Goal: Task Accomplishment & Management: Manage account settings

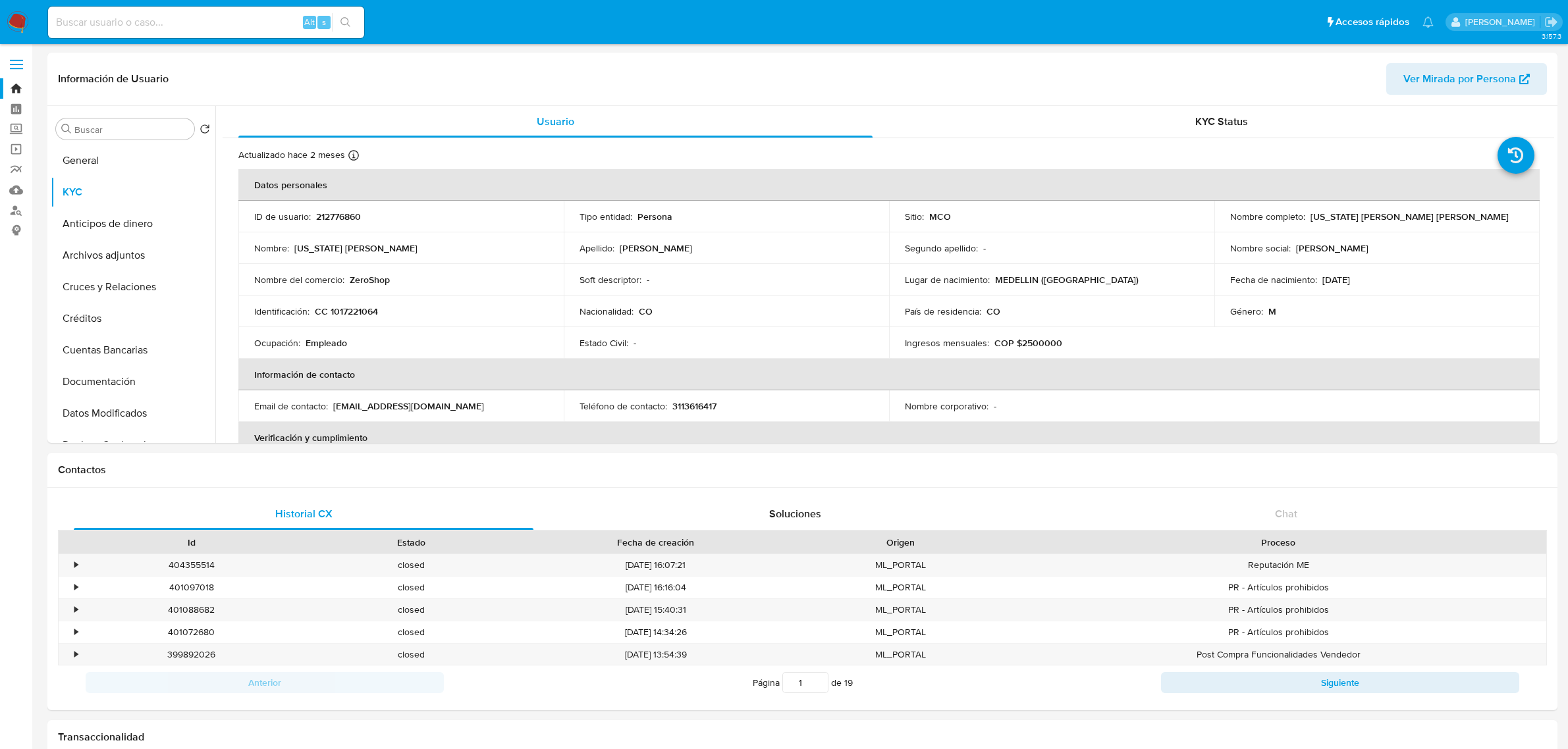
select select "10"
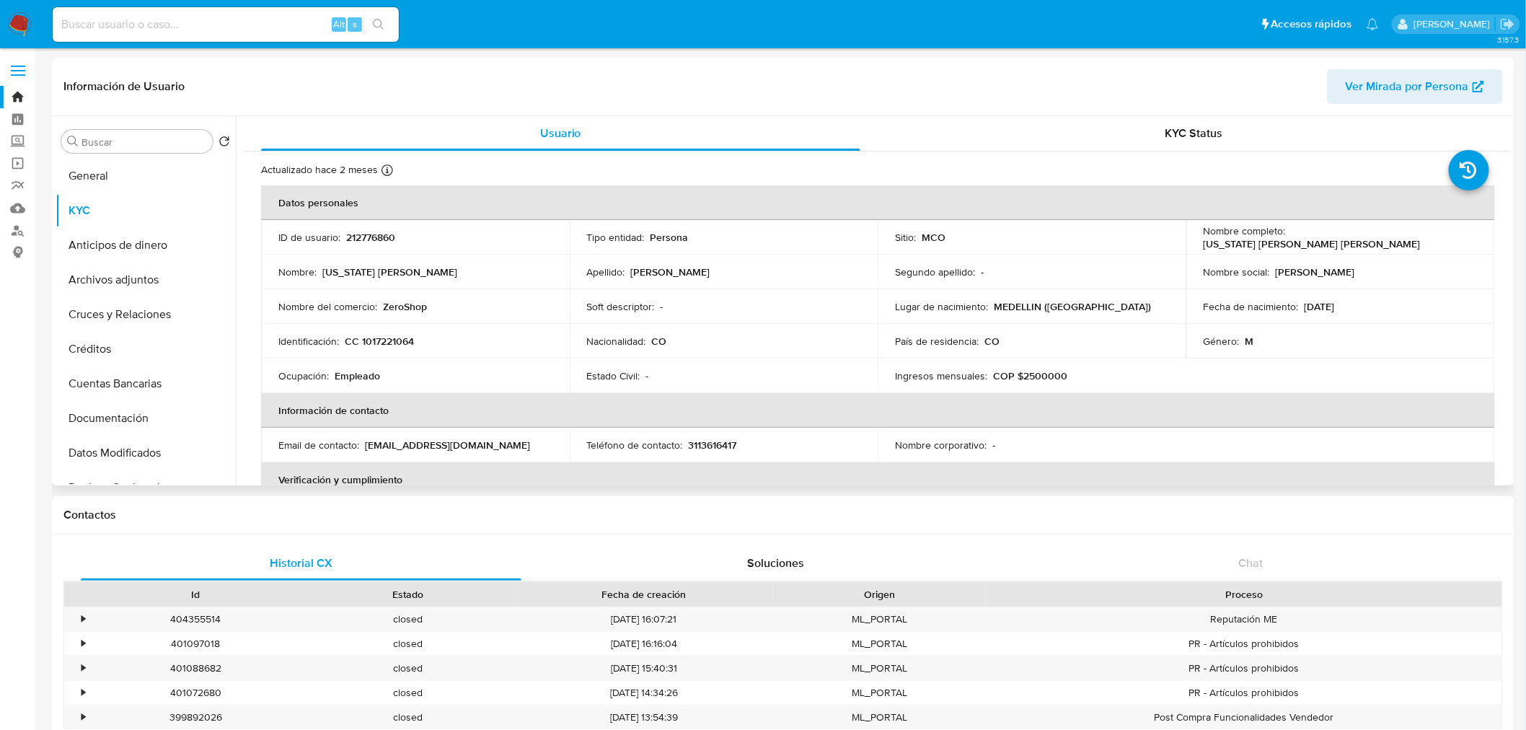
click at [518, 327] on td "Identificación : CC 1017221064" at bounding box center [415, 341] width 309 height 35
click at [376, 238] on p "212776860" at bounding box center [370, 237] width 49 height 13
copy p "212776860"
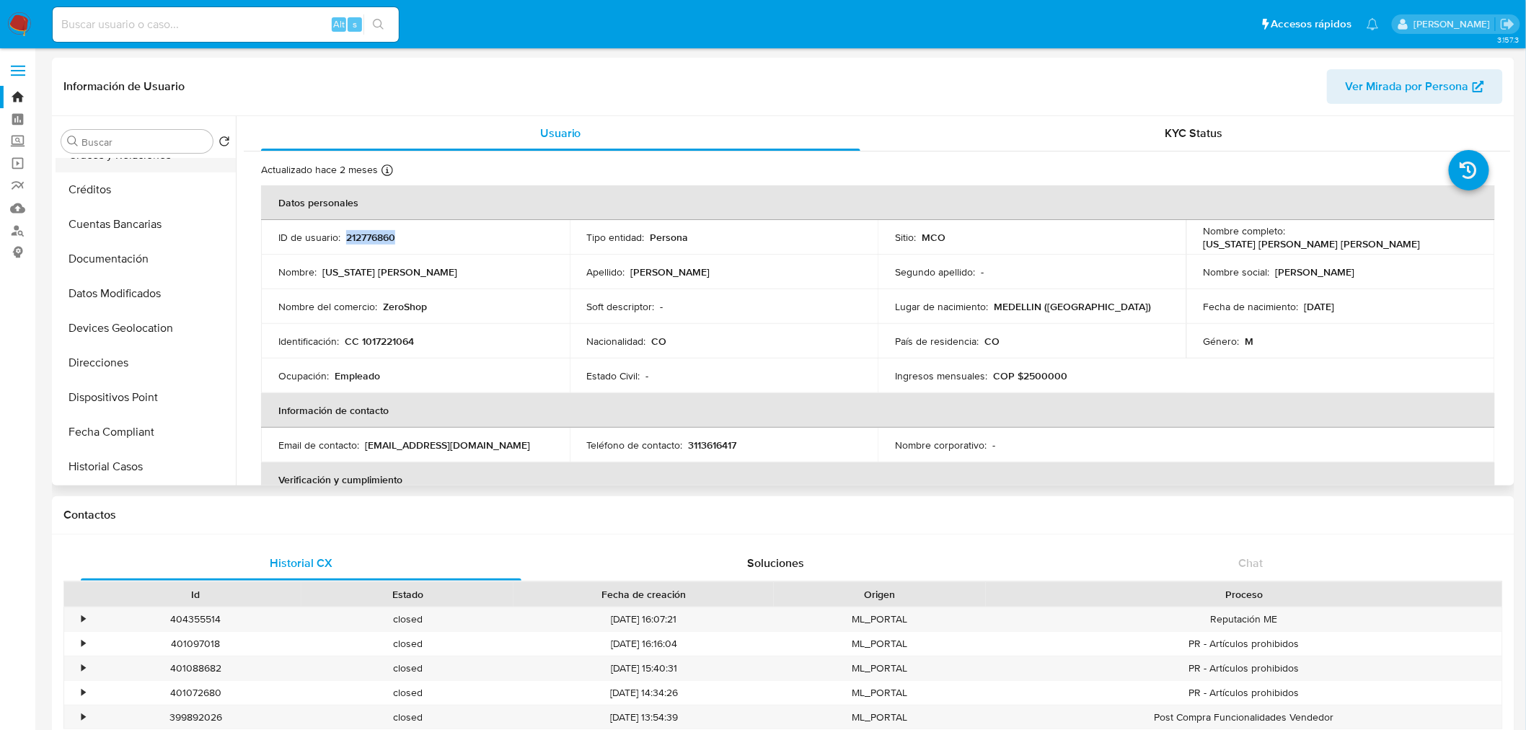
scroll to position [239, 0]
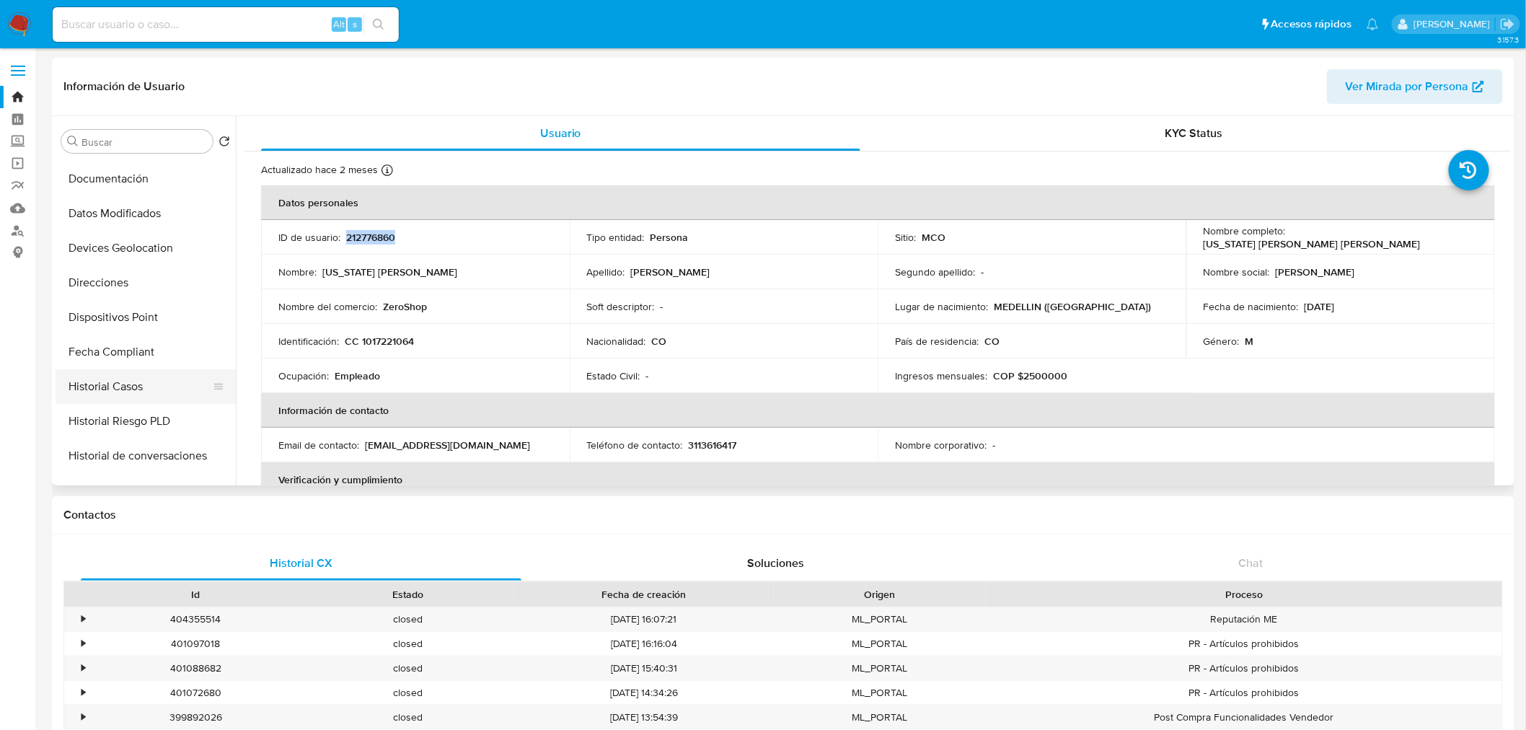
click at [153, 389] on button "Historial Casos" at bounding box center [140, 386] width 169 height 35
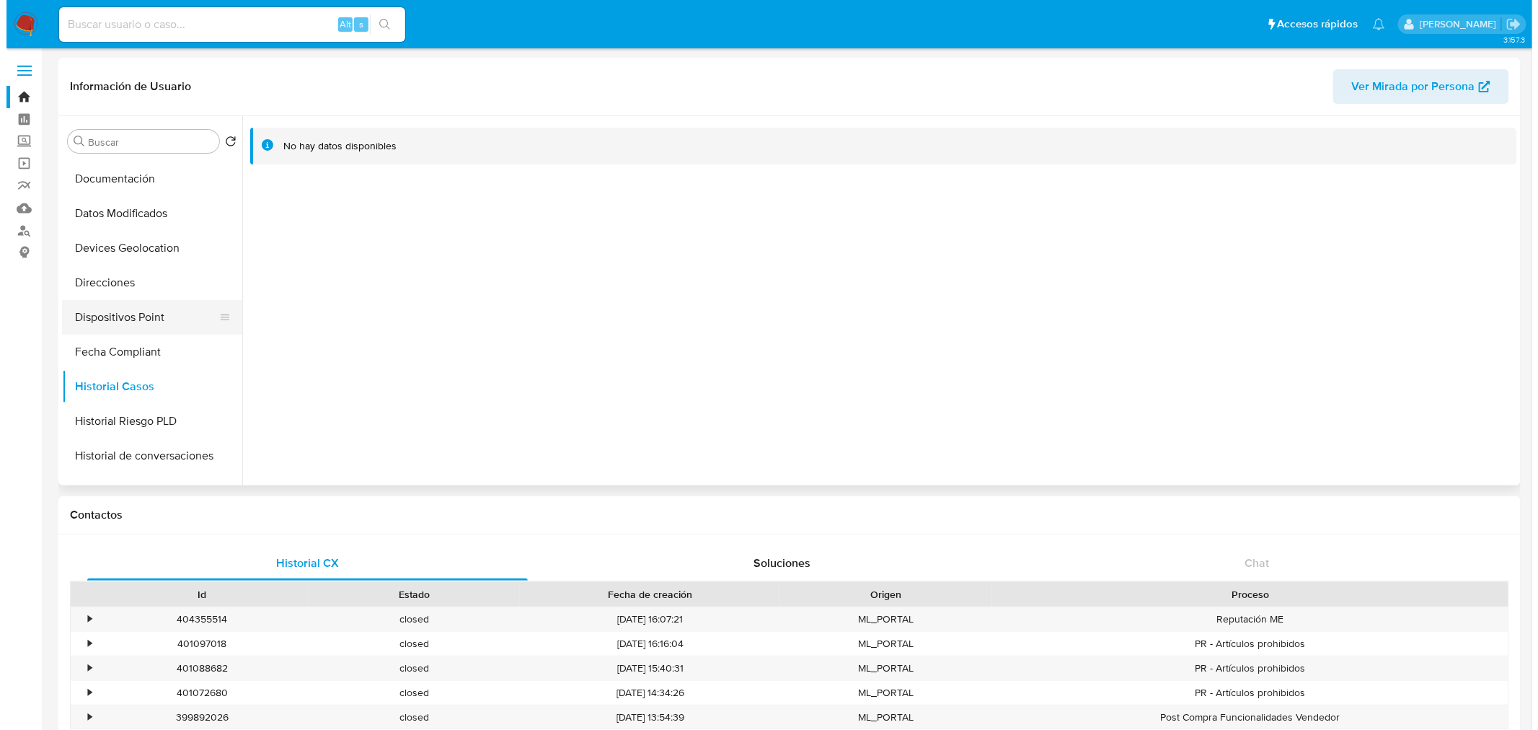
scroll to position [0, 0]
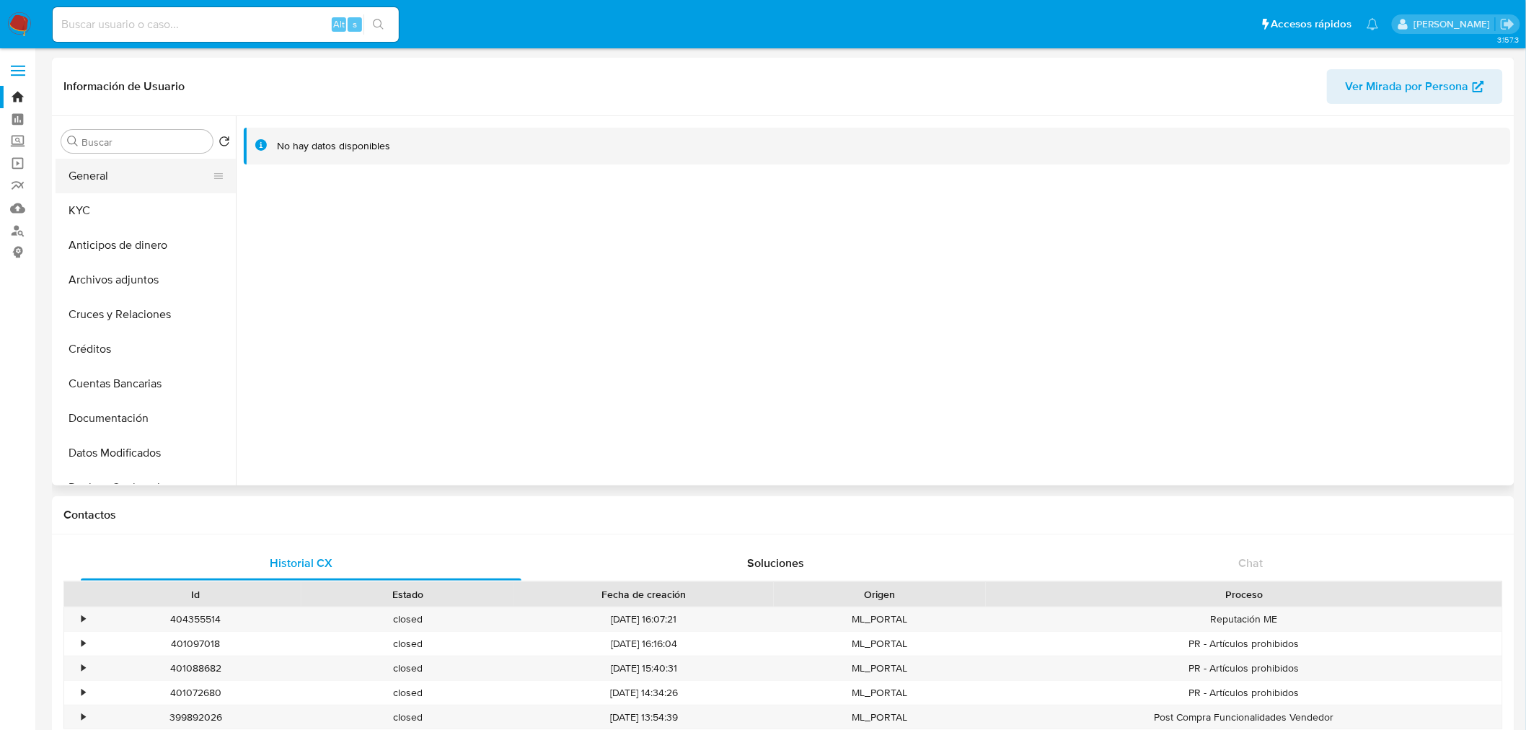
click at [96, 182] on button "General" at bounding box center [140, 176] width 169 height 35
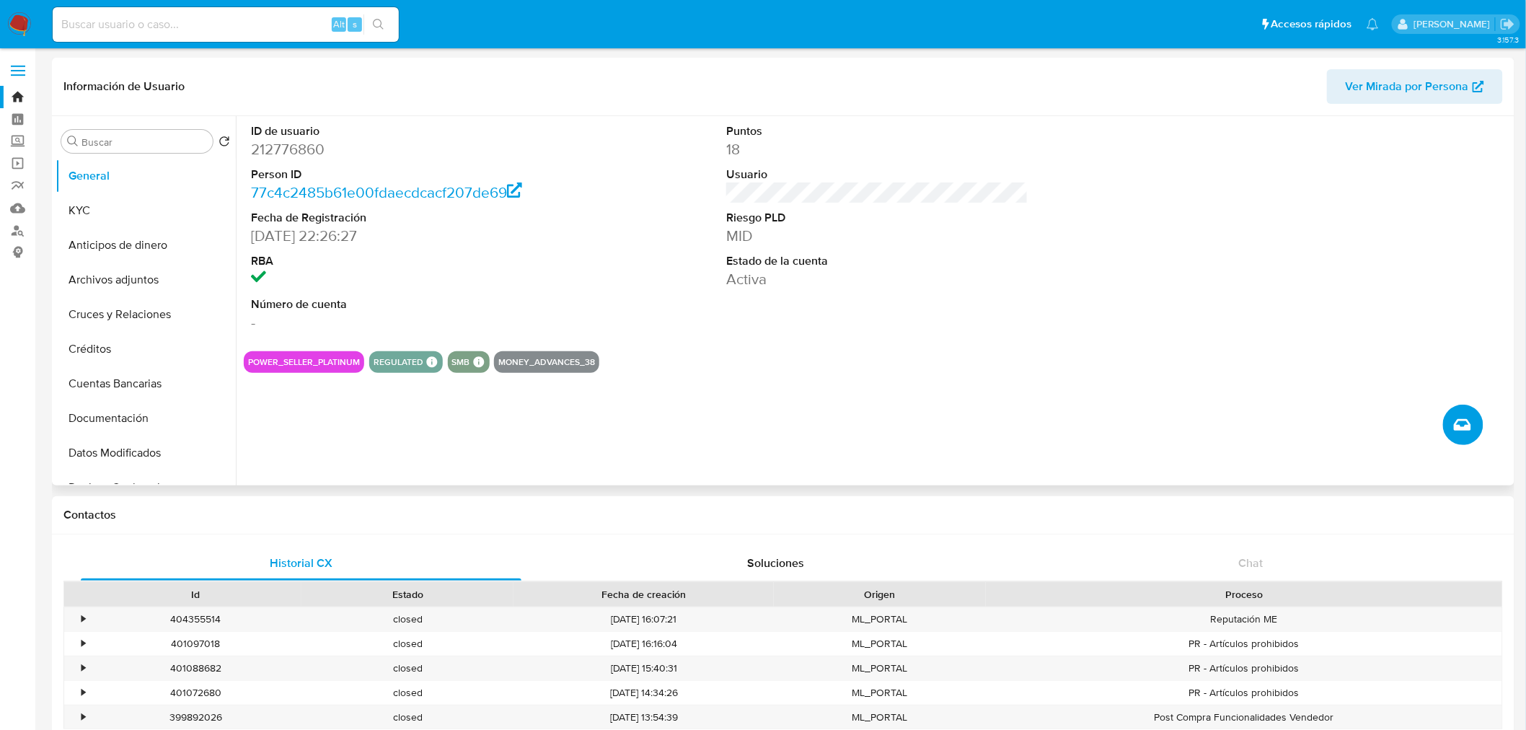
click at [1458, 427] on icon "Crear caso manual" at bounding box center [1461, 425] width 17 height 12
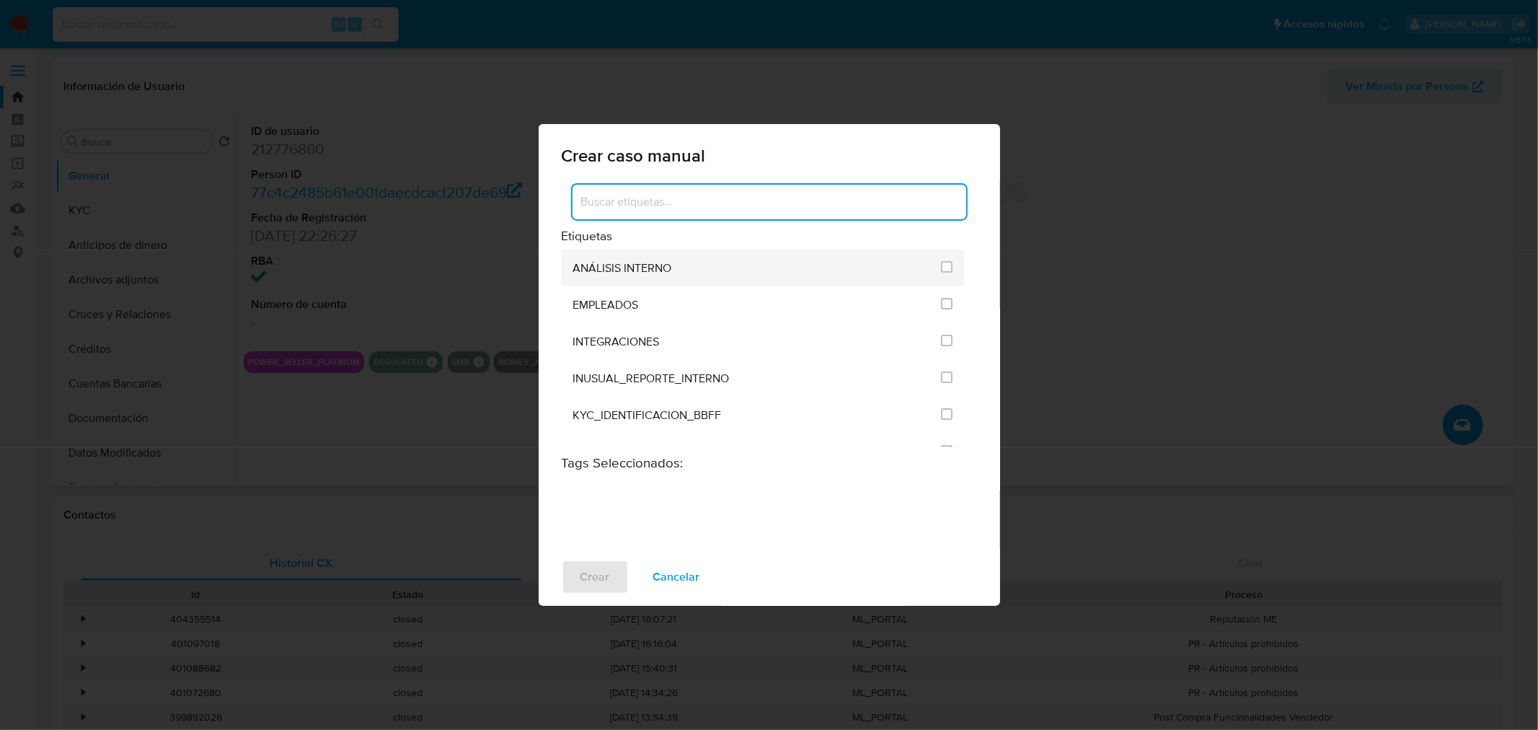
drag, startPoint x: 939, startPoint y: 265, endPoint x: 934, endPoint y: 271, distance: 7.7
click at [941, 265] on input "1890" at bounding box center [947, 267] width 12 height 12
checkbox input "true"
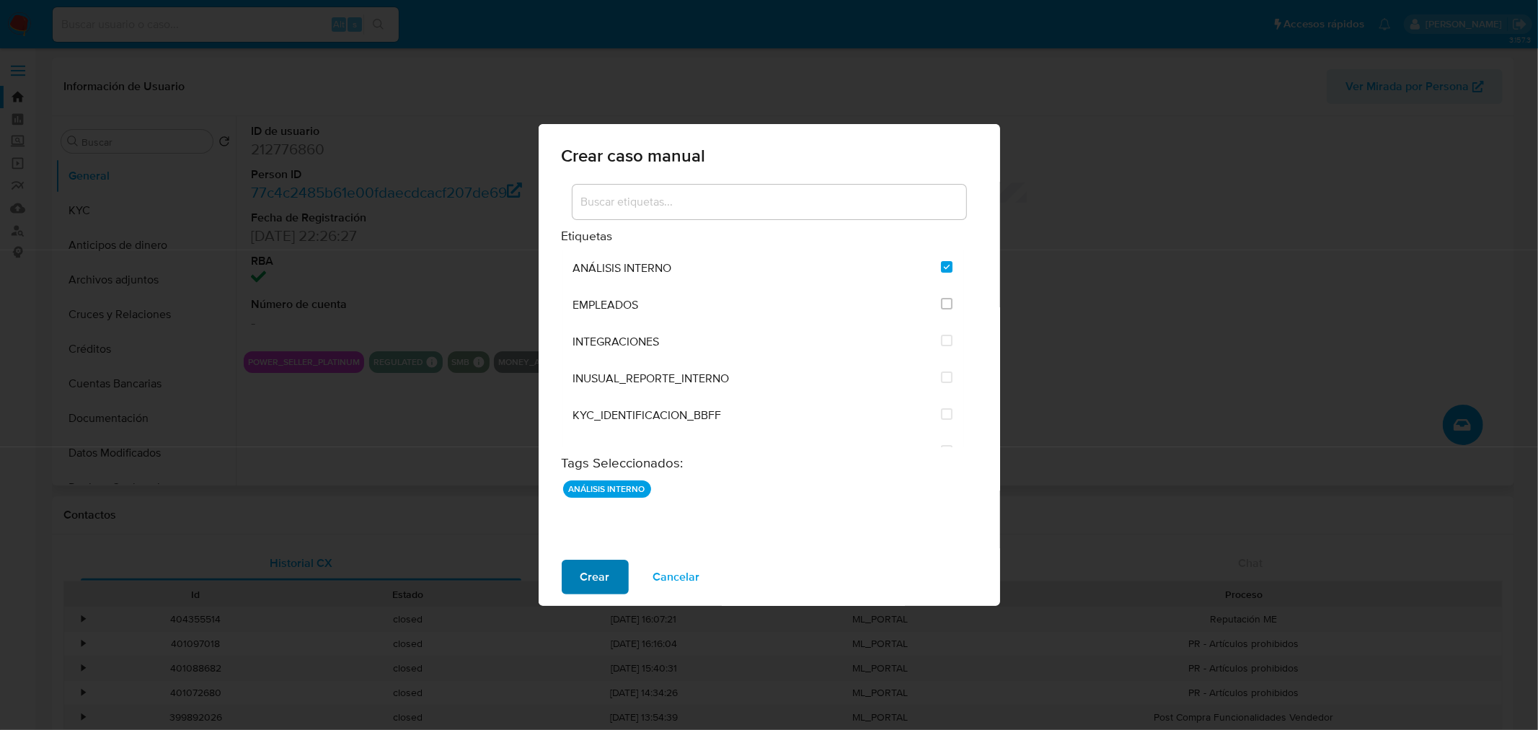
click at [596, 580] on span "Crear" at bounding box center [595, 577] width 30 height 32
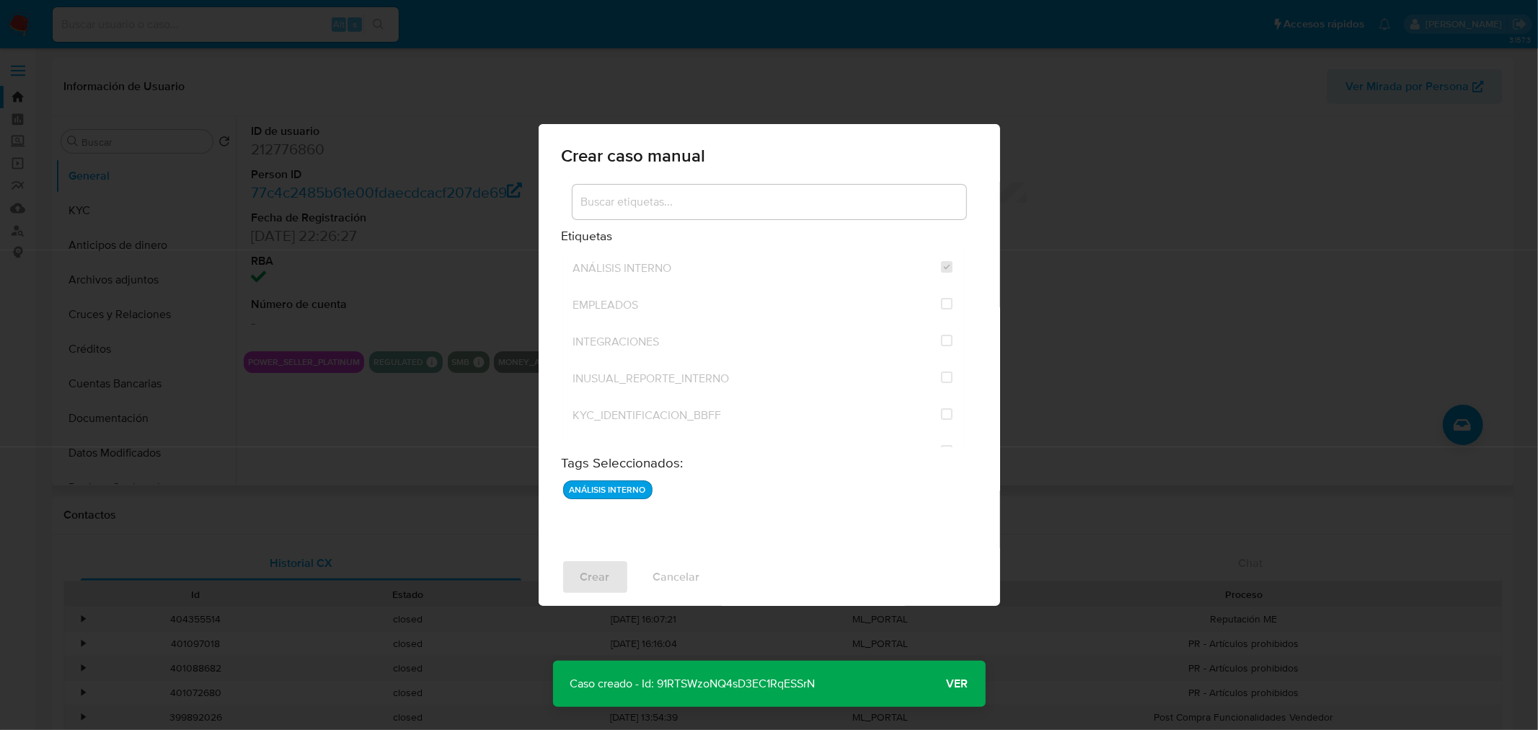
click at [955, 683] on span "Ver" at bounding box center [958, 683] width 22 height 0
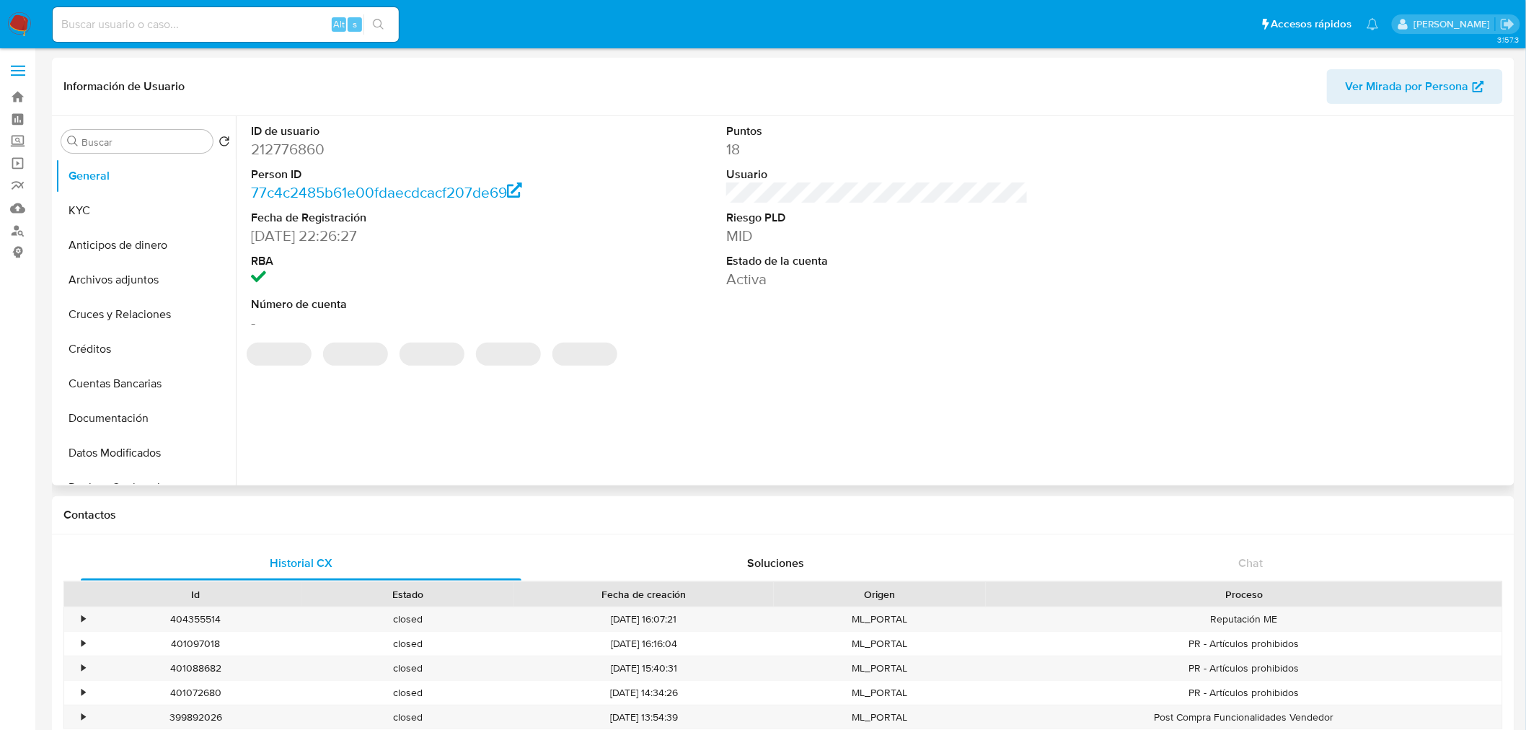
select select "10"
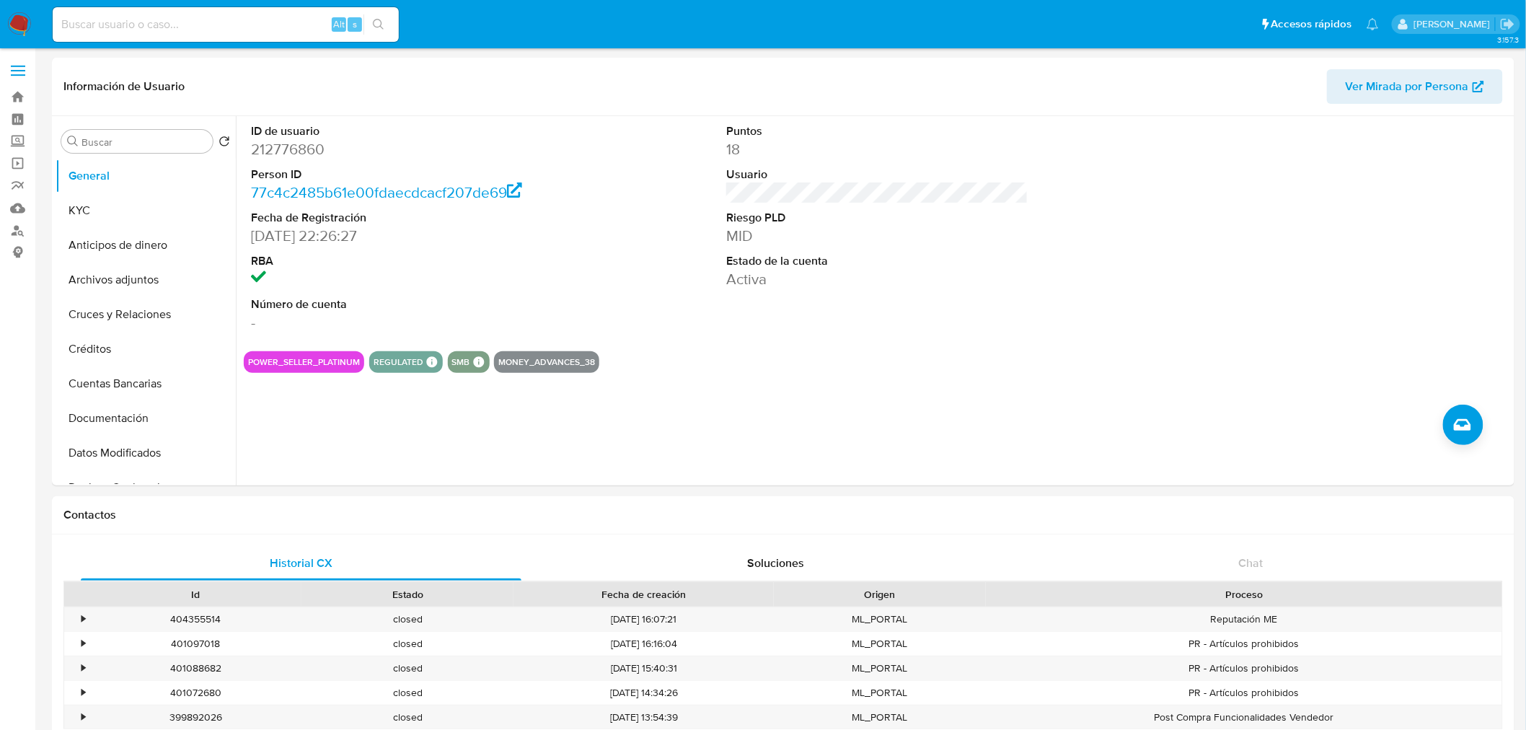
click at [12, 26] on img at bounding box center [19, 24] width 25 height 25
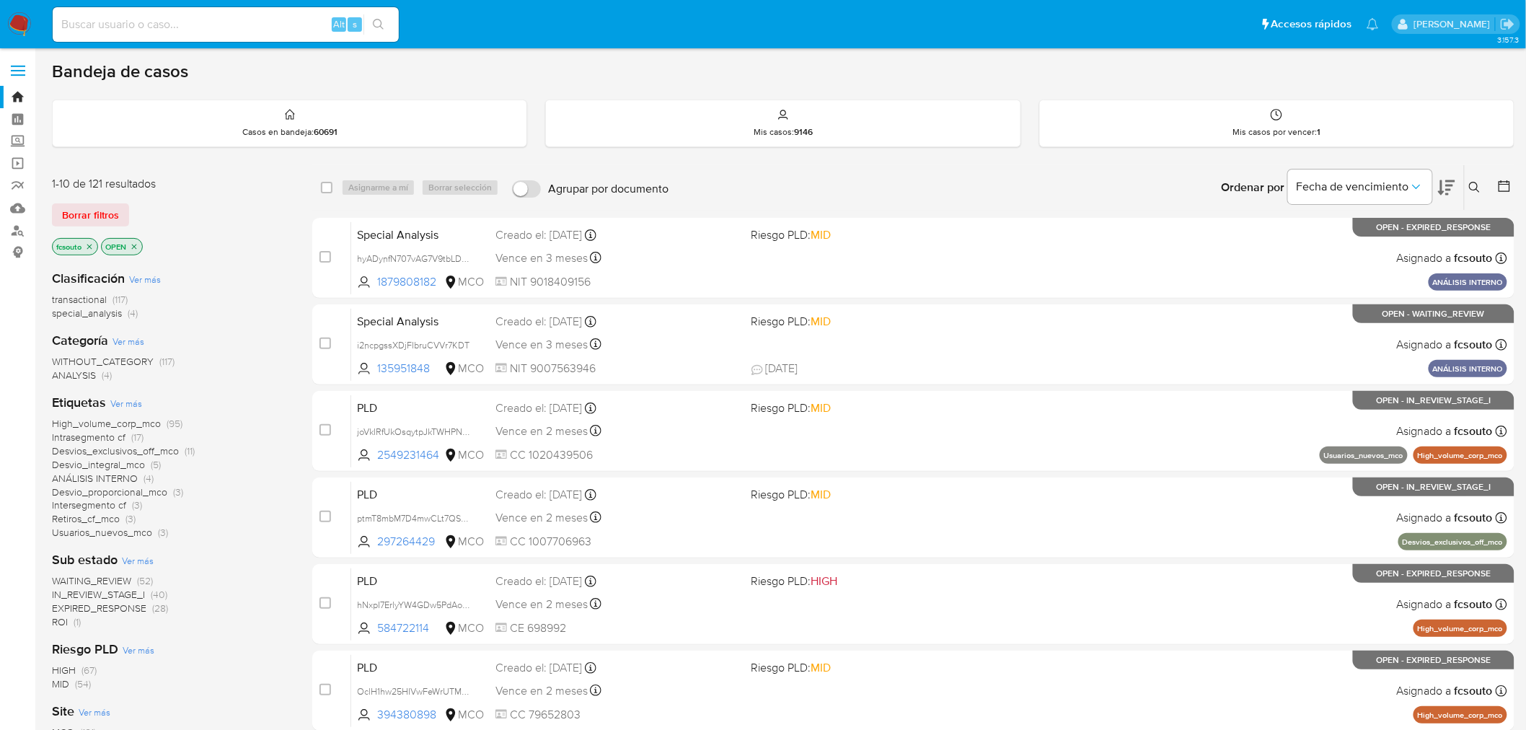
click at [58, 624] on span "ROI" at bounding box center [60, 621] width 16 height 14
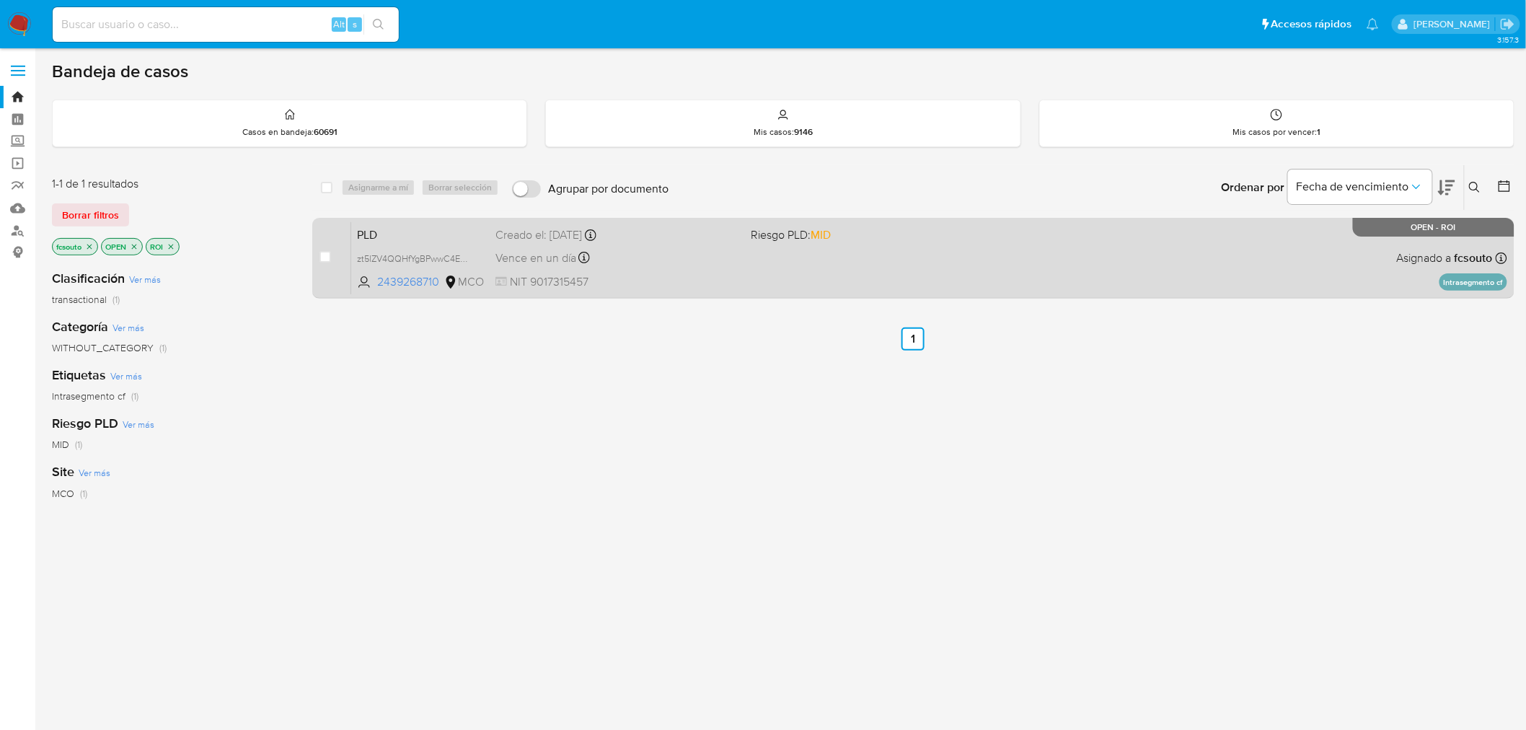
click at [931, 279] on div "PLD zt5lZV4QQHfYgBPwwC4EhxvS 2439268710 MCO Riesgo PLD: MID Creado el: 12/06/20…" at bounding box center [929, 257] width 1156 height 73
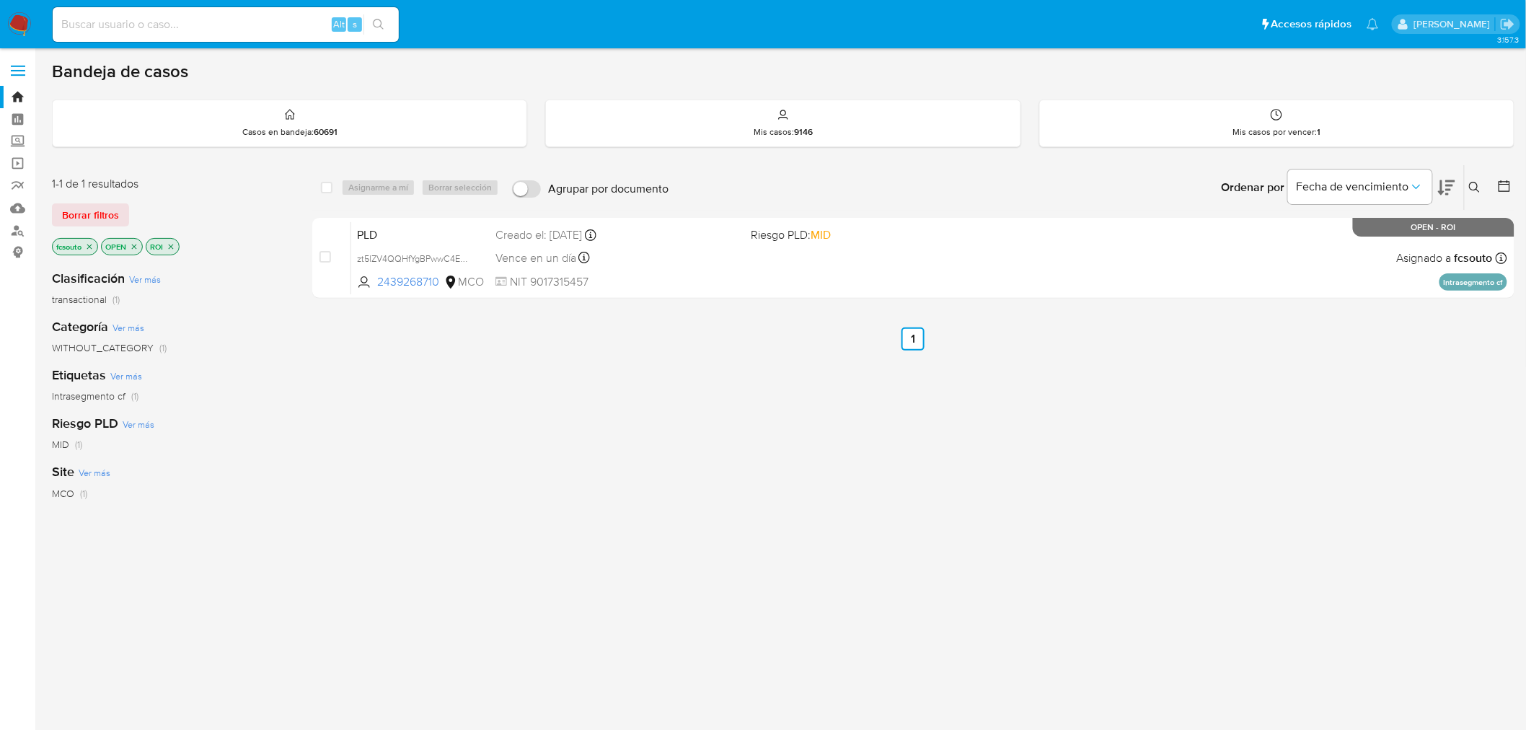
click at [11, 26] on img at bounding box center [19, 24] width 25 height 25
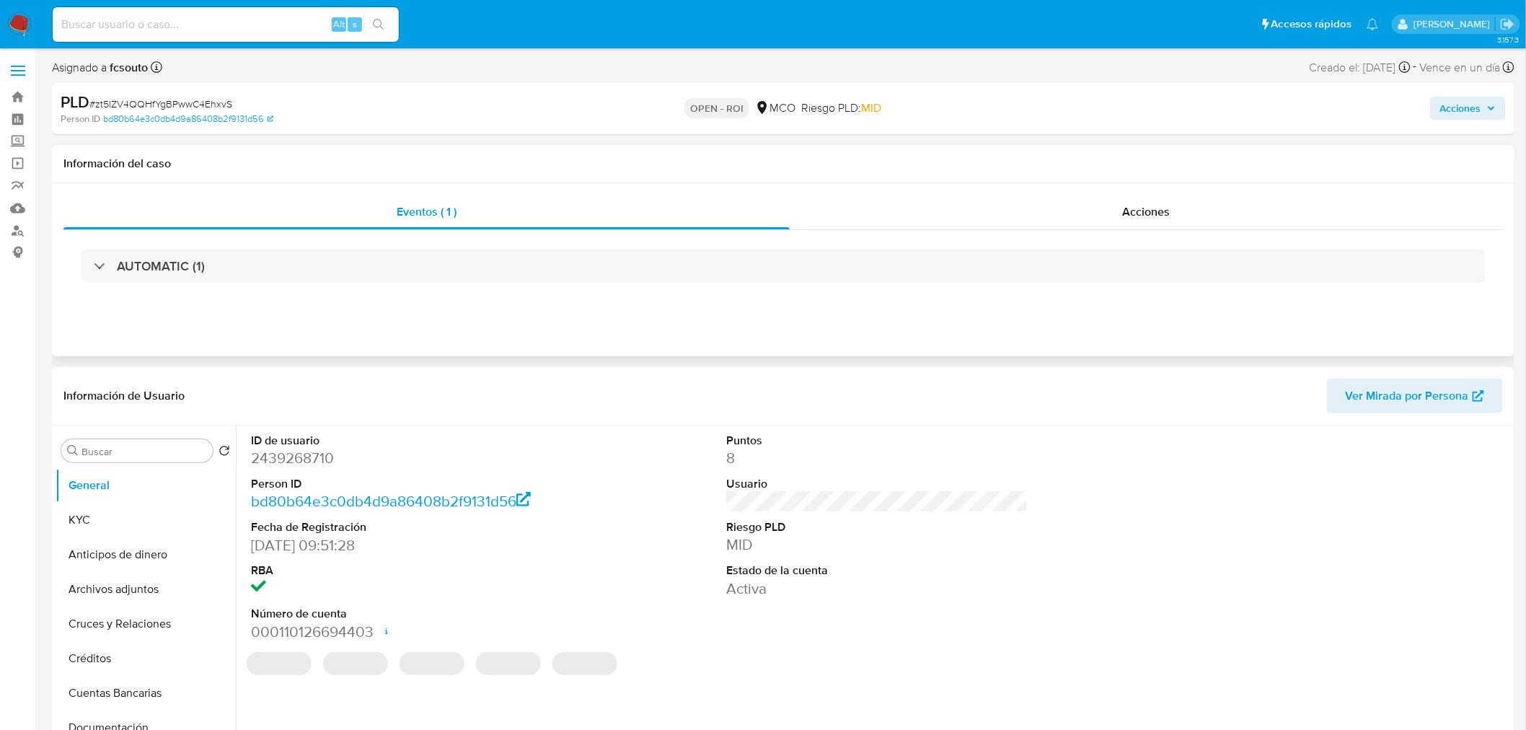
select select "10"
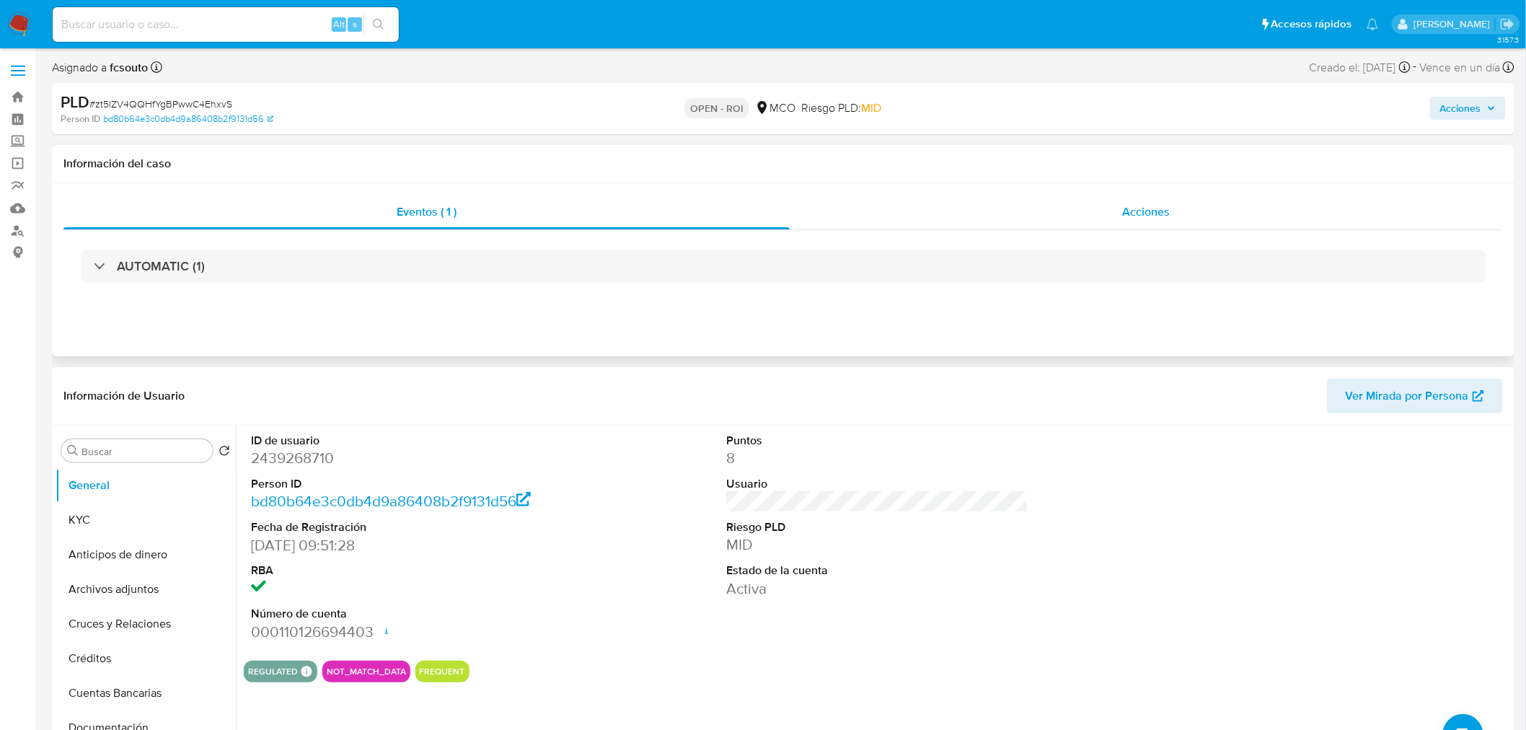
click at [1138, 222] on div "Acciones" at bounding box center [1146, 212] width 714 height 35
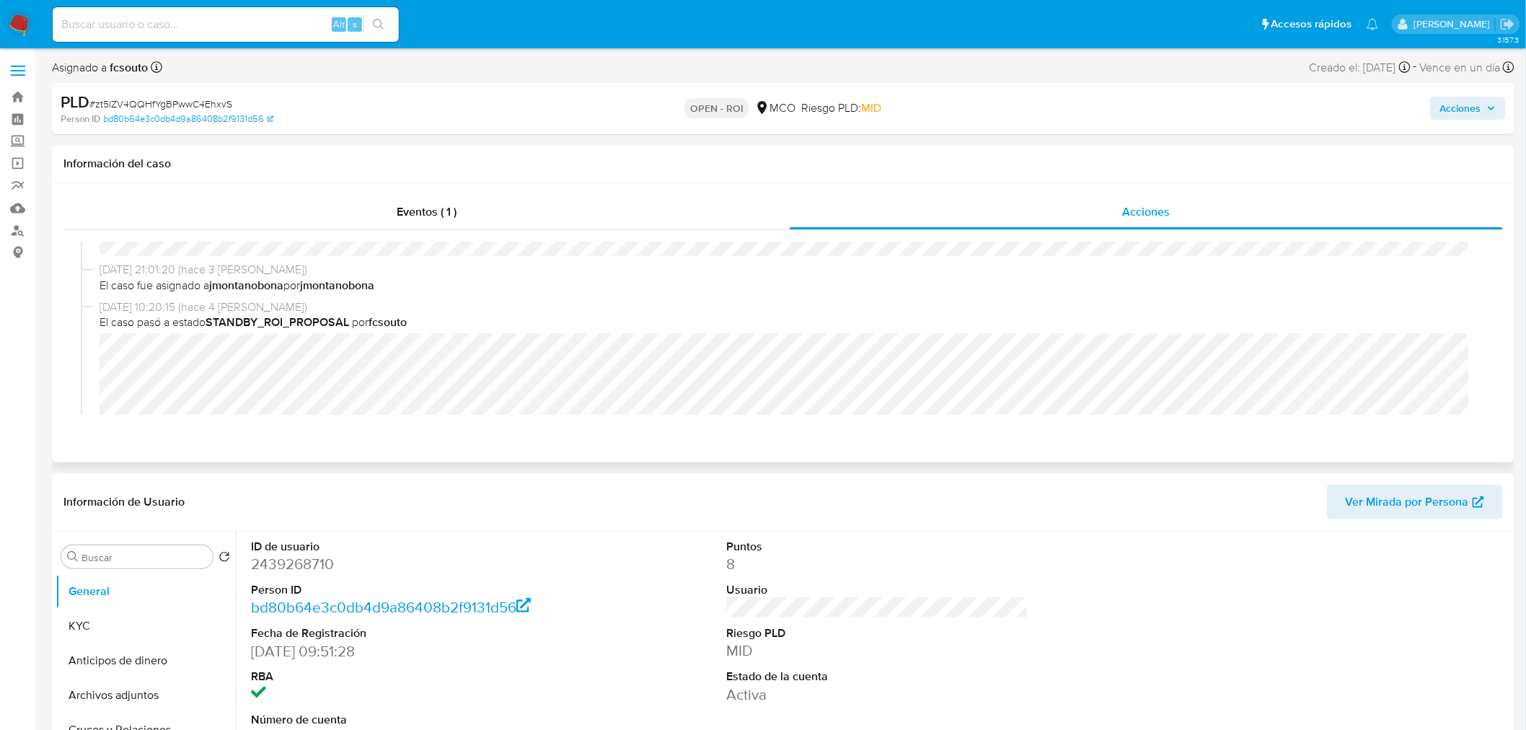
scroll to position [320, 0]
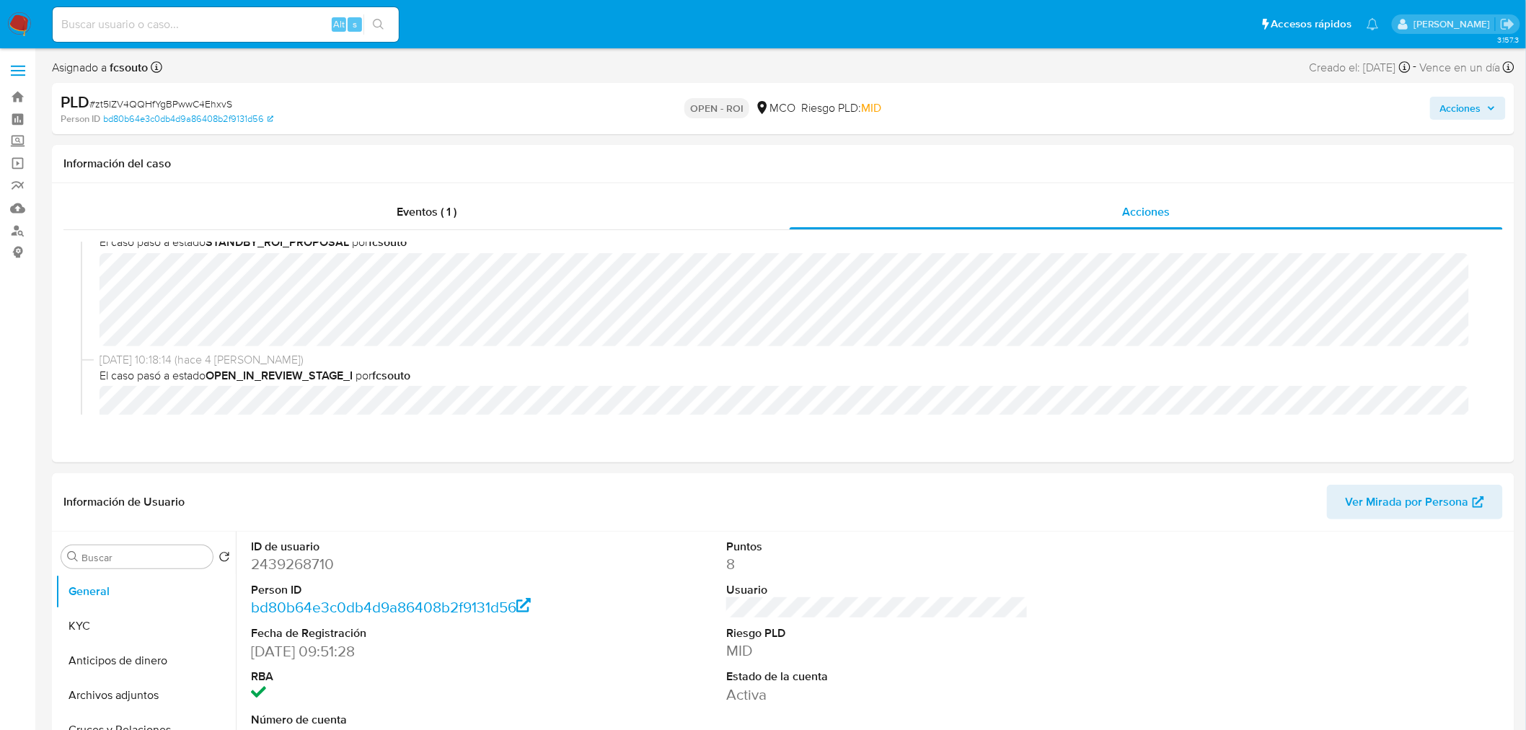
drag, startPoint x: 1451, startPoint y: 111, endPoint x: 1443, endPoint y: 112, distance: 8.1
click at [1450, 111] on span "Acciones" at bounding box center [1460, 108] width 41 height 23
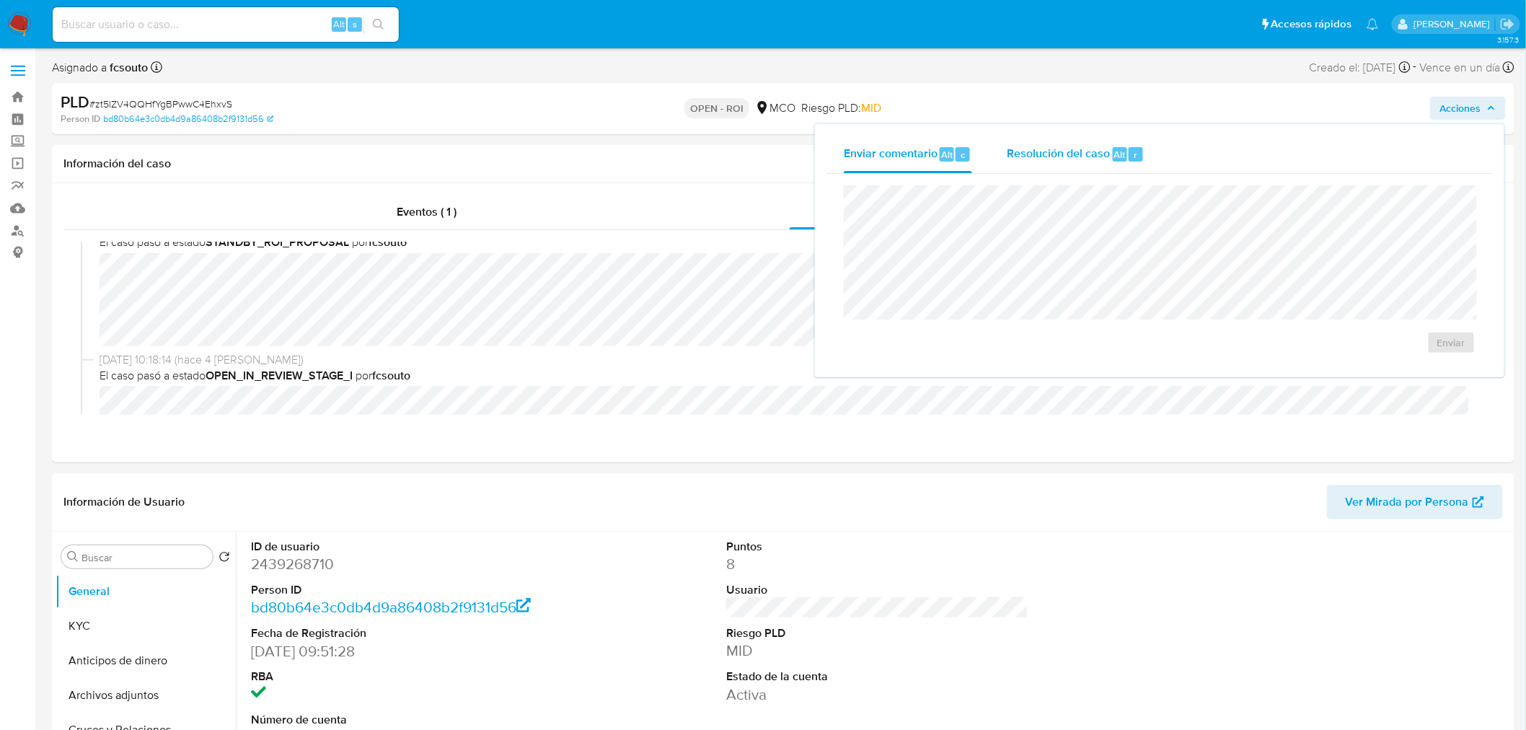
drag, startPoint x: 1083, startPoint y: 148, endPoint x: 1064, endPoint y: 169, distance: 28.1
click at [1082, 148] on span "Resolución del caso" at bounding box center [1057, 154] width 103 height 17
click at [1402, 371] on span "ROI" at bounding box center [1409, 357] width 71 height 32
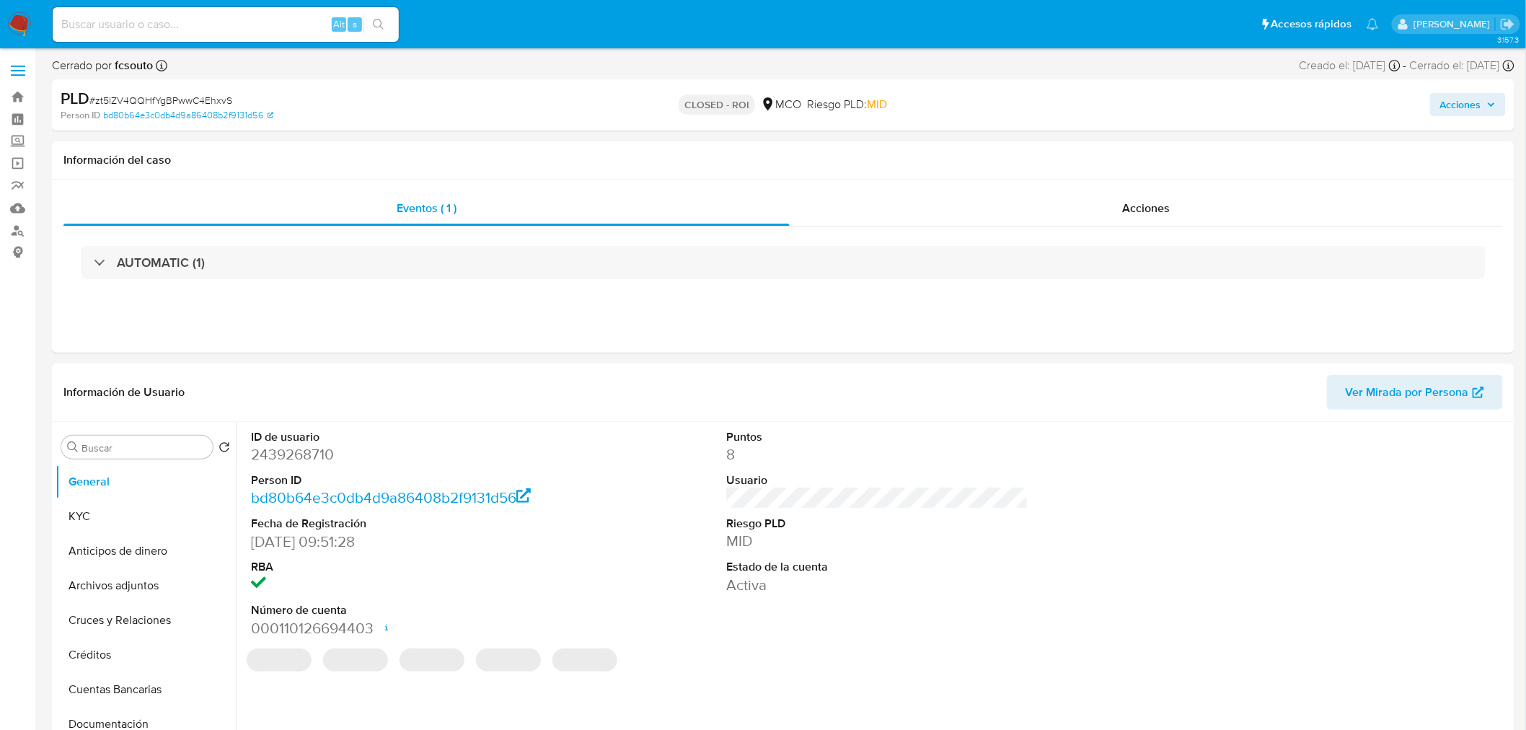
select select "10"
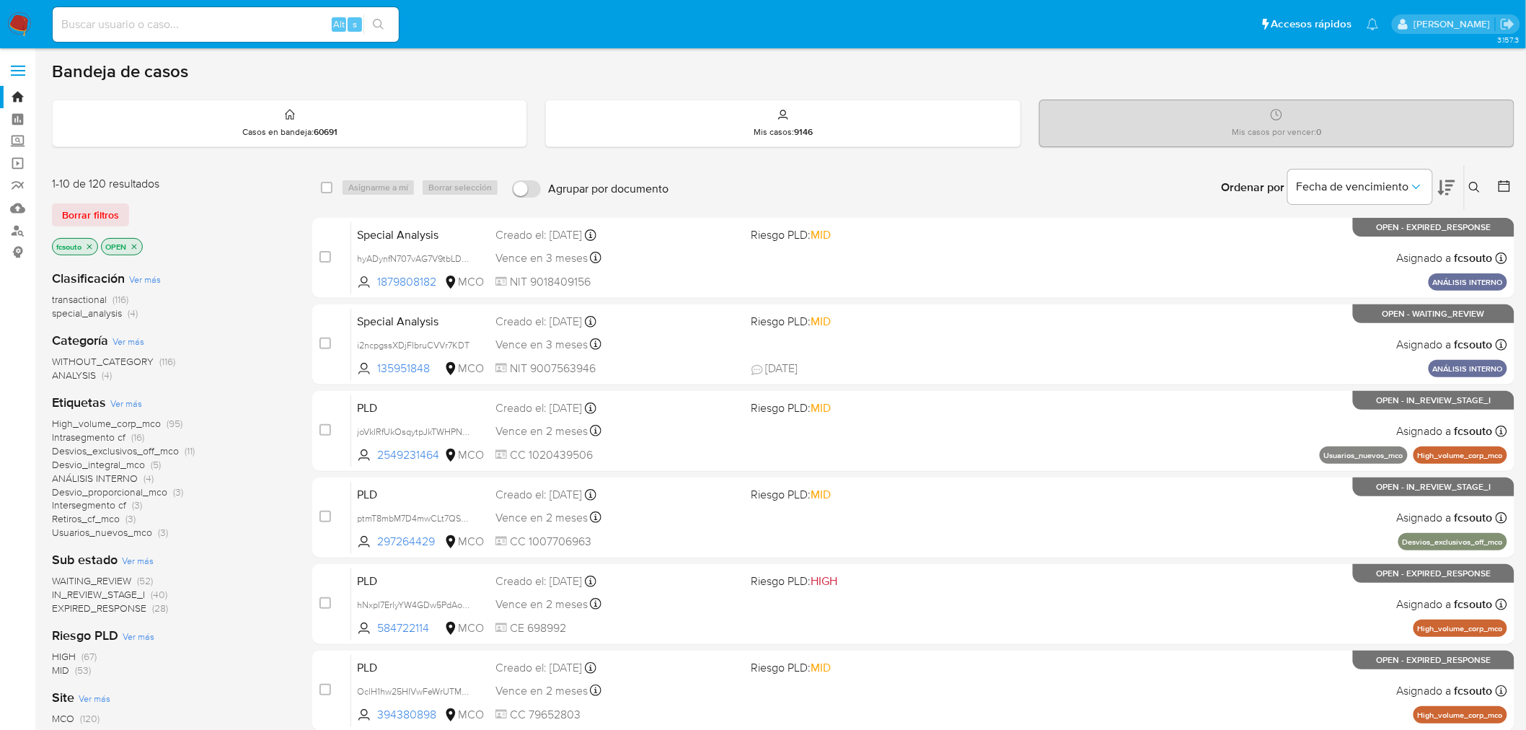
click at [171, 17] on input at bounding box center [226, 24] width 346 height 19
paste input "278538554"
type input "278538554"
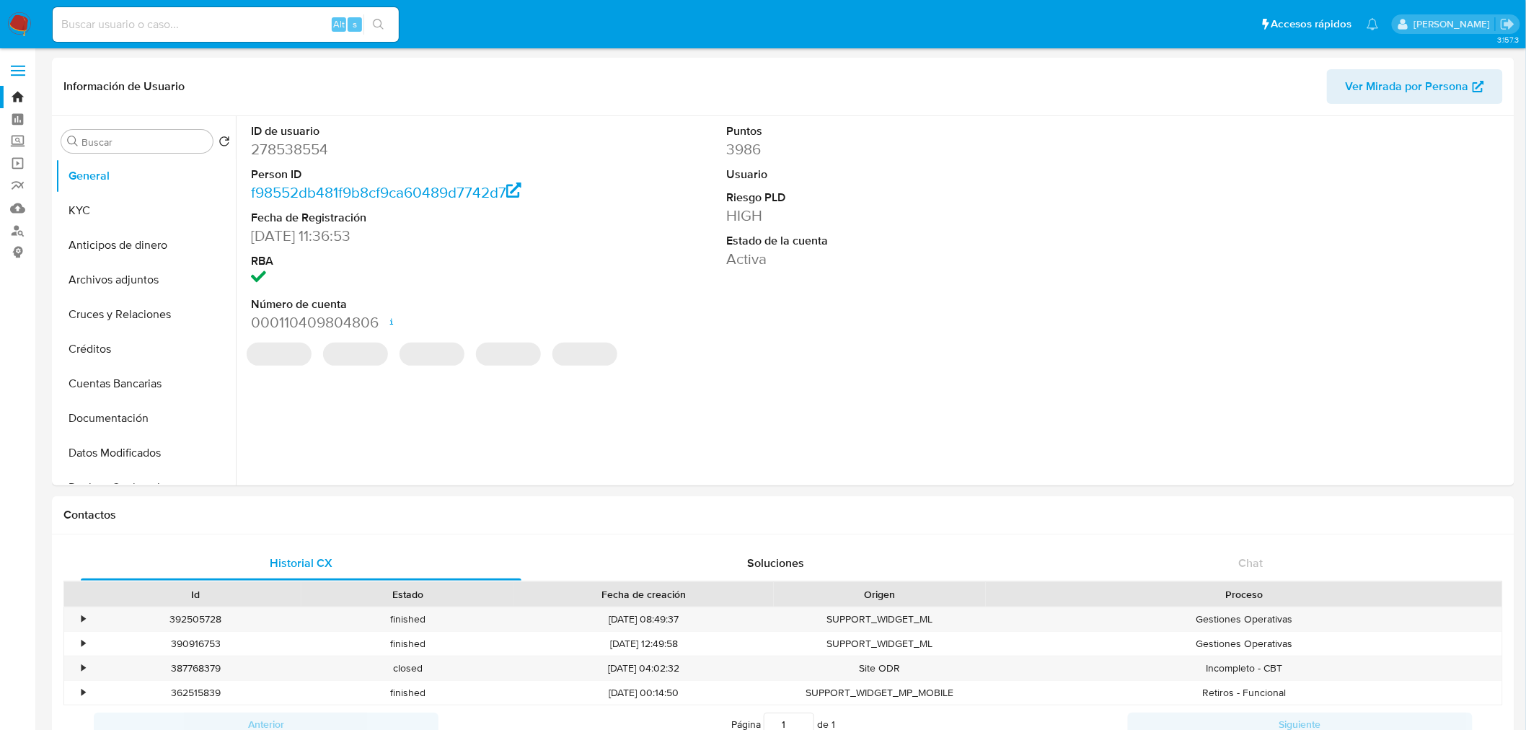
select select "10"
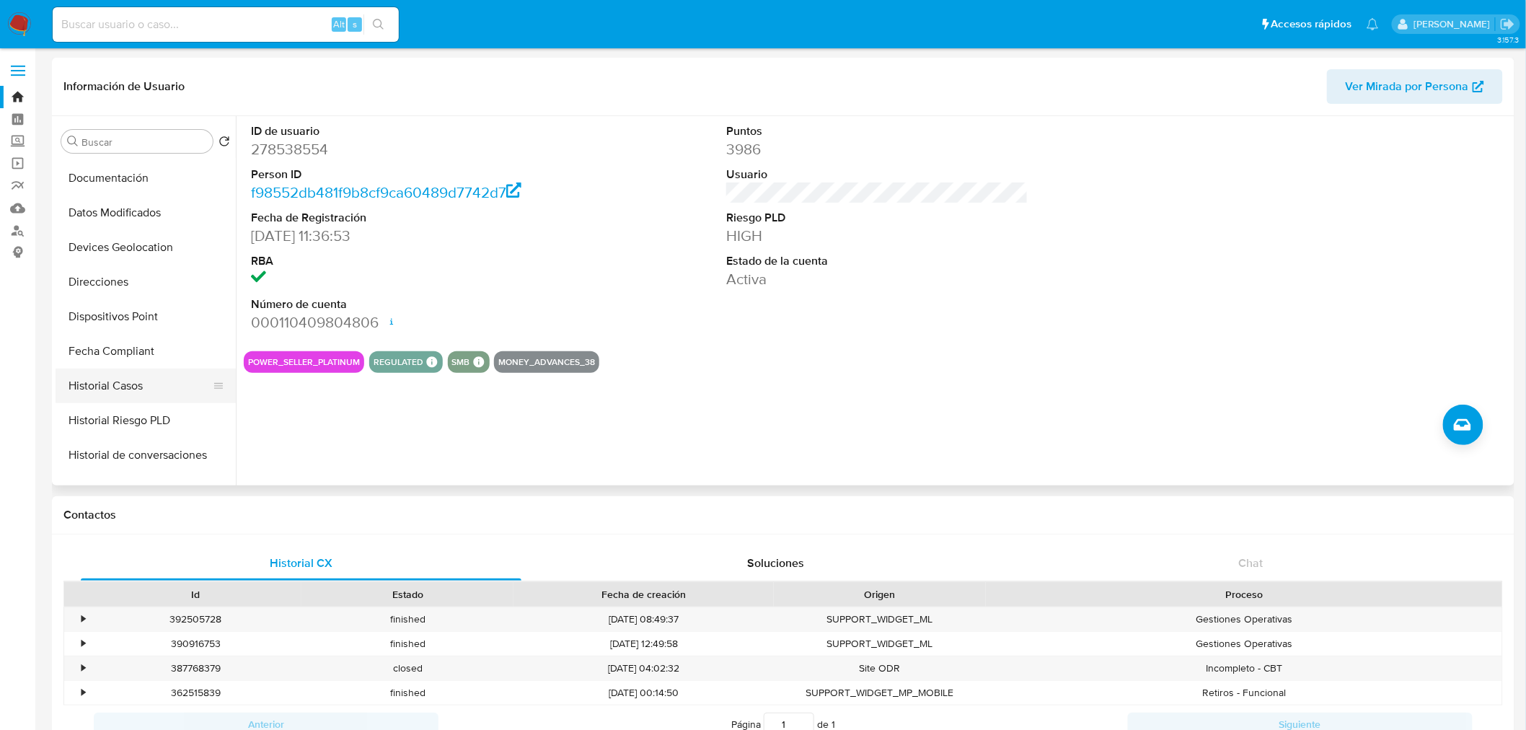
scroll to position [239, 0]
click at [132, 393] on button "Historial Casos" at bounding box center [140, 386] width 169 height 35
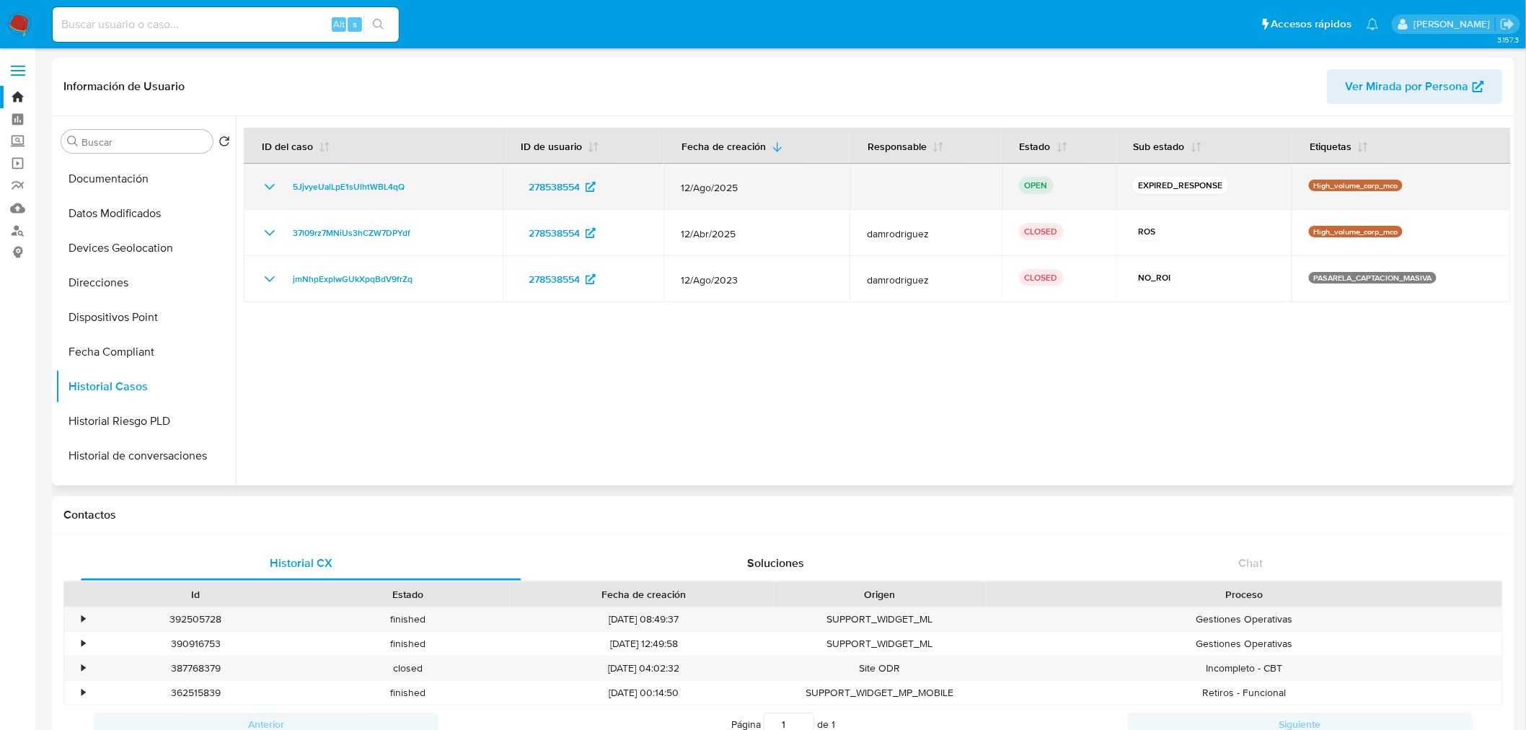
drag, startPoint x: 420, startPoint y: 188, endPoint x: 280, endPoint y: 195, distance: 140.0
click at [280, 195] on div "5JjvyeUalLpE1sUlhtWBL4qQ" at bounding box center [373, 186] width 224 height 17
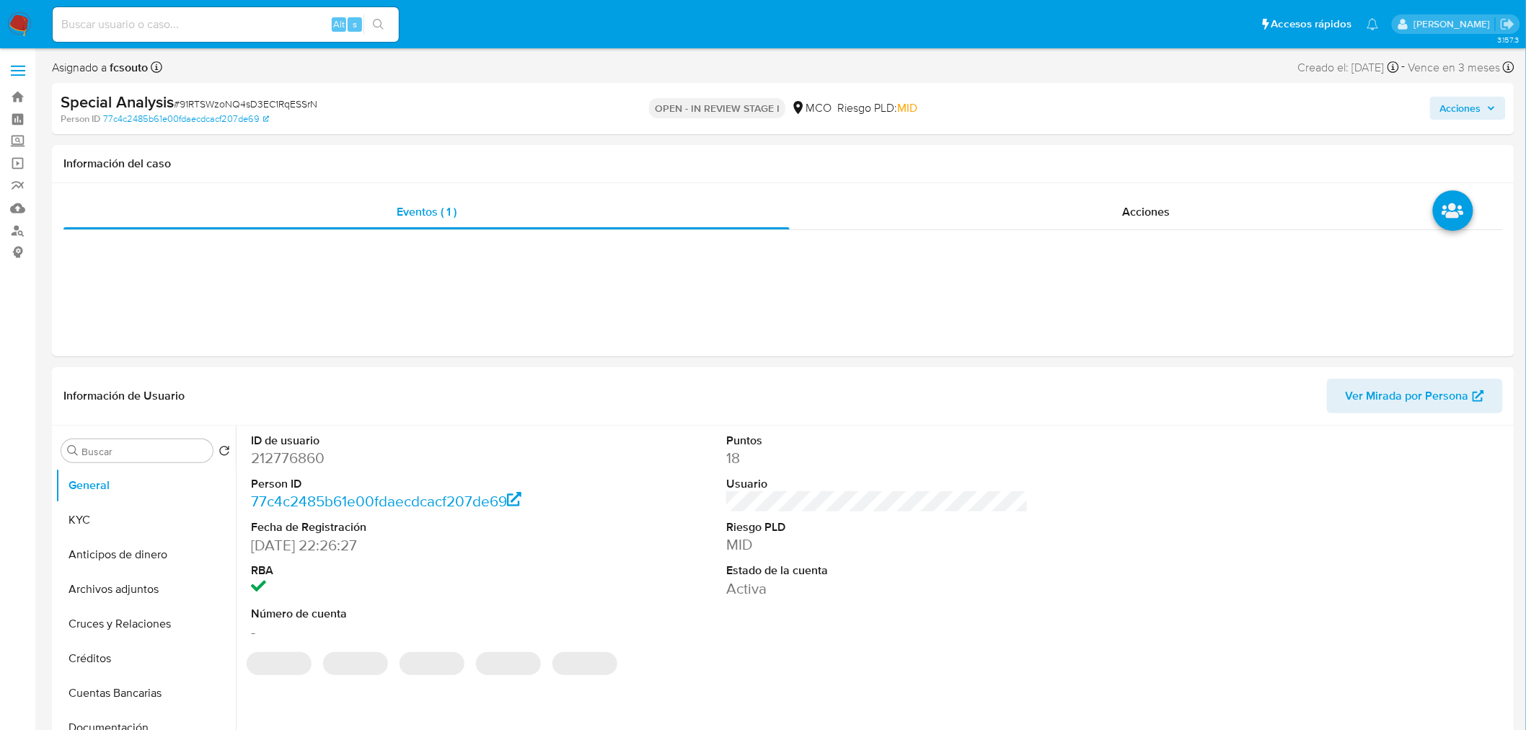
select select "10"
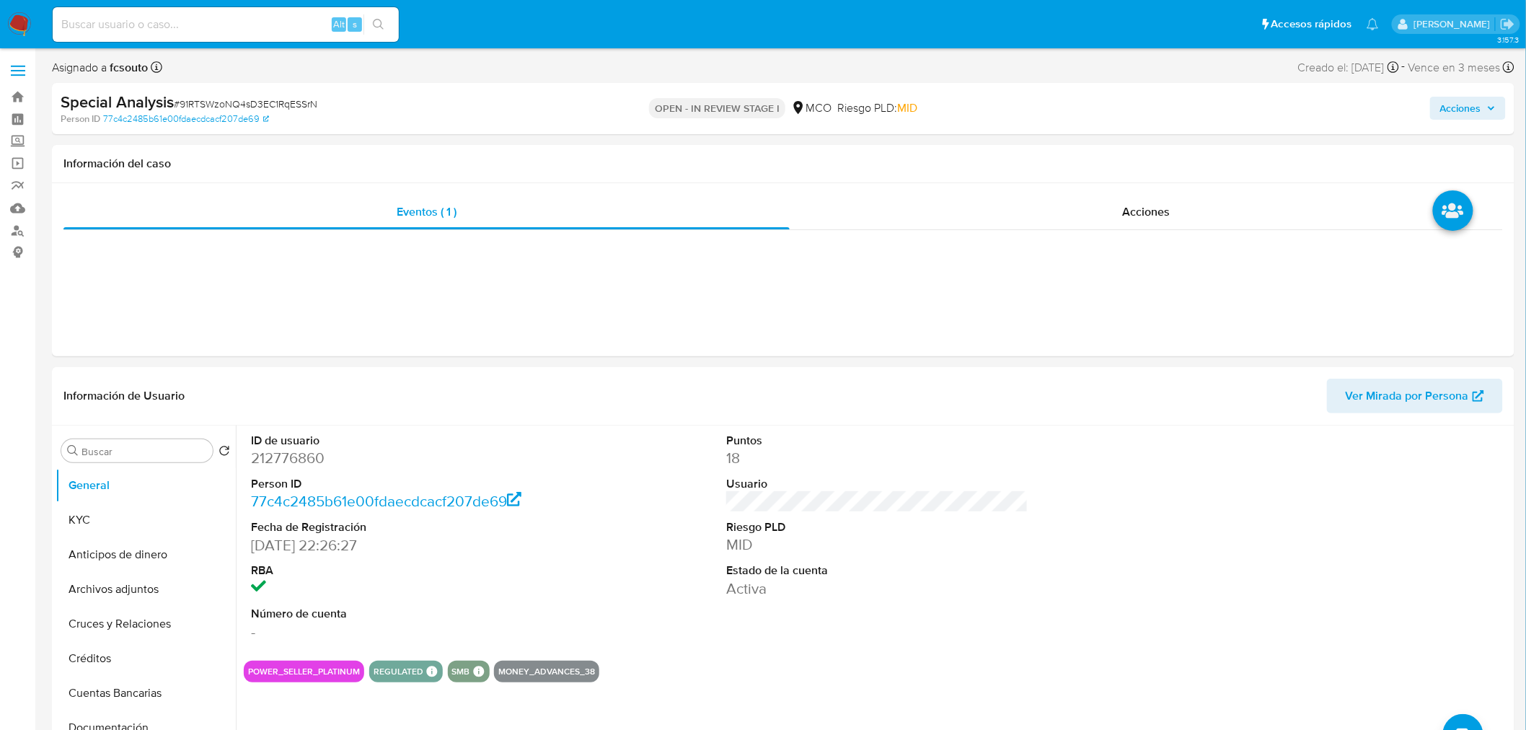
click at [414, 74] on div "Asignado a fcsouto Asignado el: [DATE] 09:34:49 Creado el: [DATE] Creado el: [D…" at bounding box center [783, 70] width 1462 height 25
click at [580, 441] on div "ID de usuario 212776860 Person ID 77c4c2485b61e00fdaecdcacf207de69 Fecha de Reg…" at bounding box center [877, 536] width 1267 height 223
click at [304, 446] on dt "ID de usuario" at bounding box center [402, 441] width 302 height 16
click at [307, 456] on dd "212776860" at bounding box center [402, 458] width 302 height 20
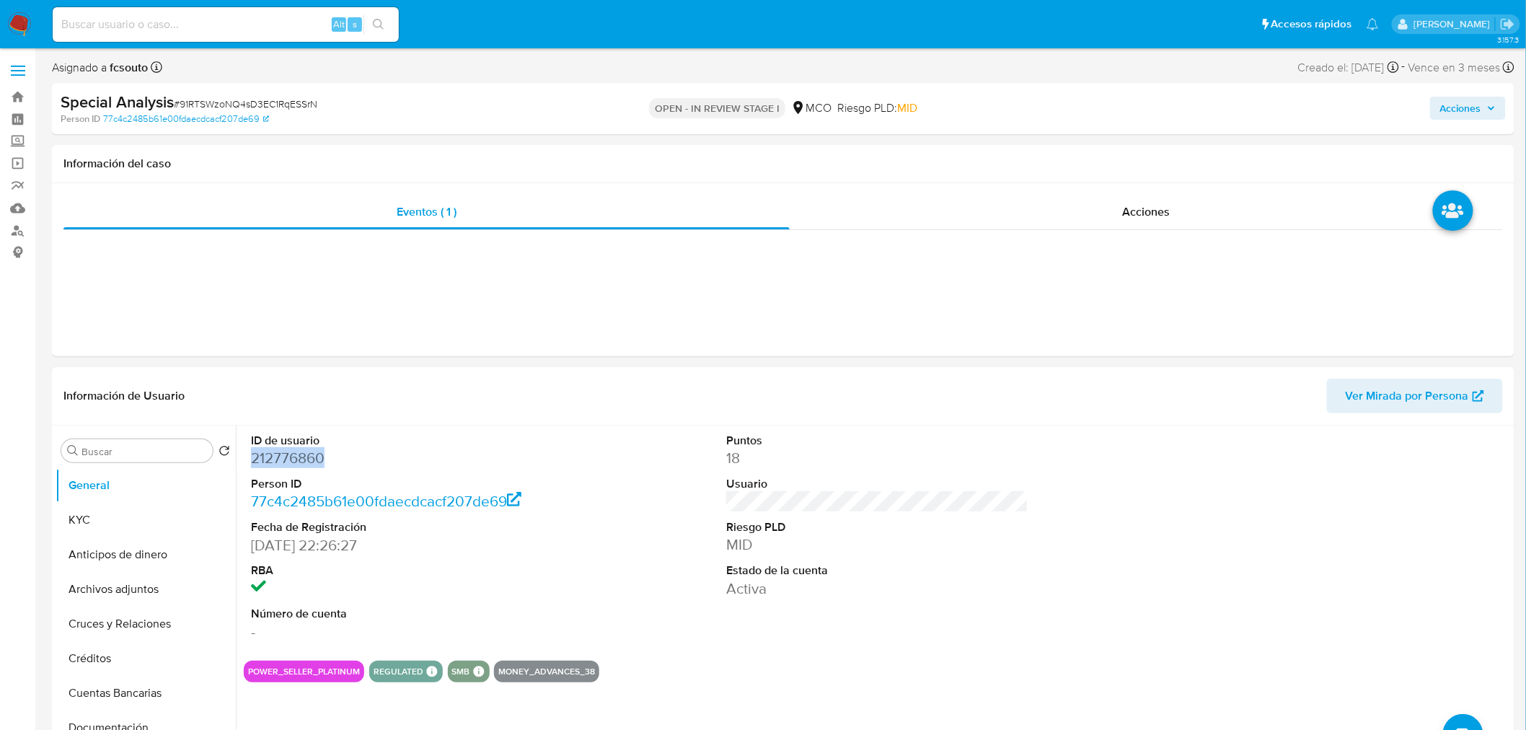
copy dd "212776860"
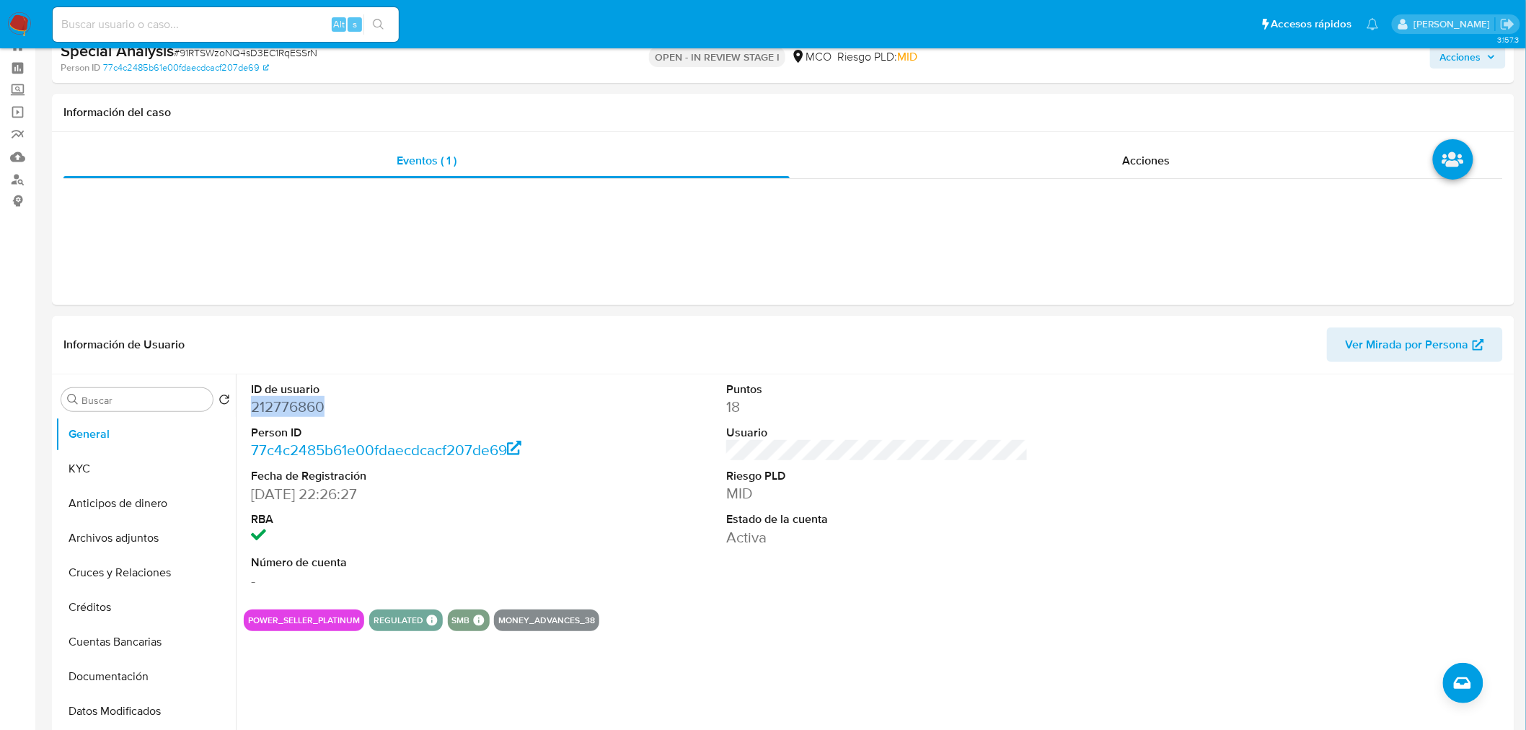
scroll to position [80, 0]
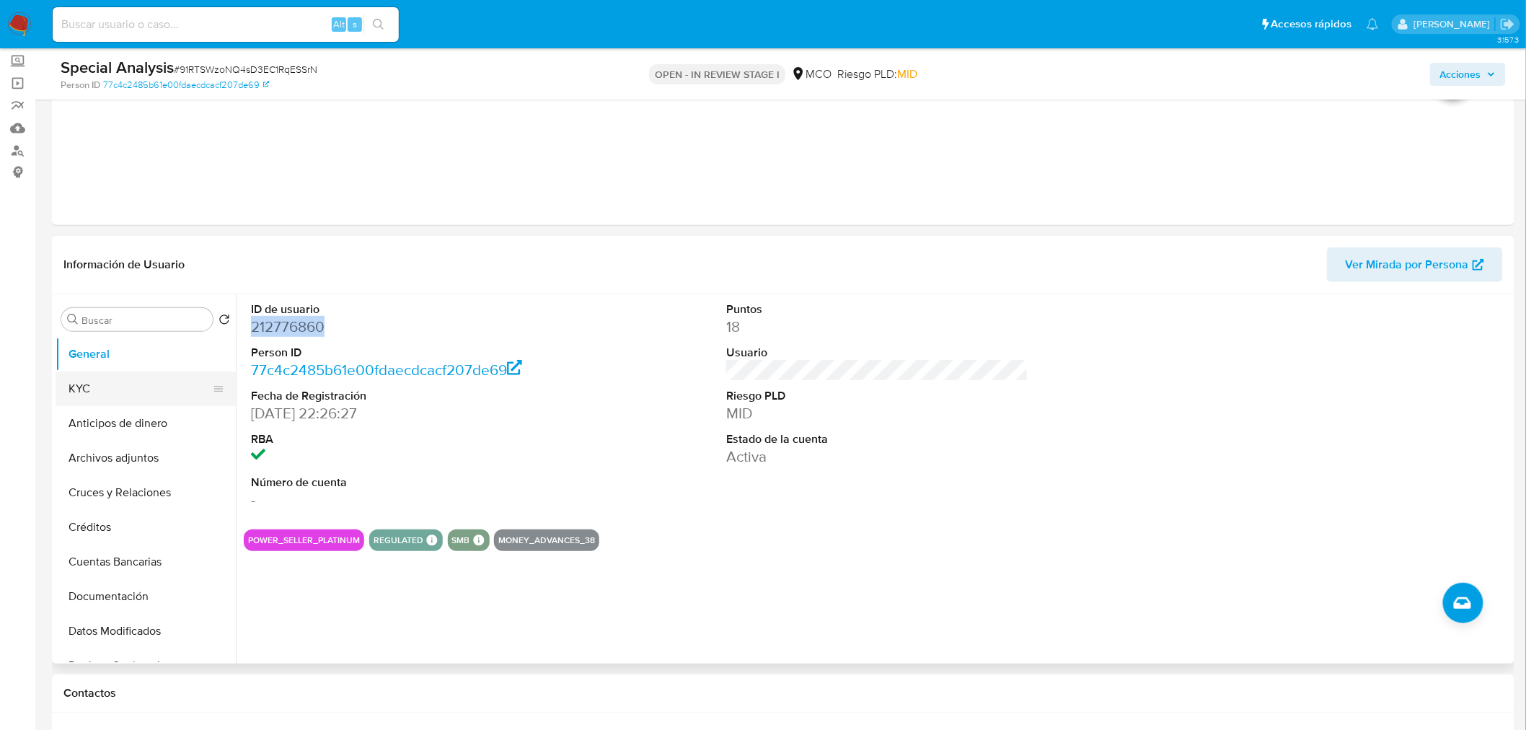
click at [80, 390] on button "KYC" at bounding box center [140, 388] width 169 height 35
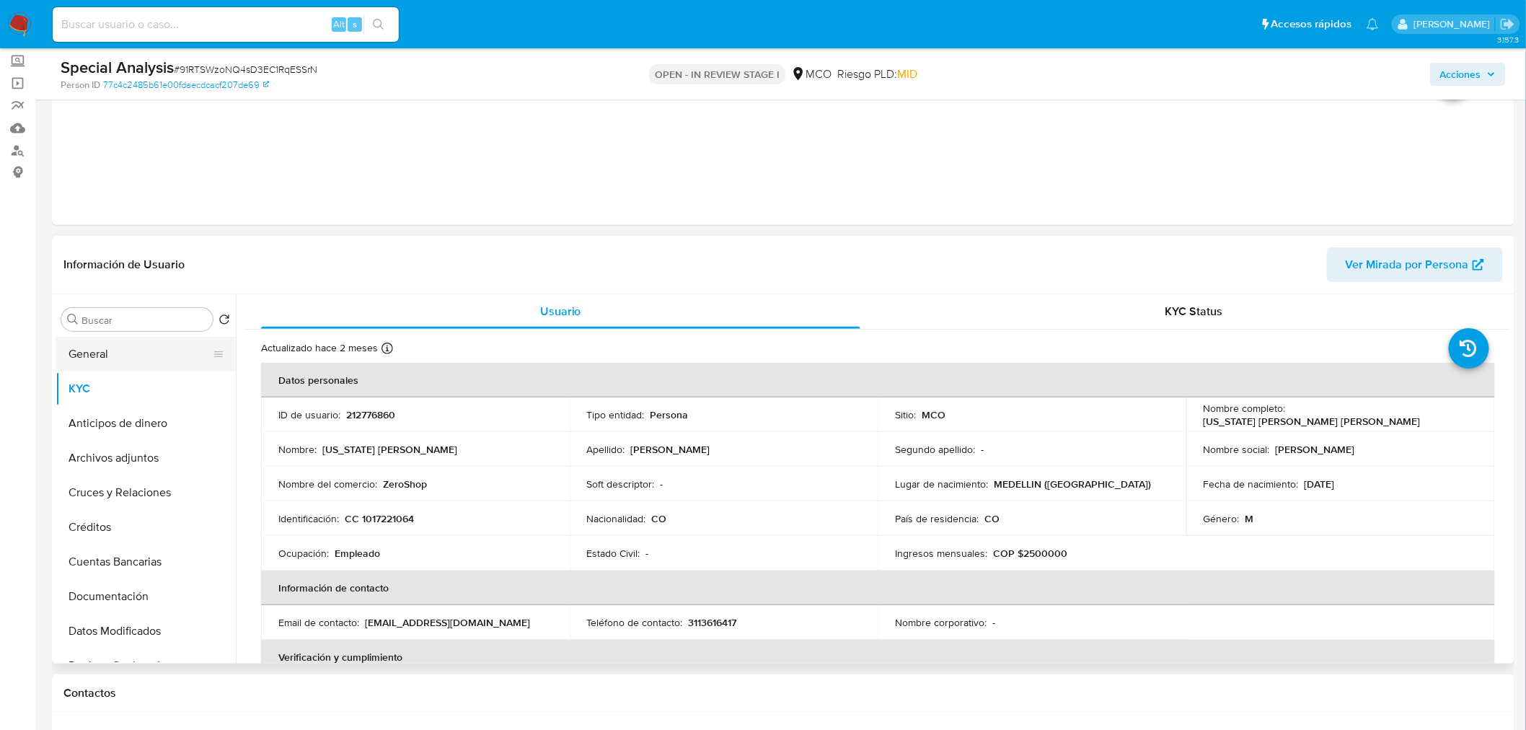
click at [76, 348] on button "General" at bounding box center [140, 354] width 169 height 35
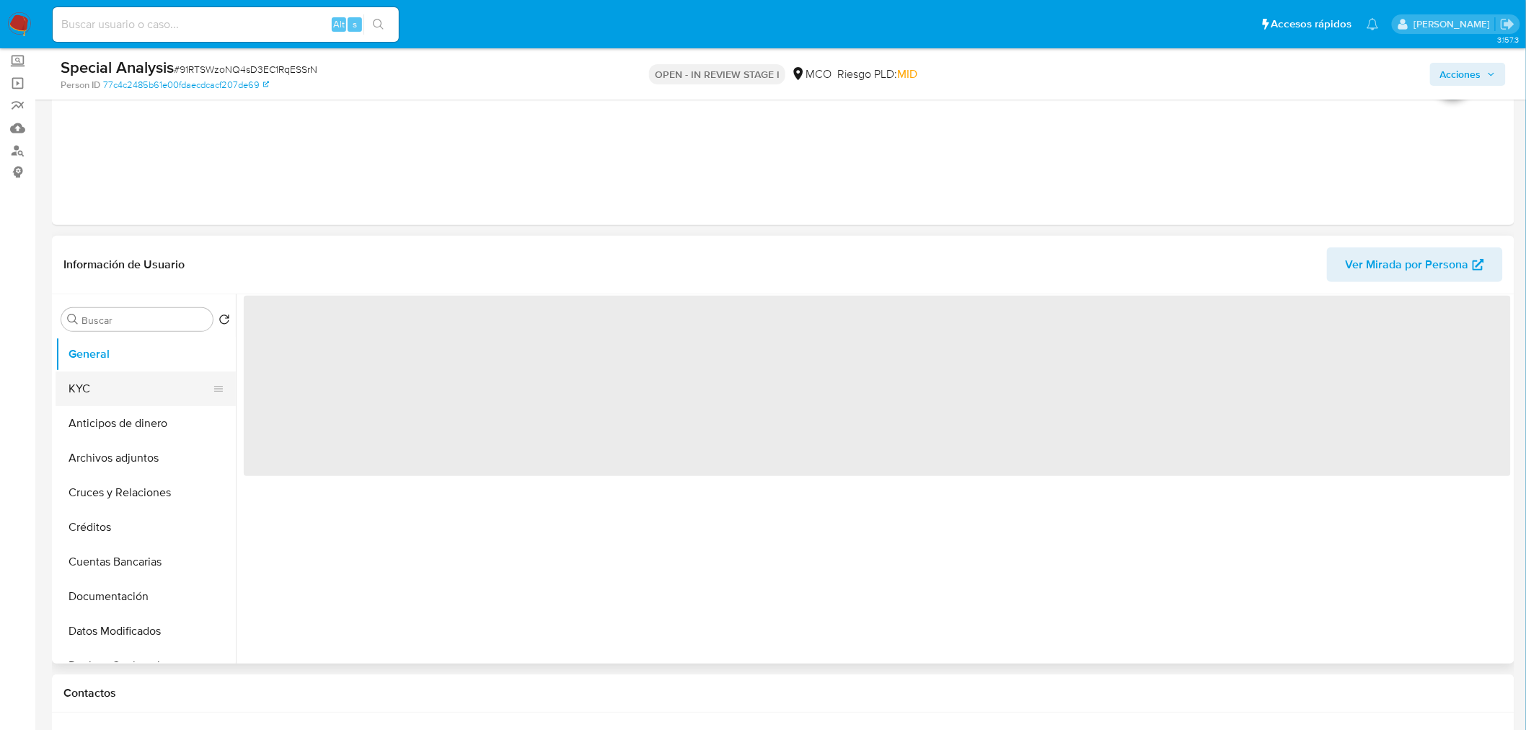
click at [88, 377] on button "KYC" at bounding box center [140, 388] width 169 height 35
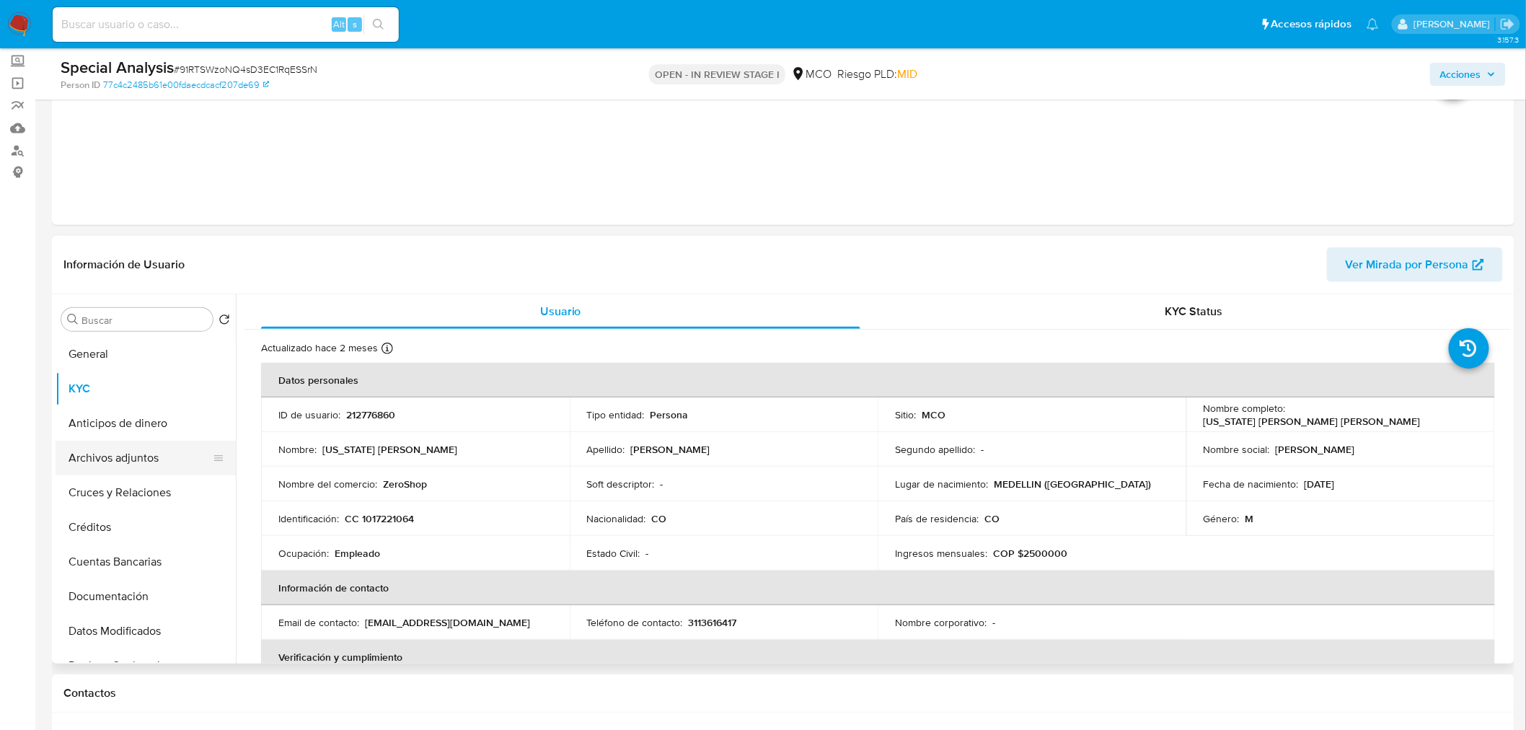
drag, startPoint x: 99, startPoint y: 456, endPoint x: 69, endPoint y: 449, distance: 31.1
click at [101, 456] on button "Archivos adjuntos" at bounding box center [140, 457] width 169 height 35
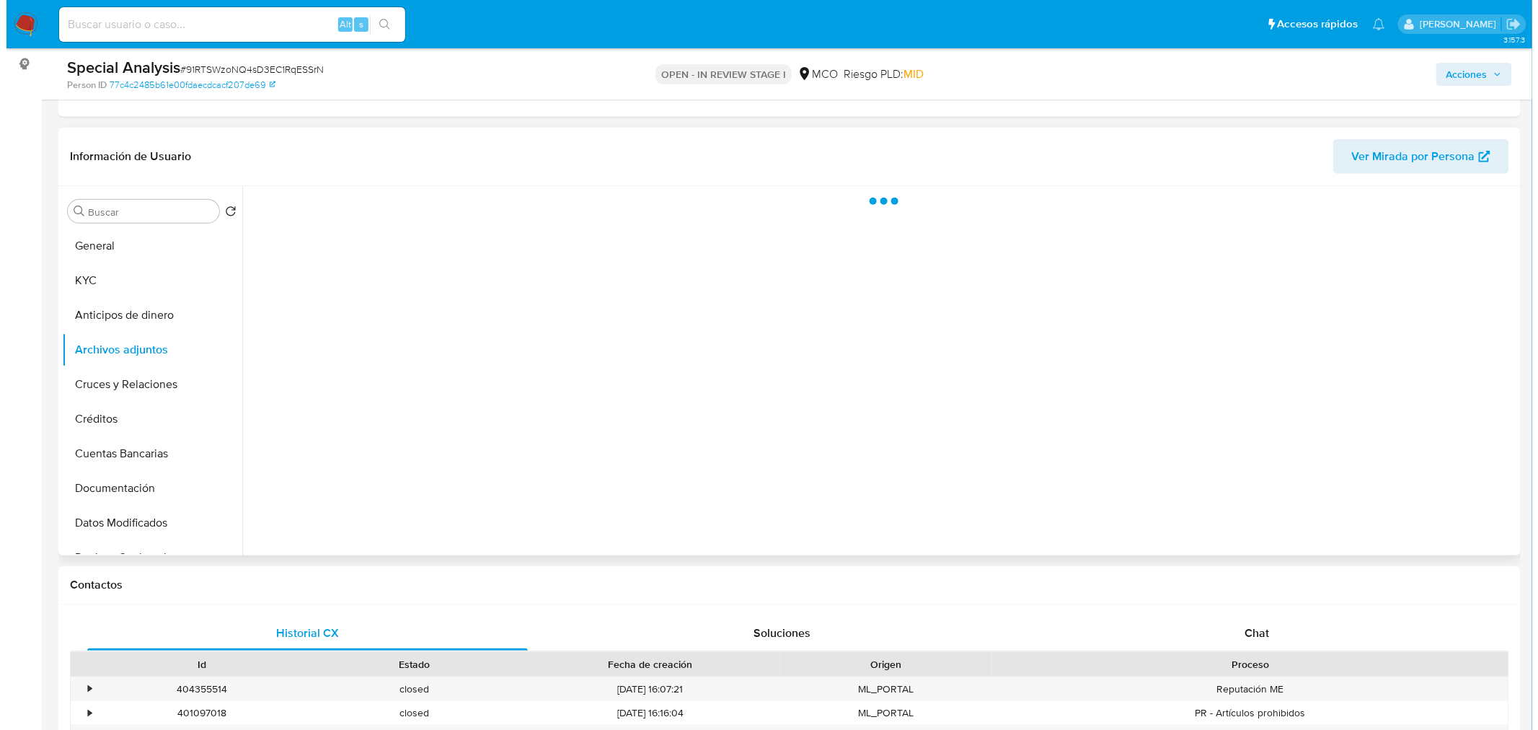
scroll to position [160, 0]
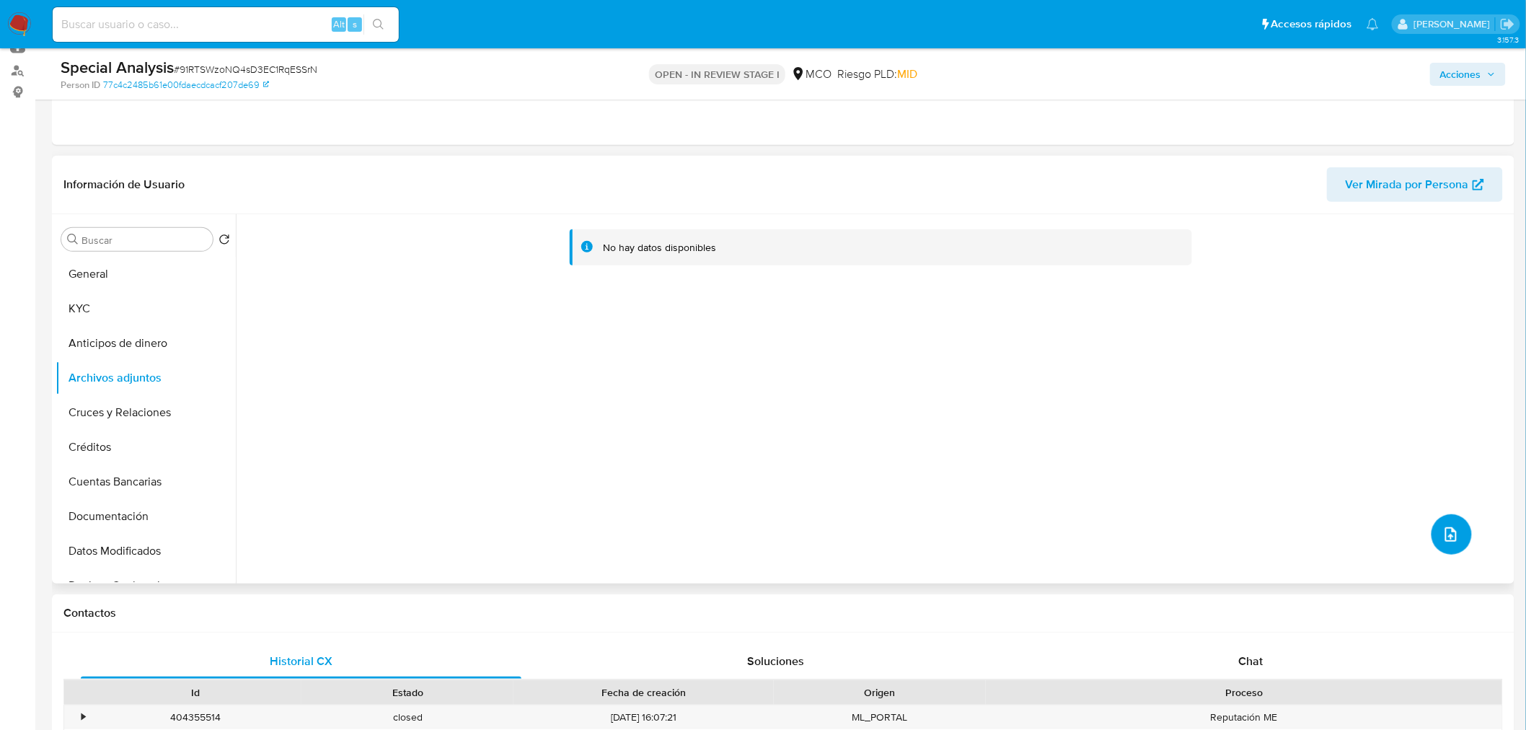
click at [1458, 539] on button "upload-file" at bounding box center [1451, 534] width 40 height 40
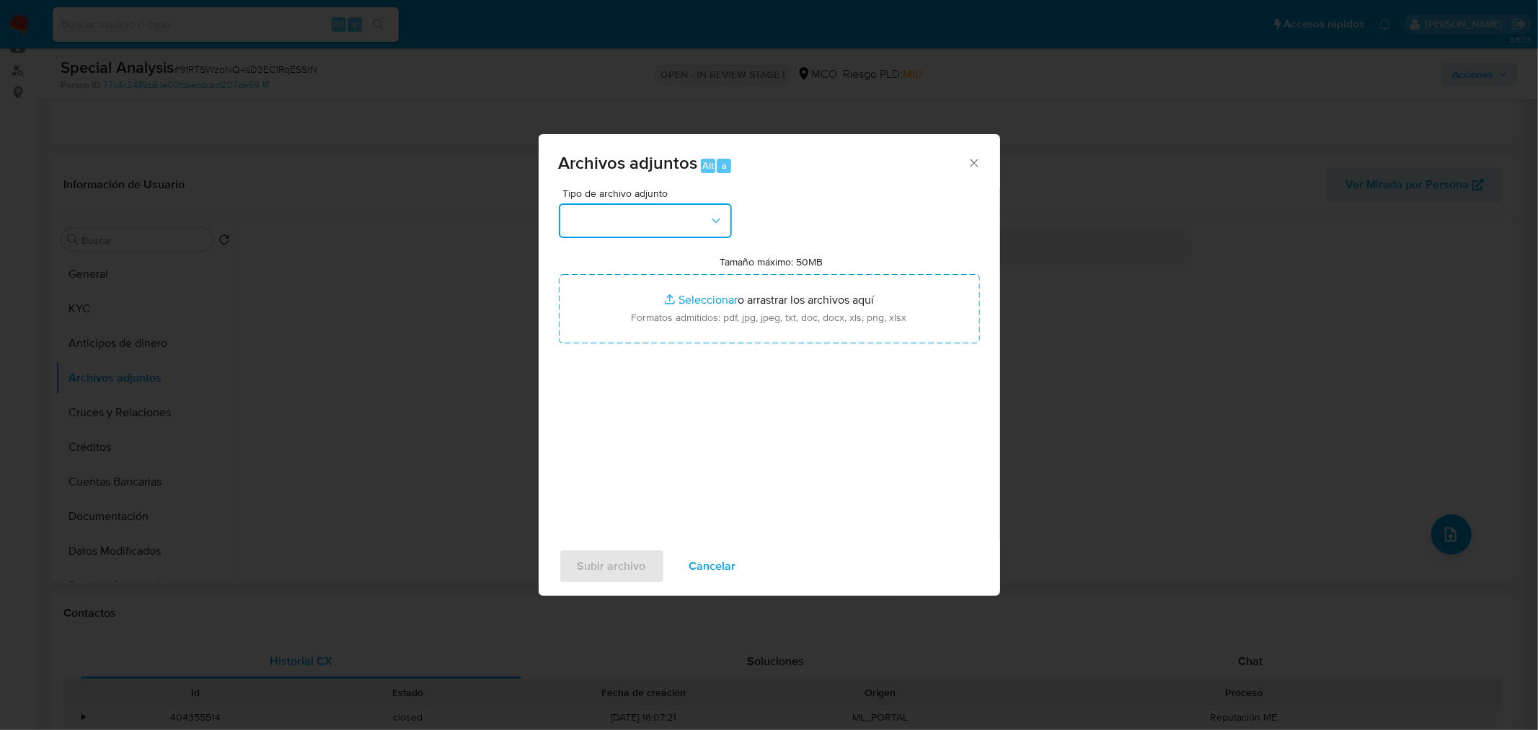
click at [682, 212] on button "button" at bounding box center [645, 220] width 173 height 35
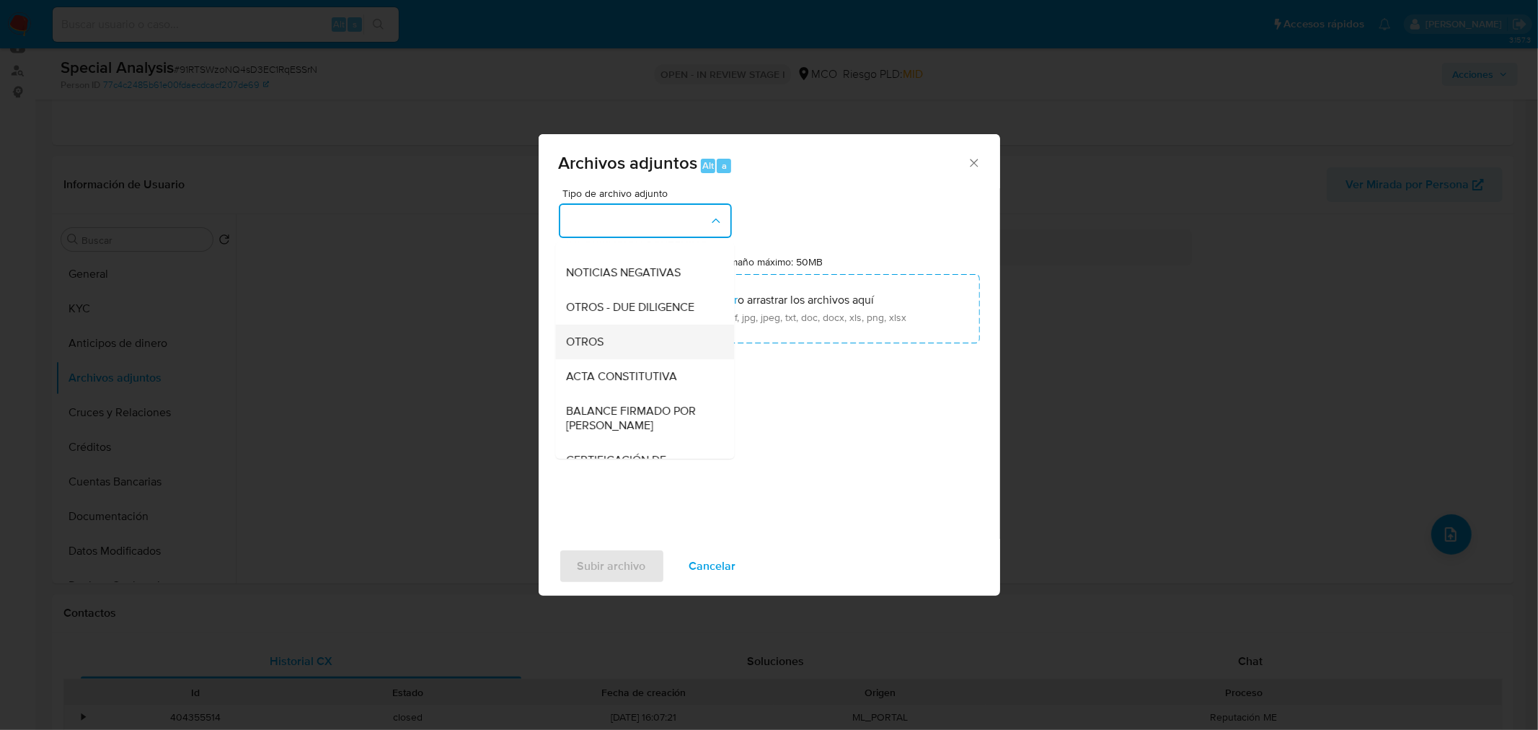
click at [647, 354] on div "OTROS" at bounding box center [640, 341] width 147 height 35
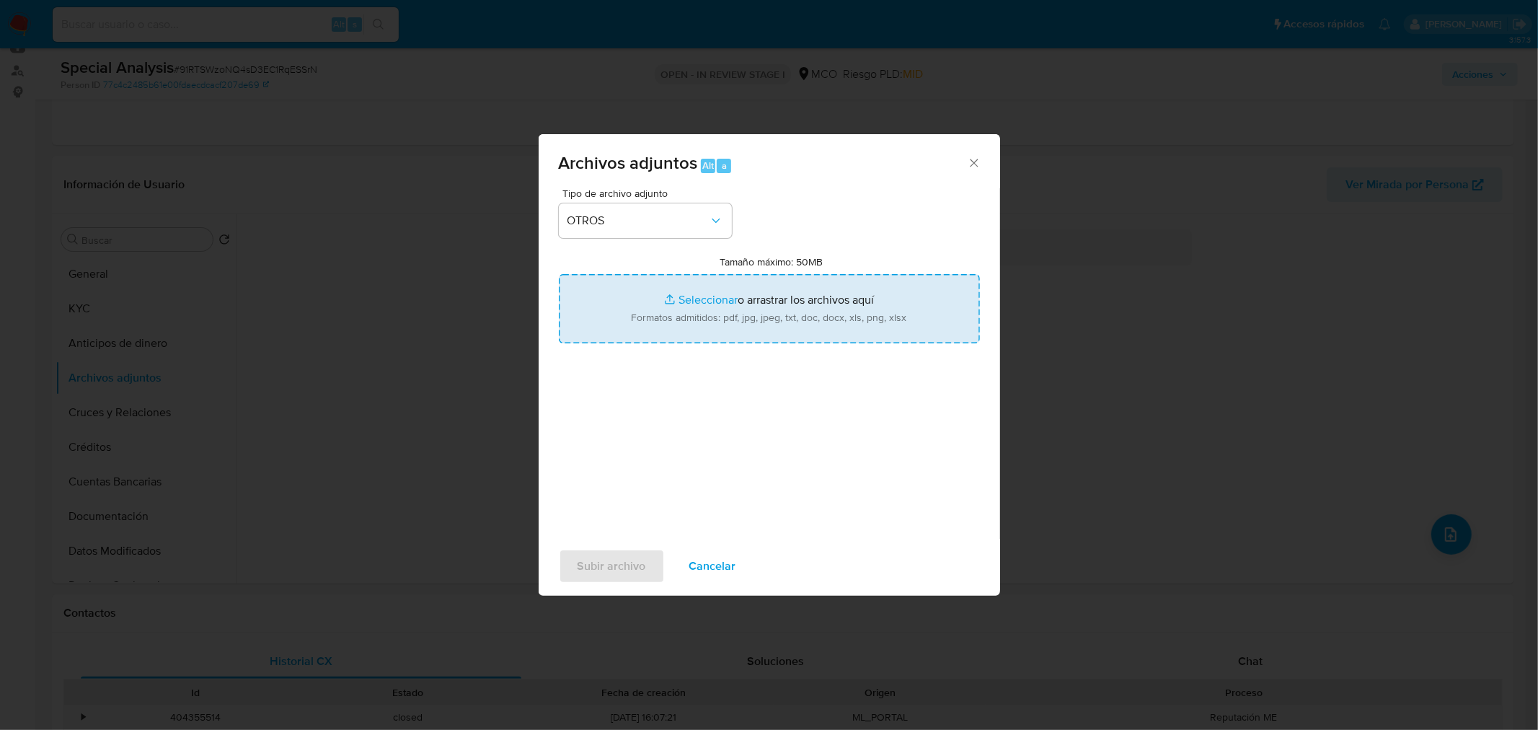
click at [800, 312] on input "Tamaño máximo: 50MB Seleccionar archivos" at bounding box center [769, 308] width 421 height 69
type input "C:\fakepath\212776860 - 9_9_2025.pdf"
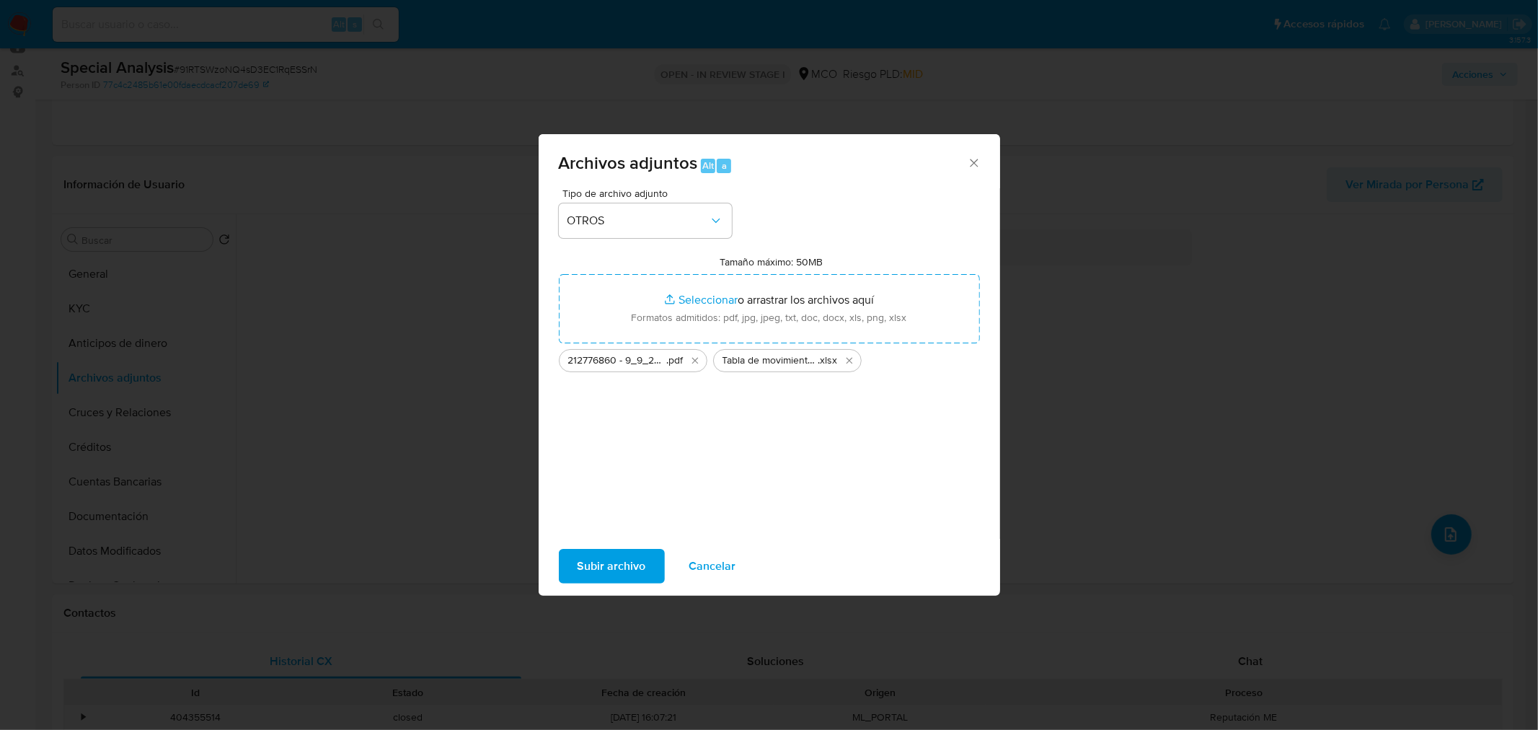
click at [623, 562] on span "Subir archivo" at bounding box center [611, 566] width 68 height 32
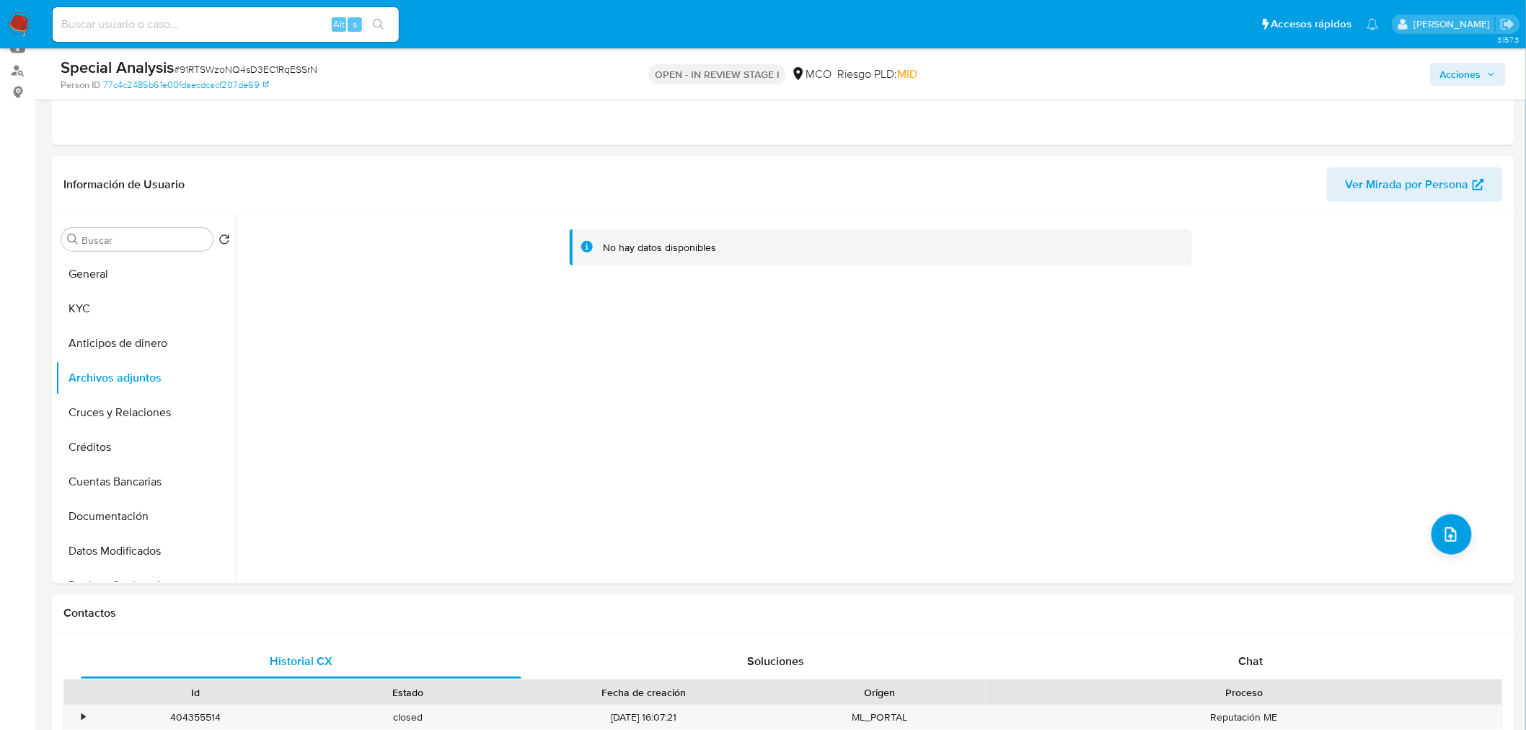
click at [1481, 75] on span "Acciones" at bounding box center [1460, 74] width 41 height 23
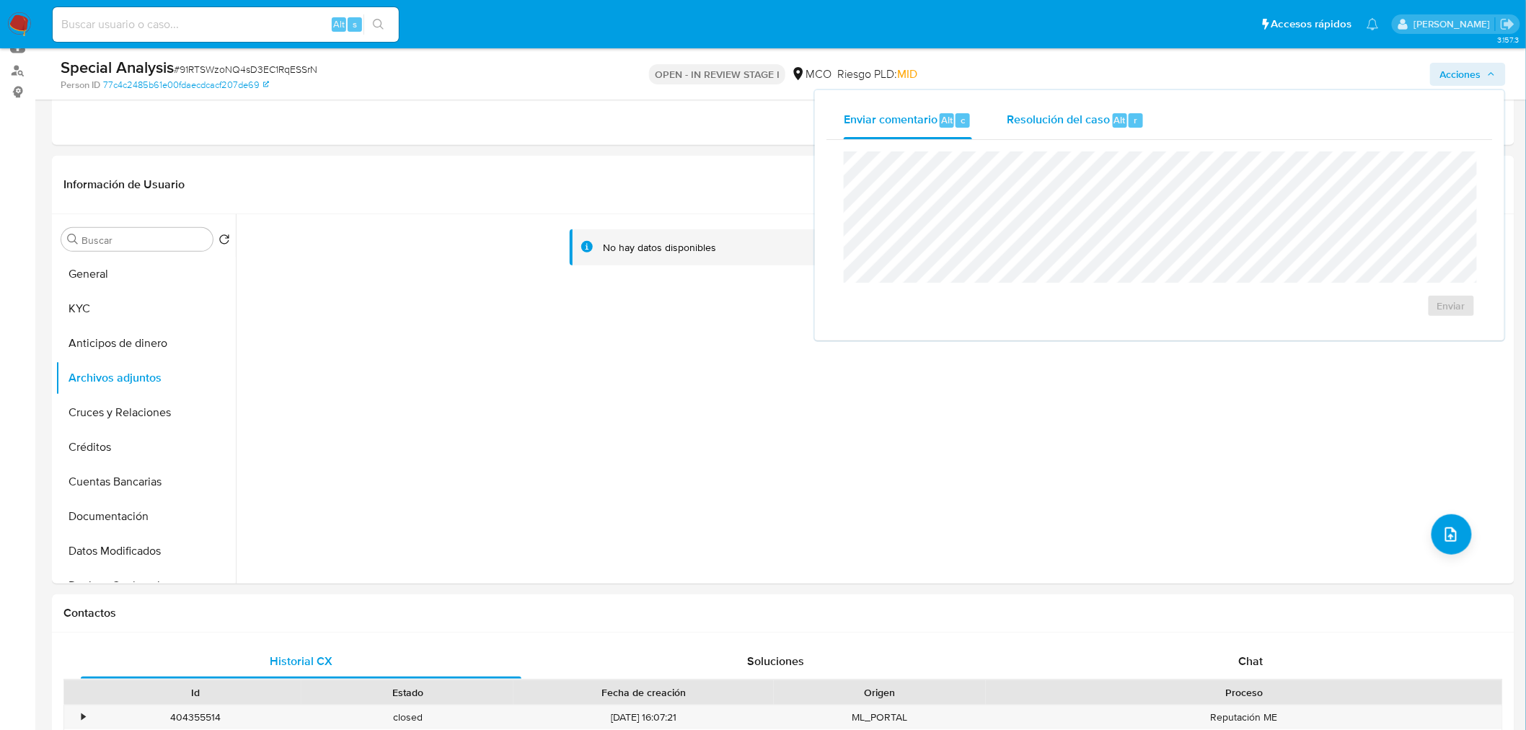
click at [1060, 115] on span "Resolución del caso" at bounding box center [1057, 119] width 103 height 17
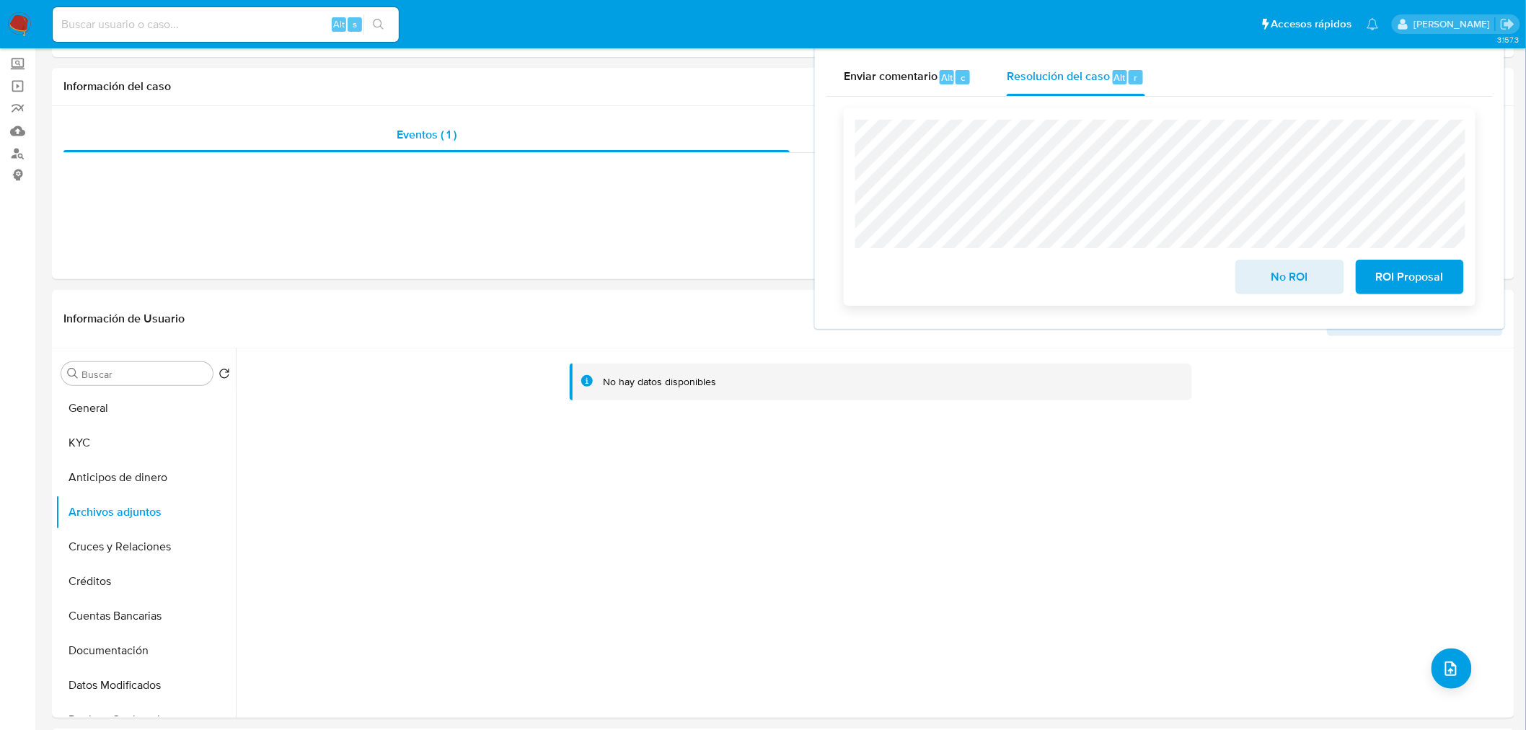
scroll to position [0, 0]
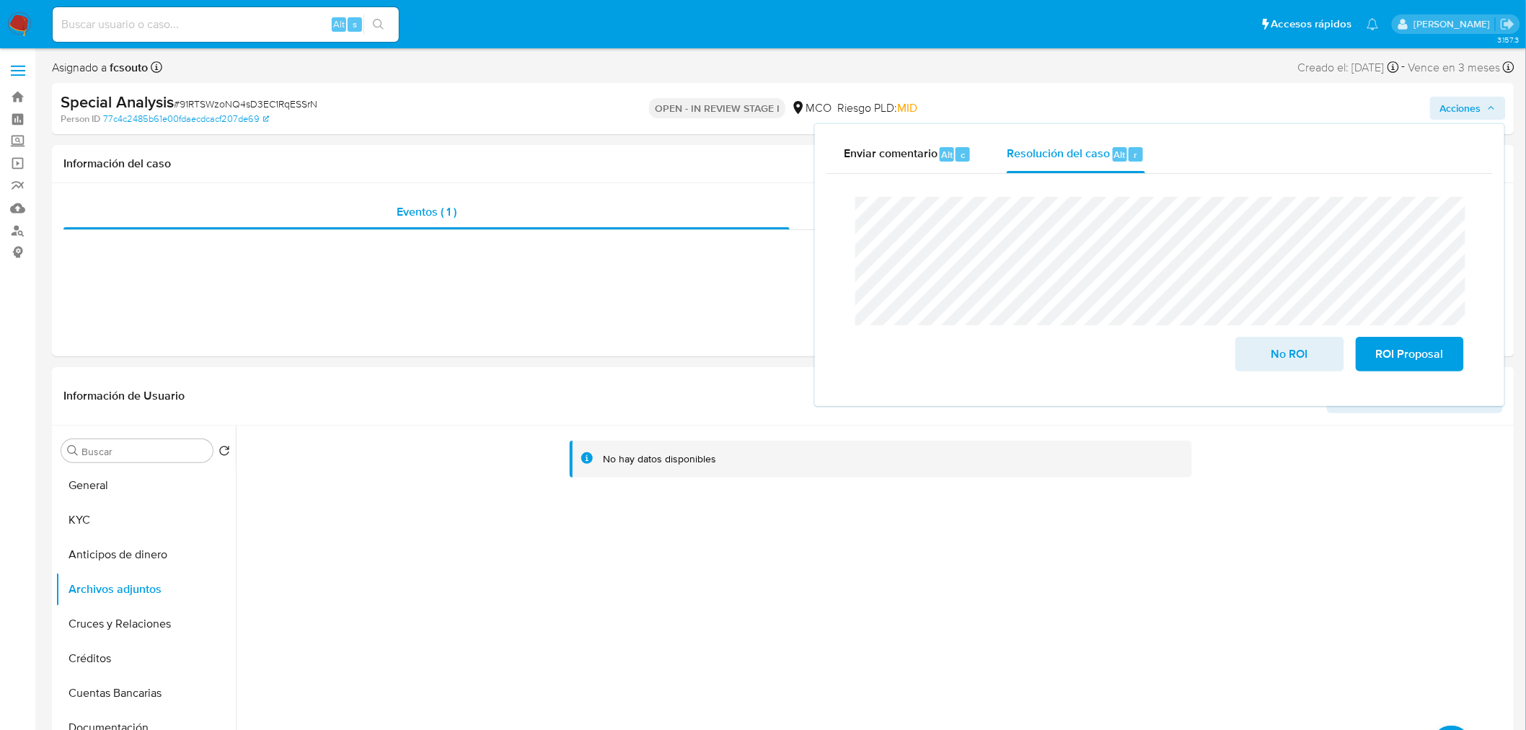
drag, startPoint x: 902, startPoint y: 155, endPoint x: 911, endPoint y: 178, distance: 24.6
click at [902, 159] on span "Enviar comentario" at bounding box center [891, 154] width 94 height 17
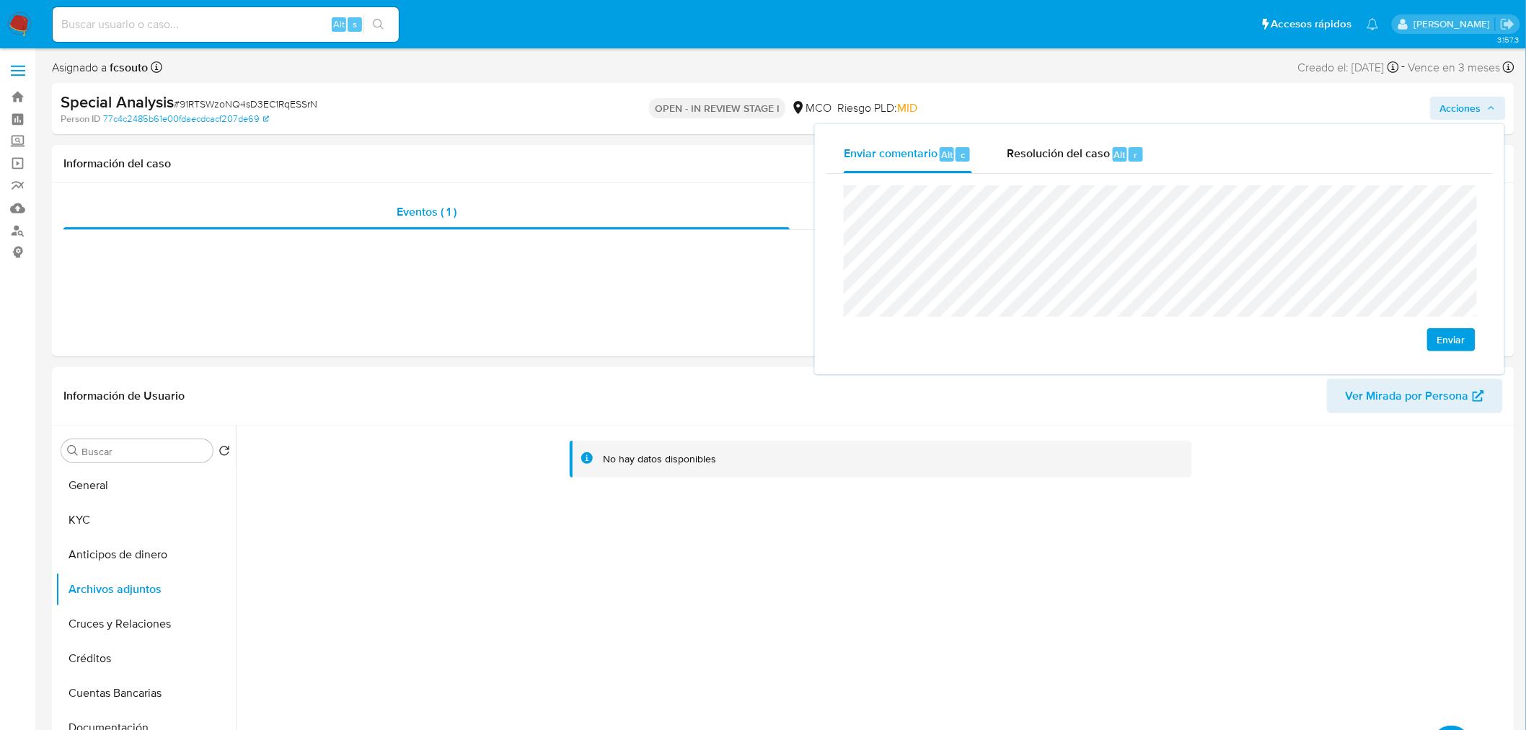
click at [1465, 342] on span "Enviar" at bounding box center [1451, 339] width 28 height 20
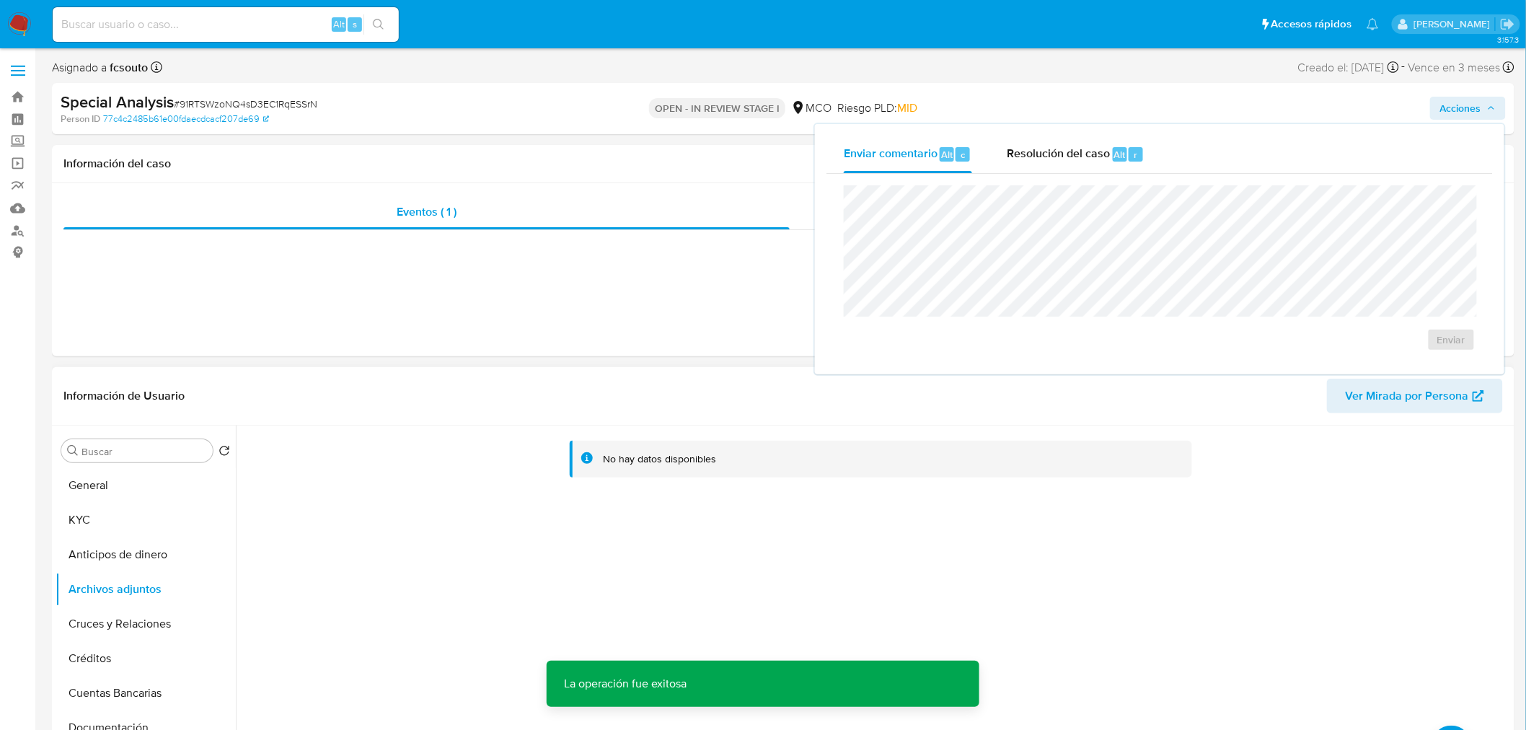
click at [978, 566] on div "No hay datos disponibles" at bounding box center [873, 609] width 1275 height 369
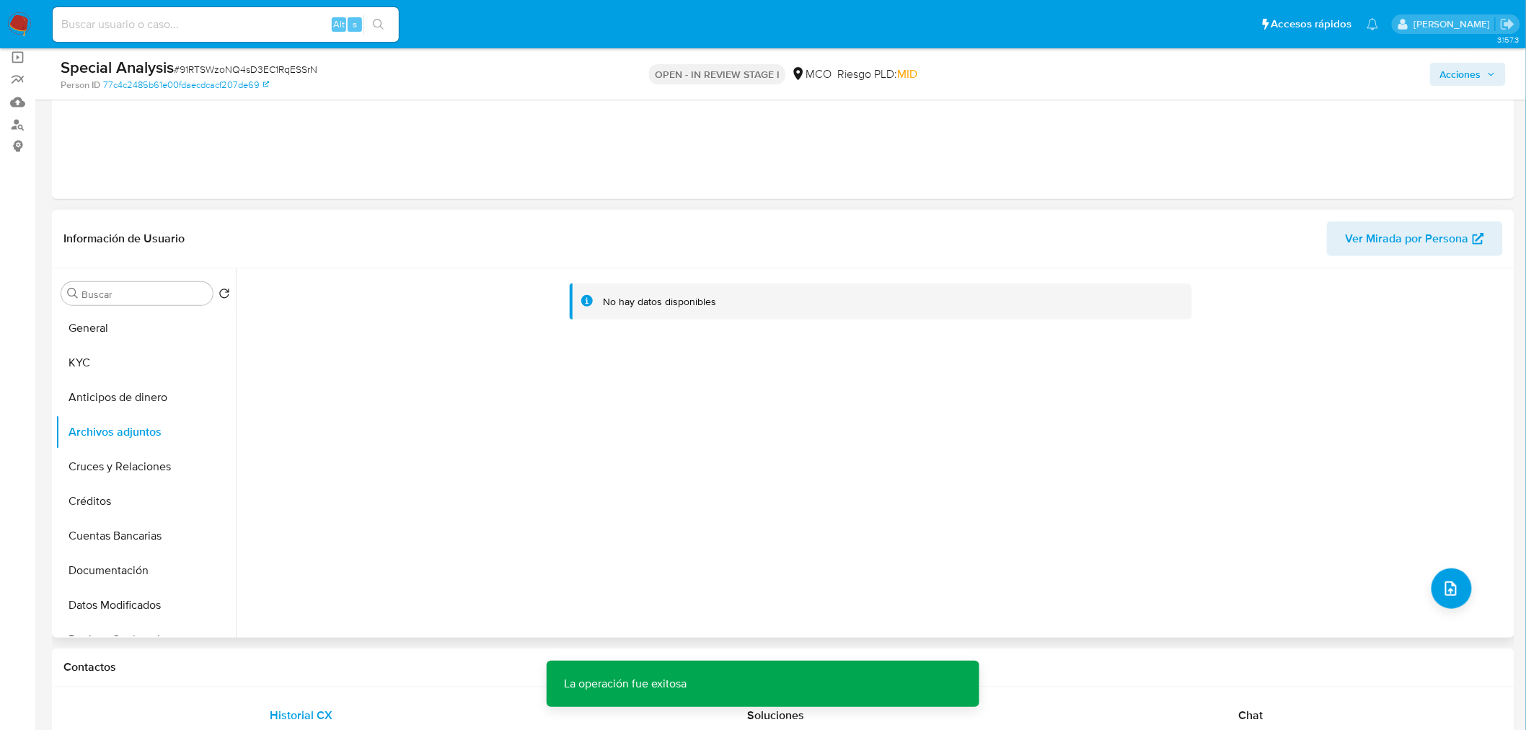
scroll to position [240, 0]
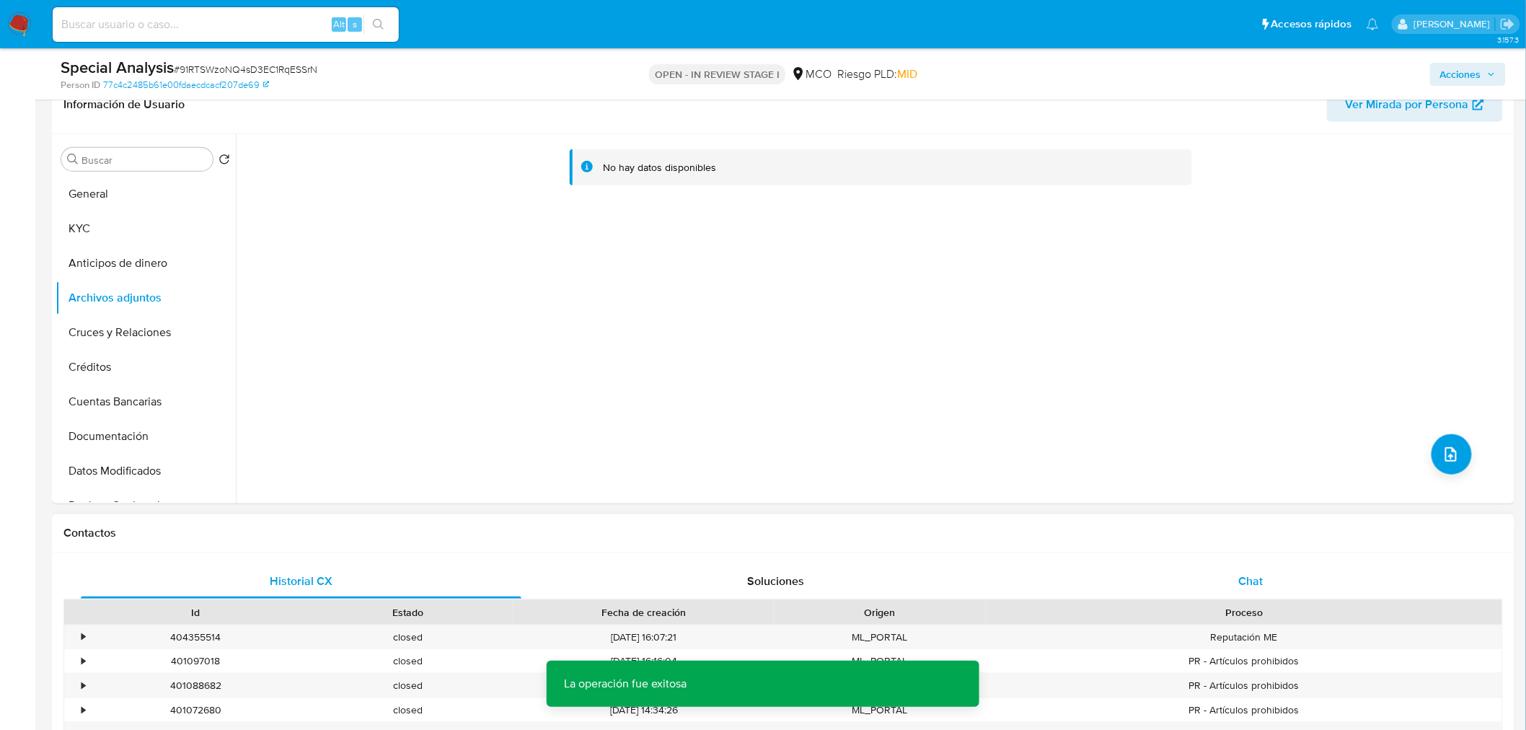
click at [1241, 583] on span "Chat" at bounding box center [1251, 580] width 25 height 17
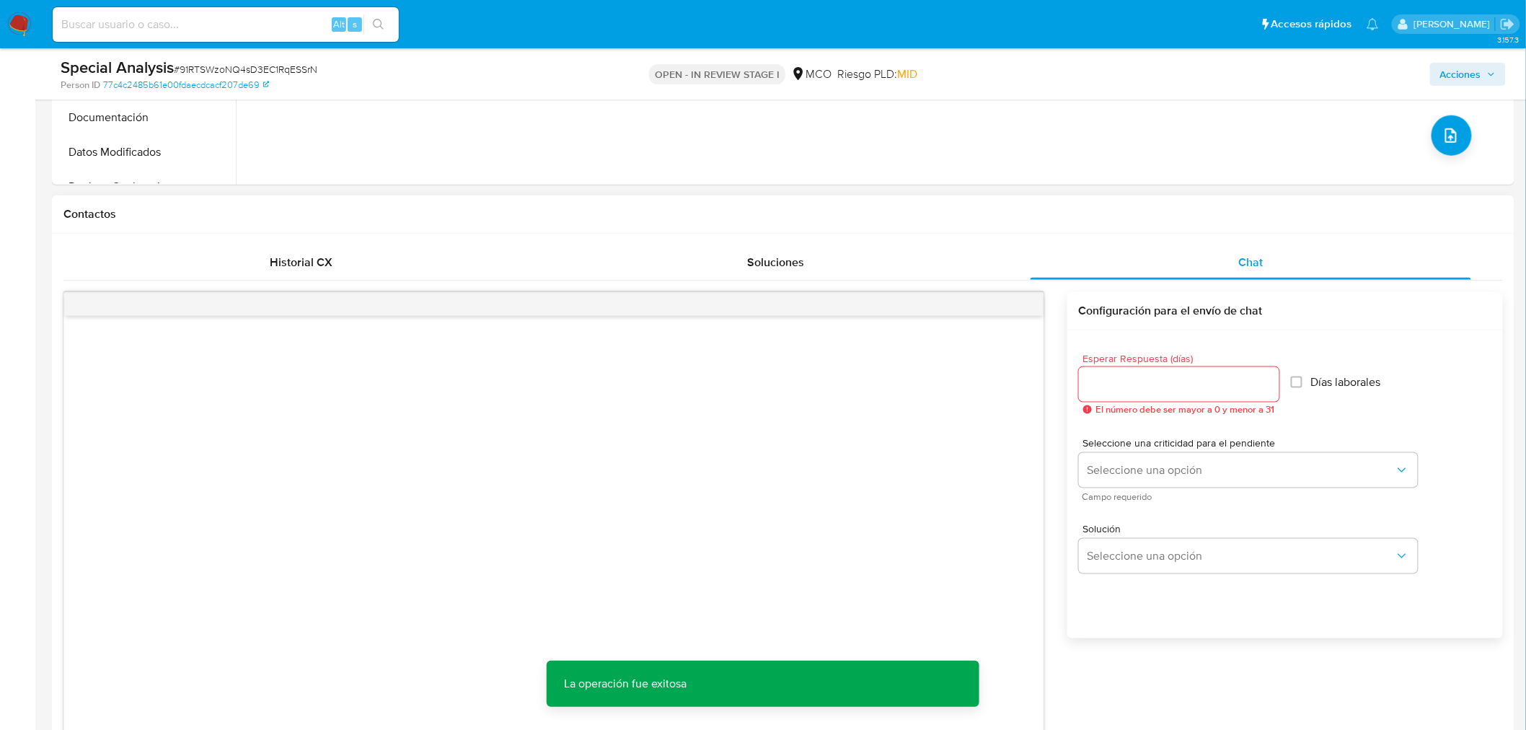
scroll to position [560, 0]
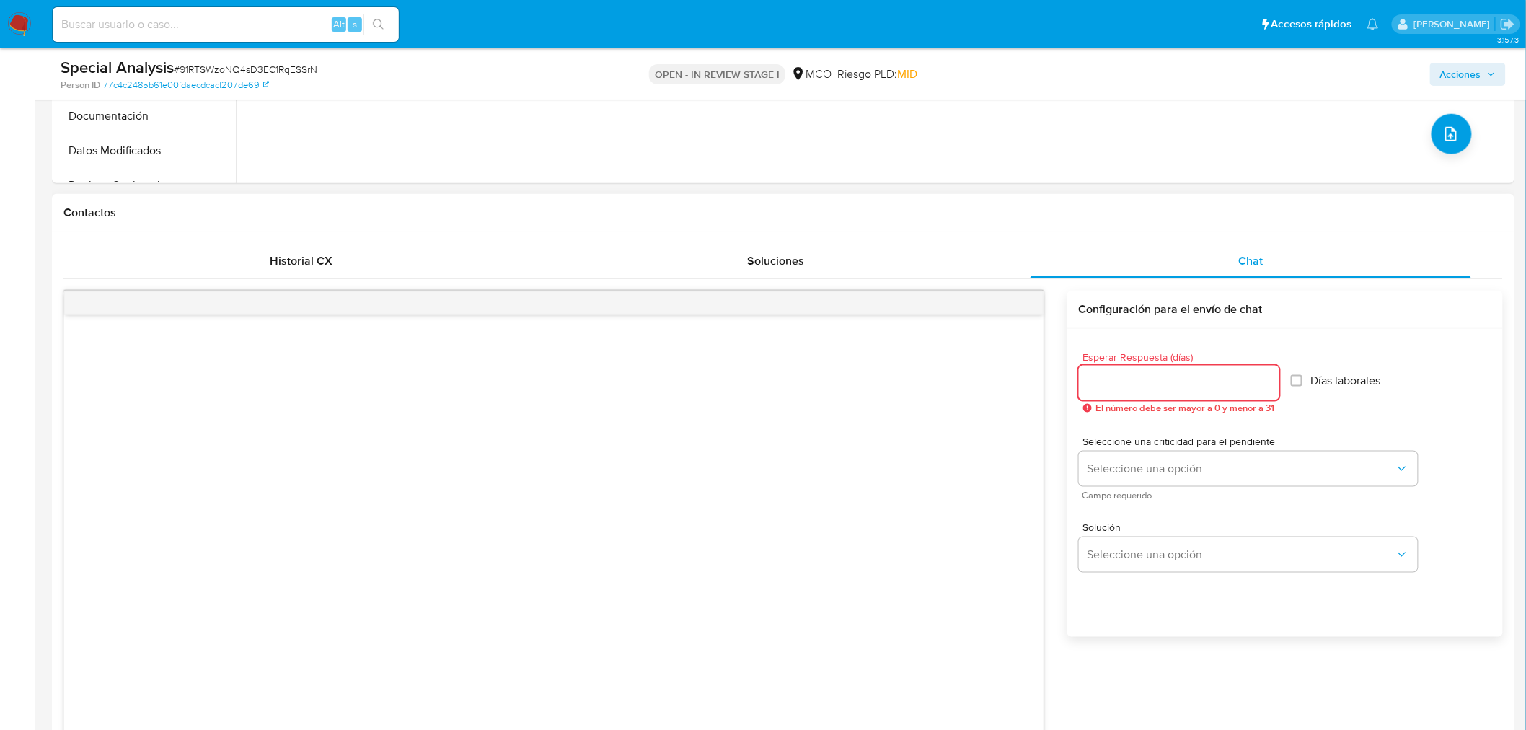
click at [1148, 388] on input "Esperar Respuesta (días)" at bounding box center [1179, 382] width 200 height 19
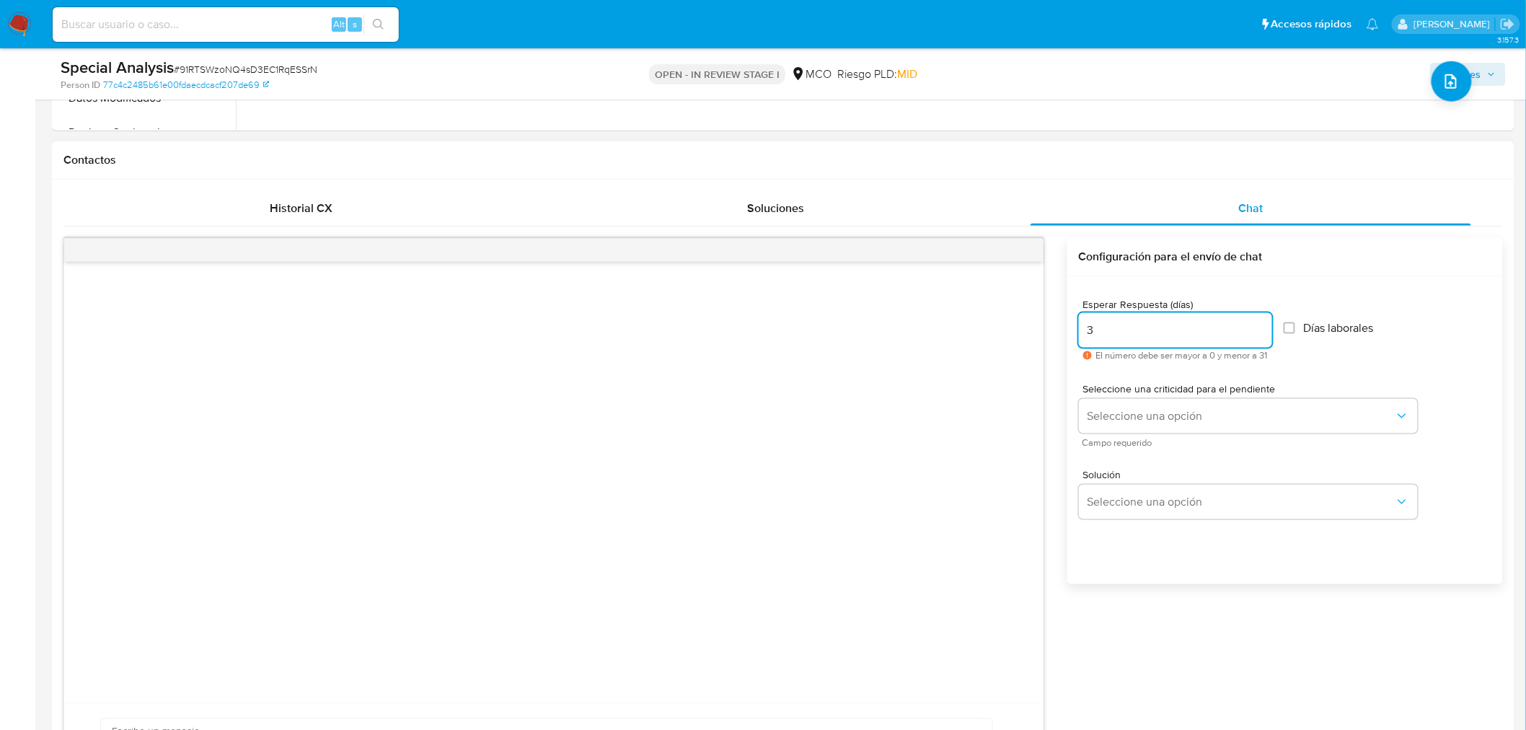
scroll to position [640, 0]
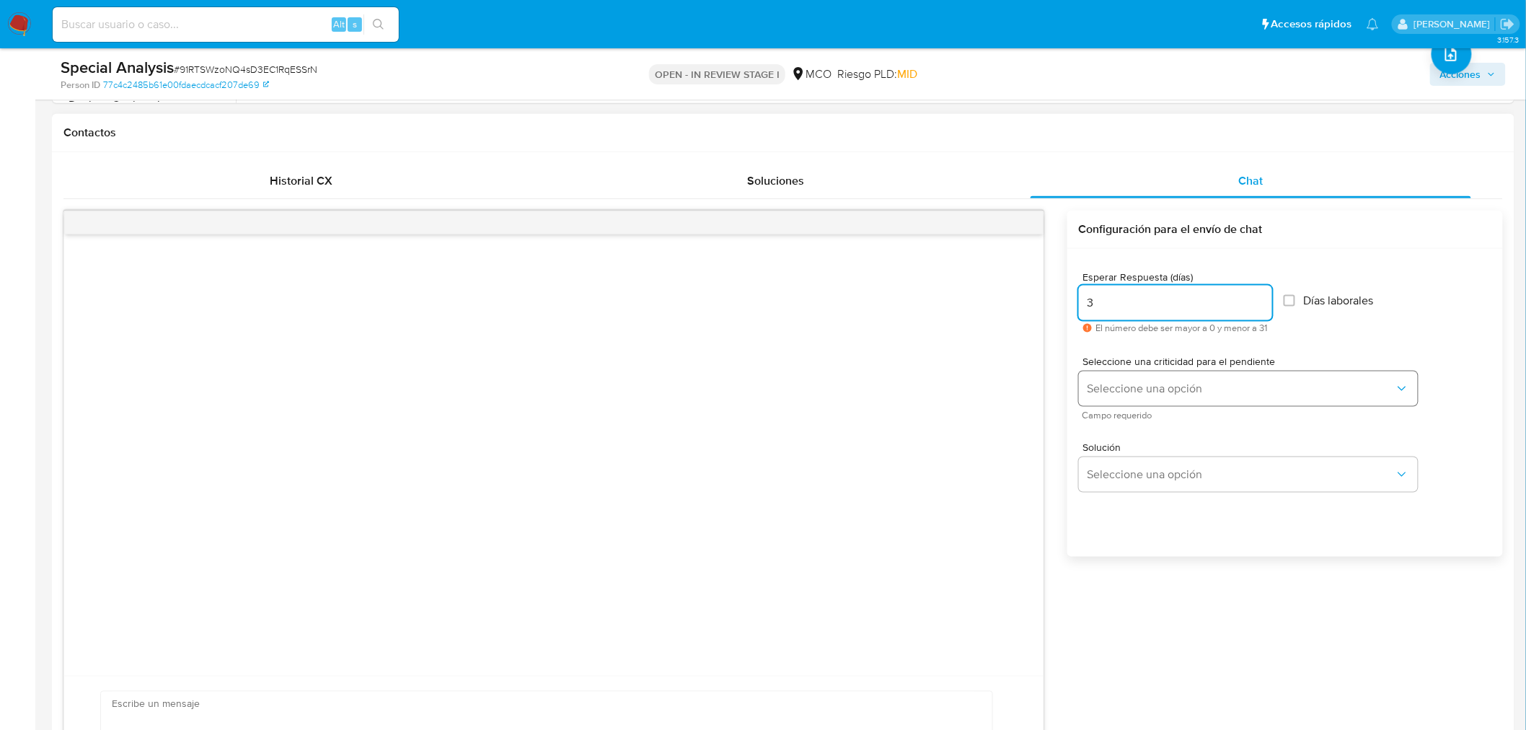
type input "3"
click at [1123, 393] on span "Seleccione una opción" at bounding box center [1240, 388] width 307 height 14
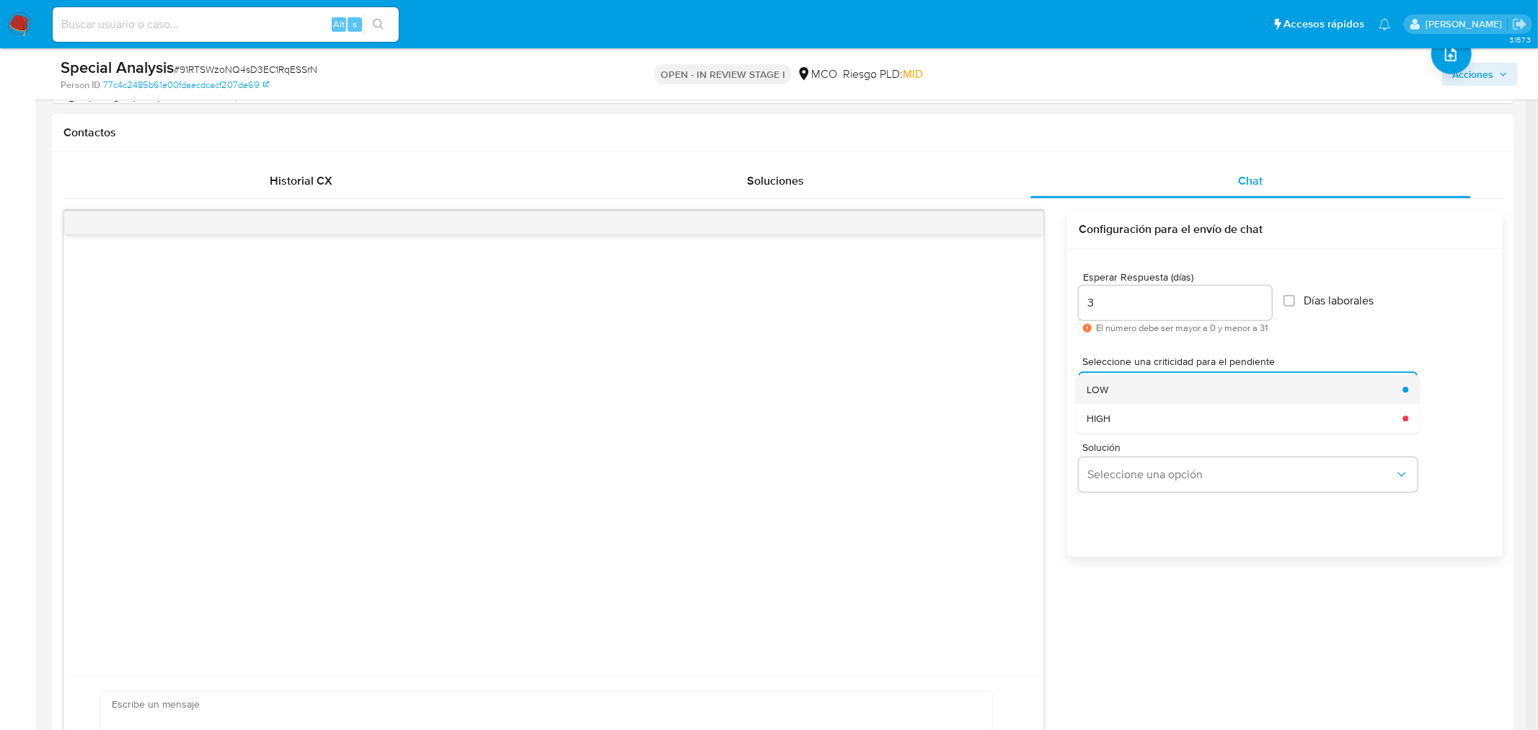
click at [1135, 391] on div "LOW" at bounding box center [1239, 389] width 307 height 29
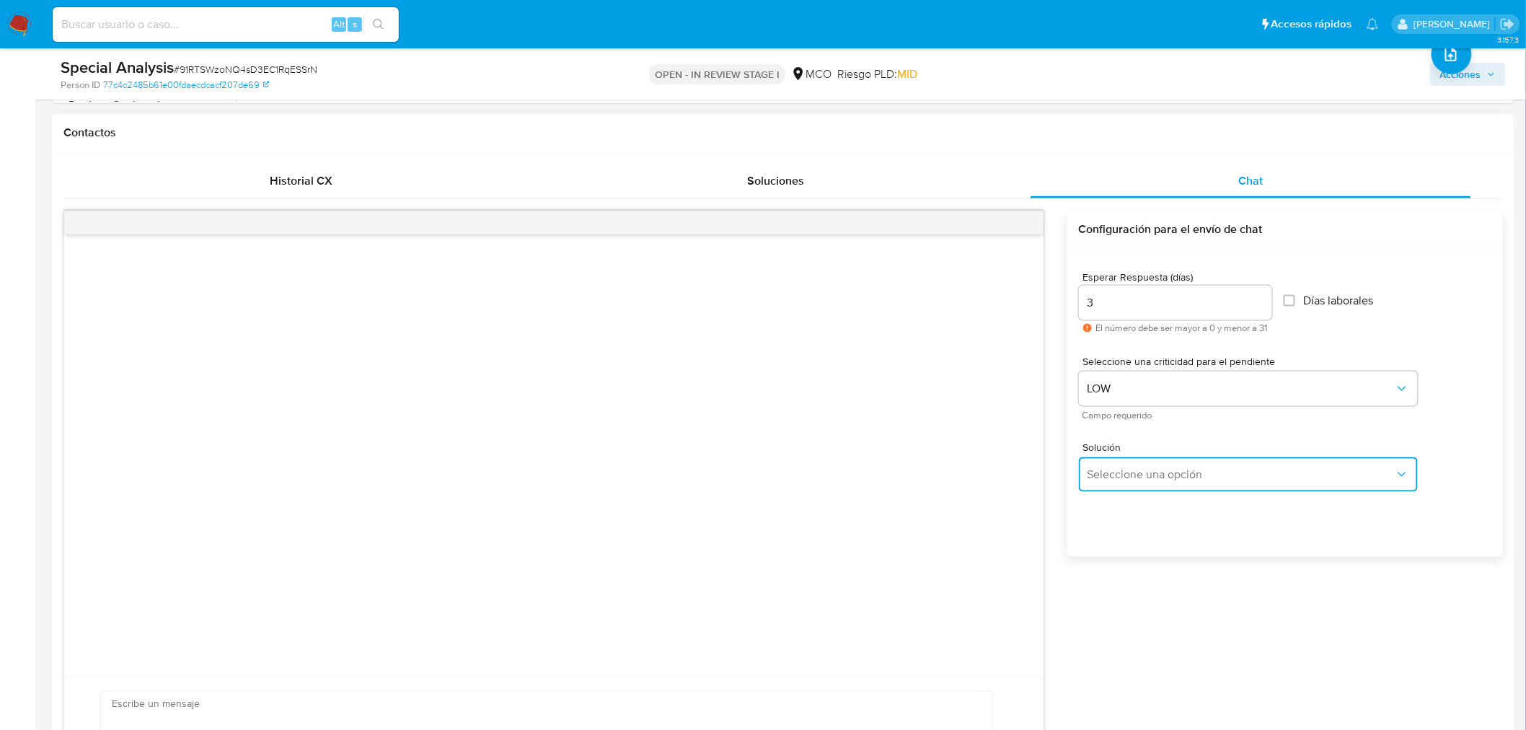
click at [1135, 481] on button "Seleccione una opción" at bounding box center [1248, 474] width 339 height 35
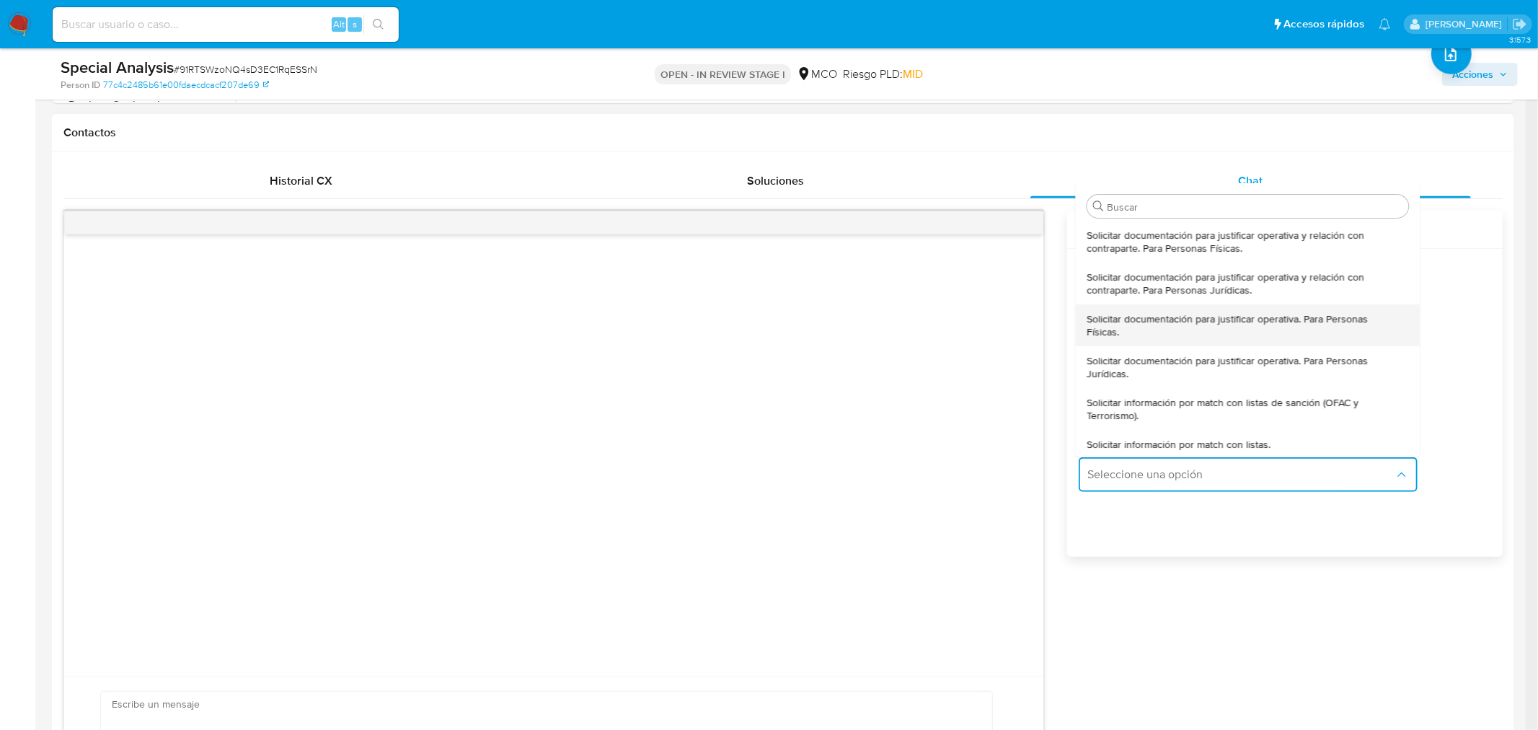
click at [1127, 326] on span "Solicitar documentación para justificar operativa. Para Personas Físicas." at bounding box center [1242, 325] width 313 height 26
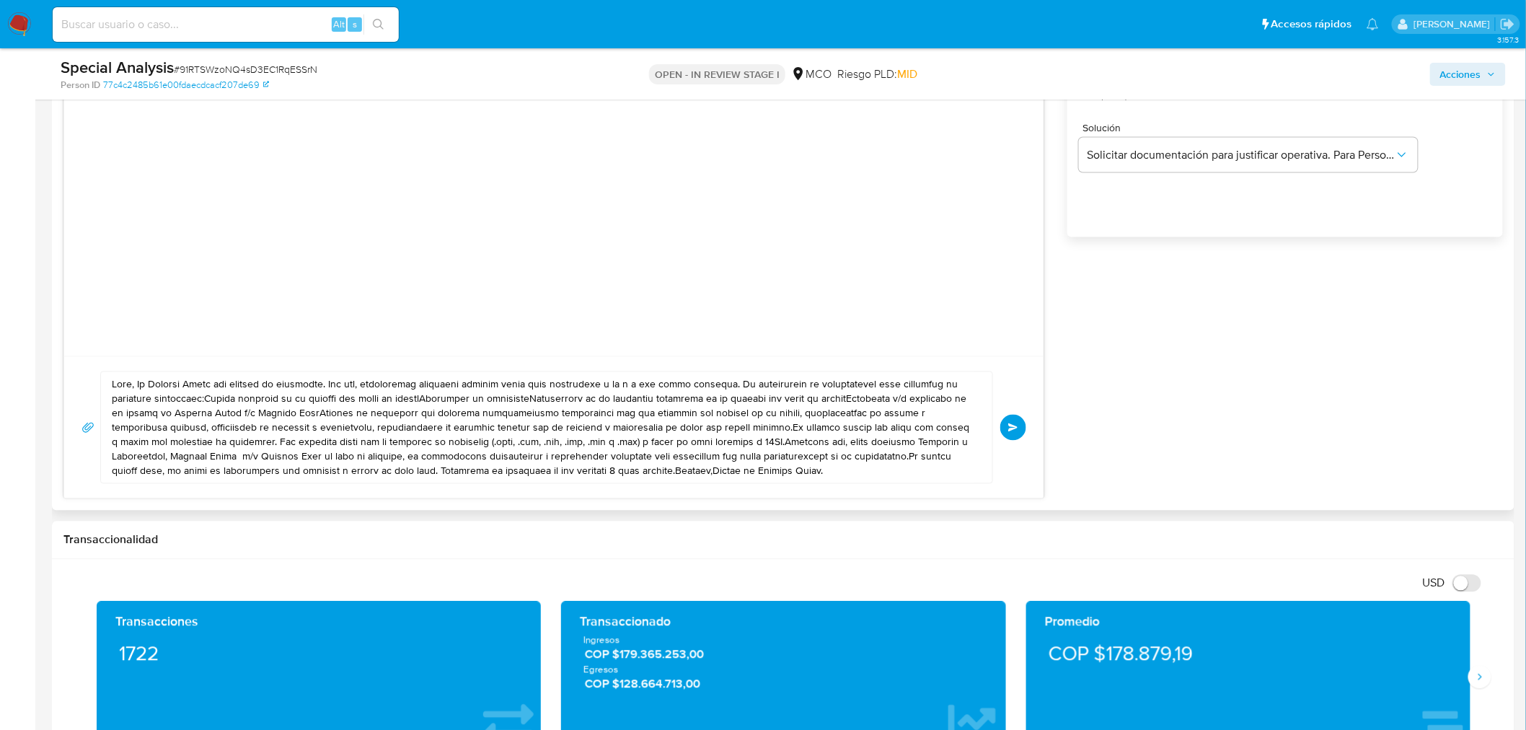
scroll to position [961, 0]
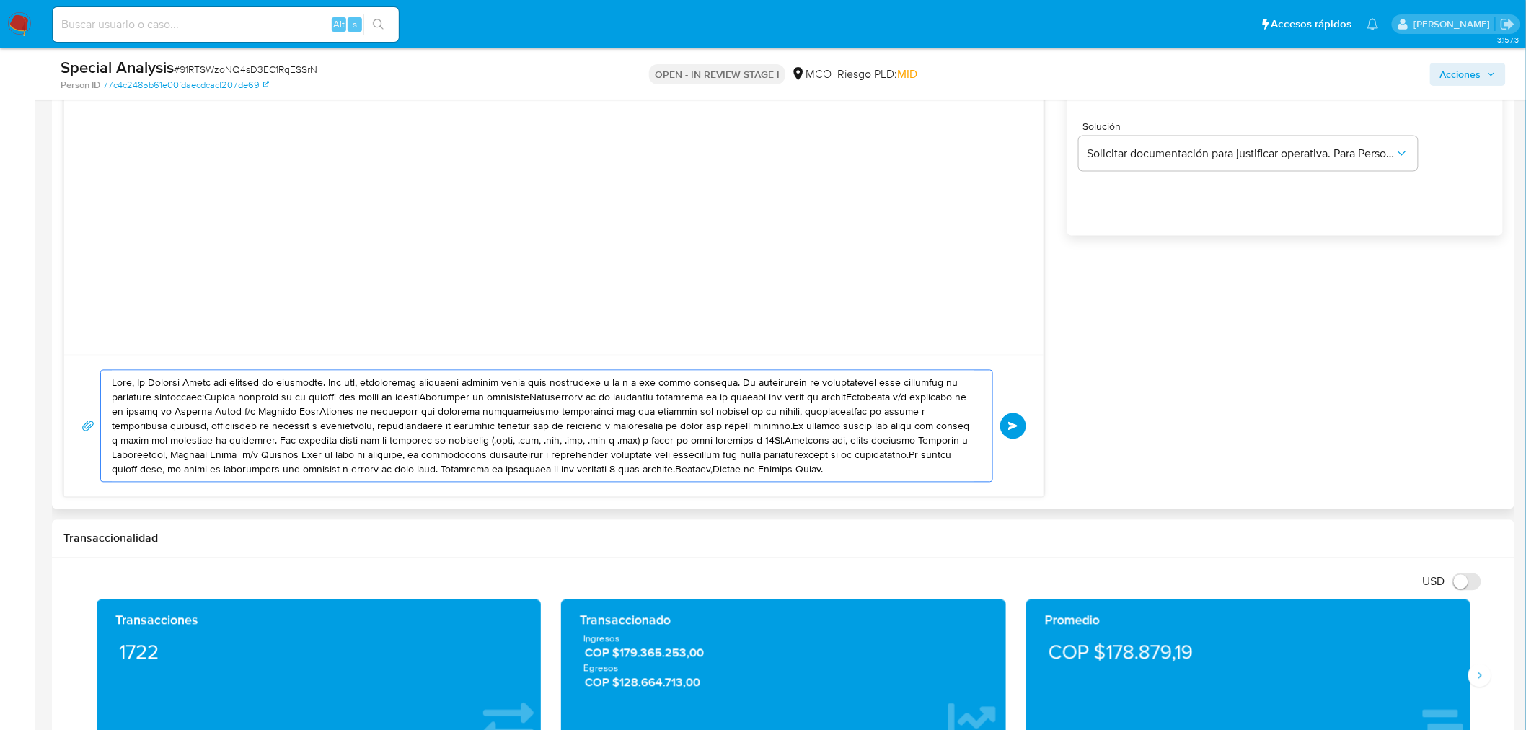
drag, startPoint x: 111, startPoint y: 379, endPoint x: 908, endPoint y: 500, distance: 806.4
click at [908, 500] on div "Historial CX Soluciones Chat Id Estado Fecha de creación Origen Proceso • 40435…" at bounding box center [783, 170] width 1462 height 678
paste textarea "Victor, En Mercado Libre nos importa tu seguridad. Por eso, necesitamos verific…"
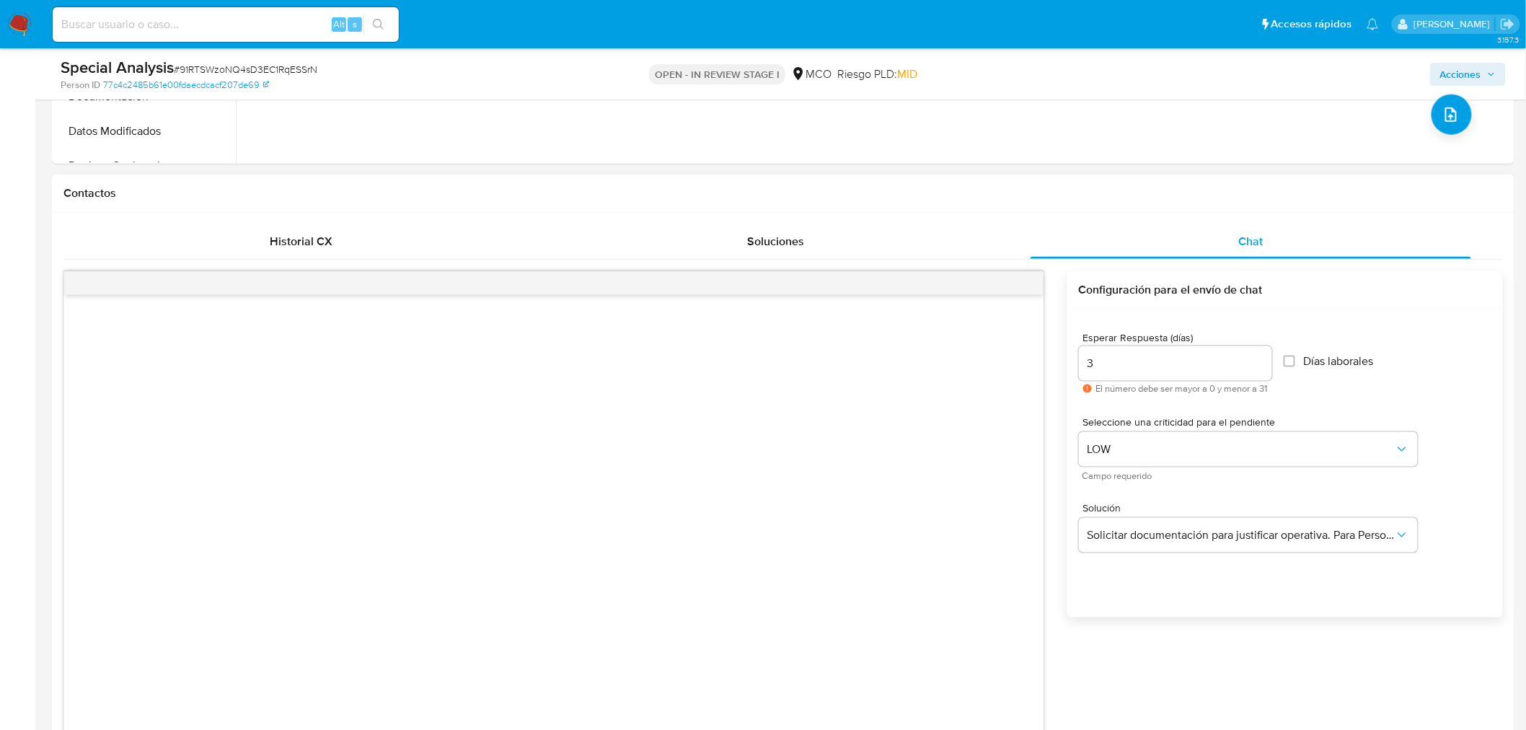
scroll to position [160, 0]
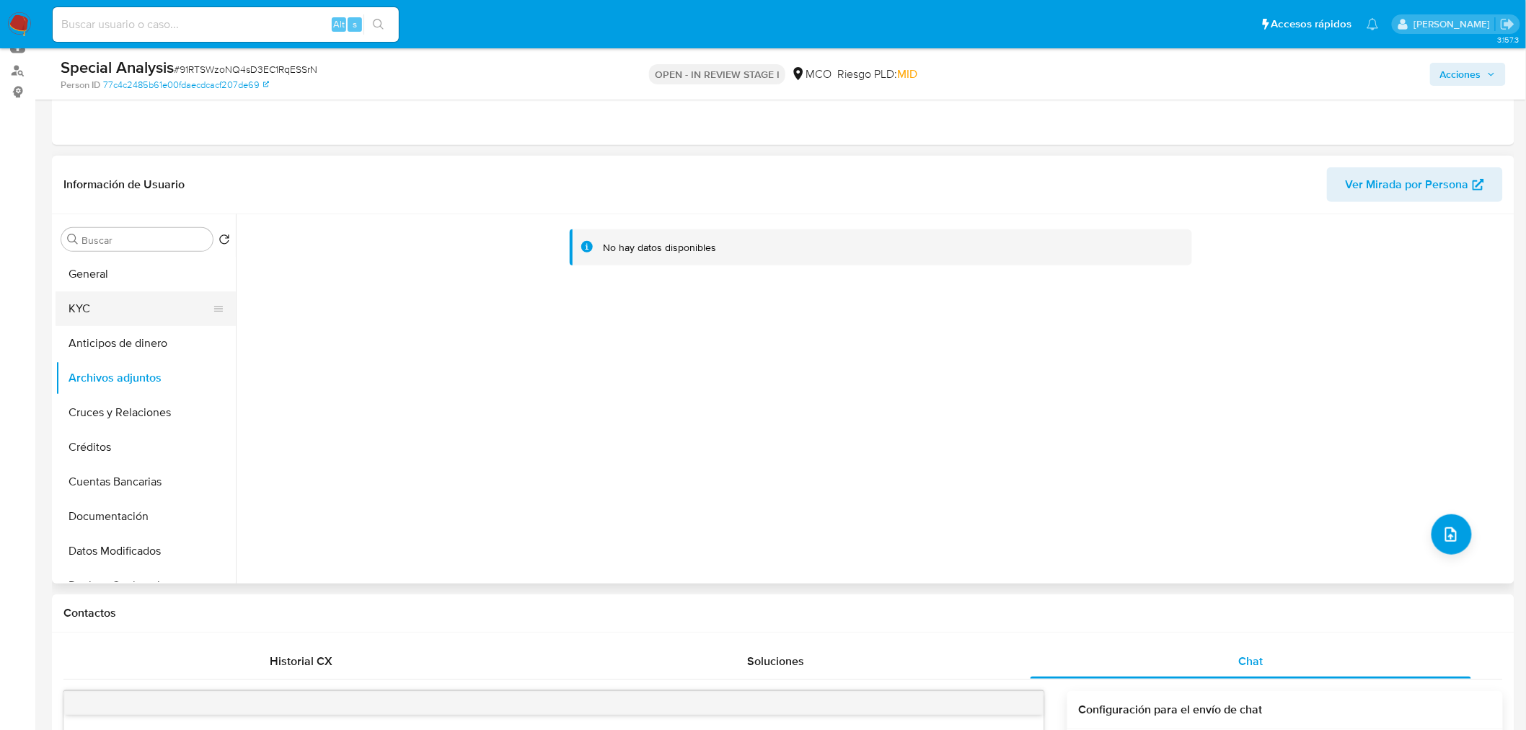
drag, startPoint x: 113, startPoint y: 300, endPoint x: 125, endPoint y: 299, distance: 12.3
click at [113, 299] on button "KYC" at bounding box center [140, 308] width 169 height 35
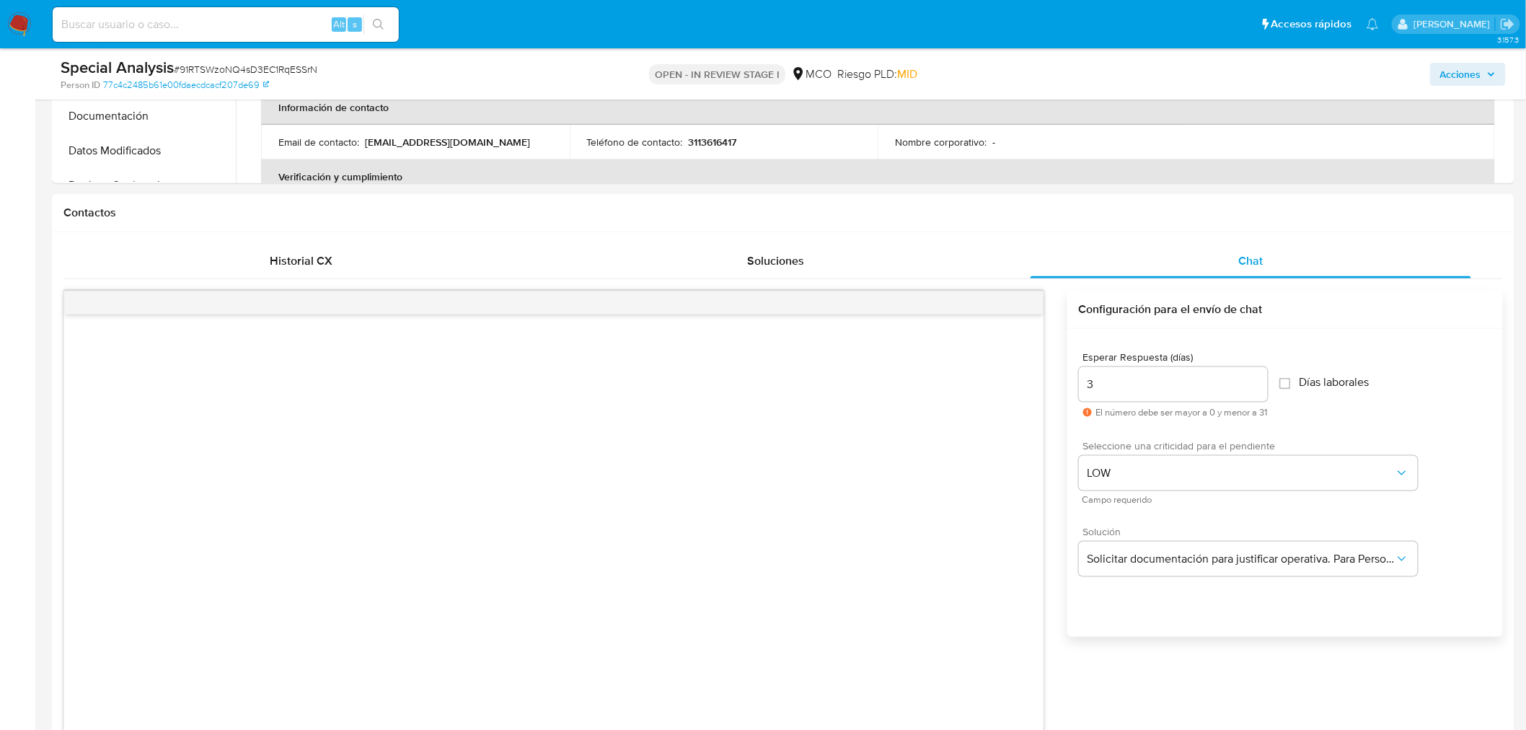
scroll to position [961, 0]
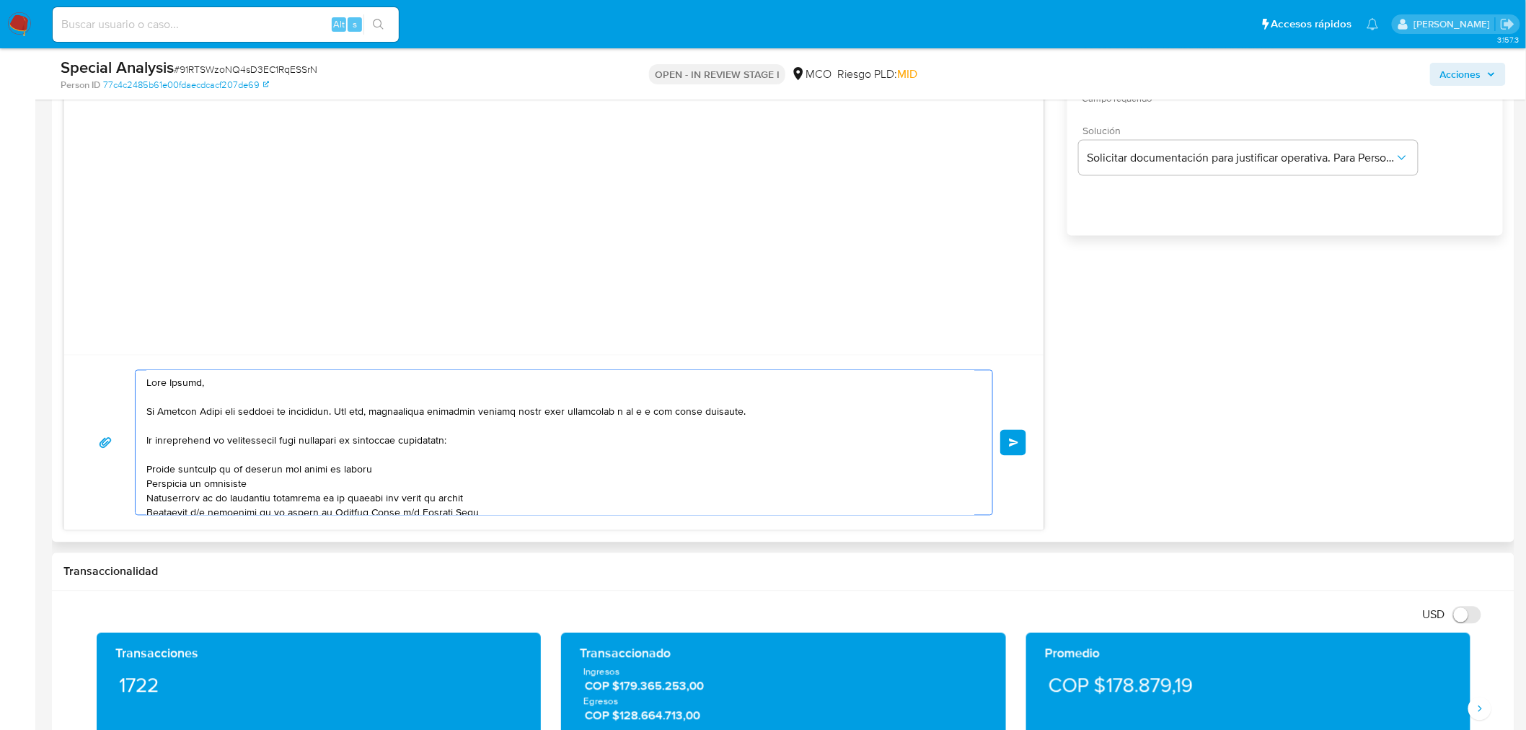
click at [180, 383] on textarea at bounding box center [560, 443] width 828 height 144
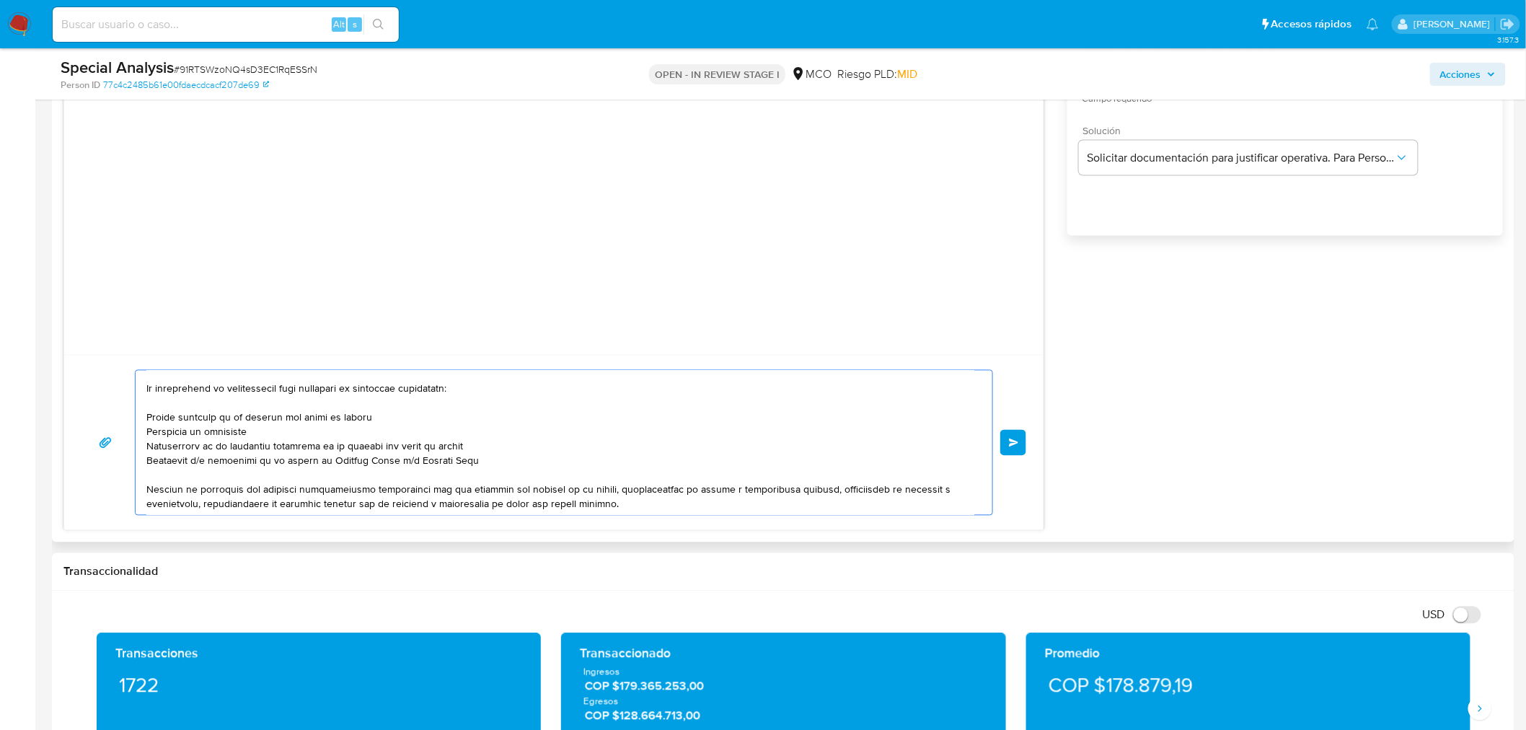
scroll to position [80, 0]
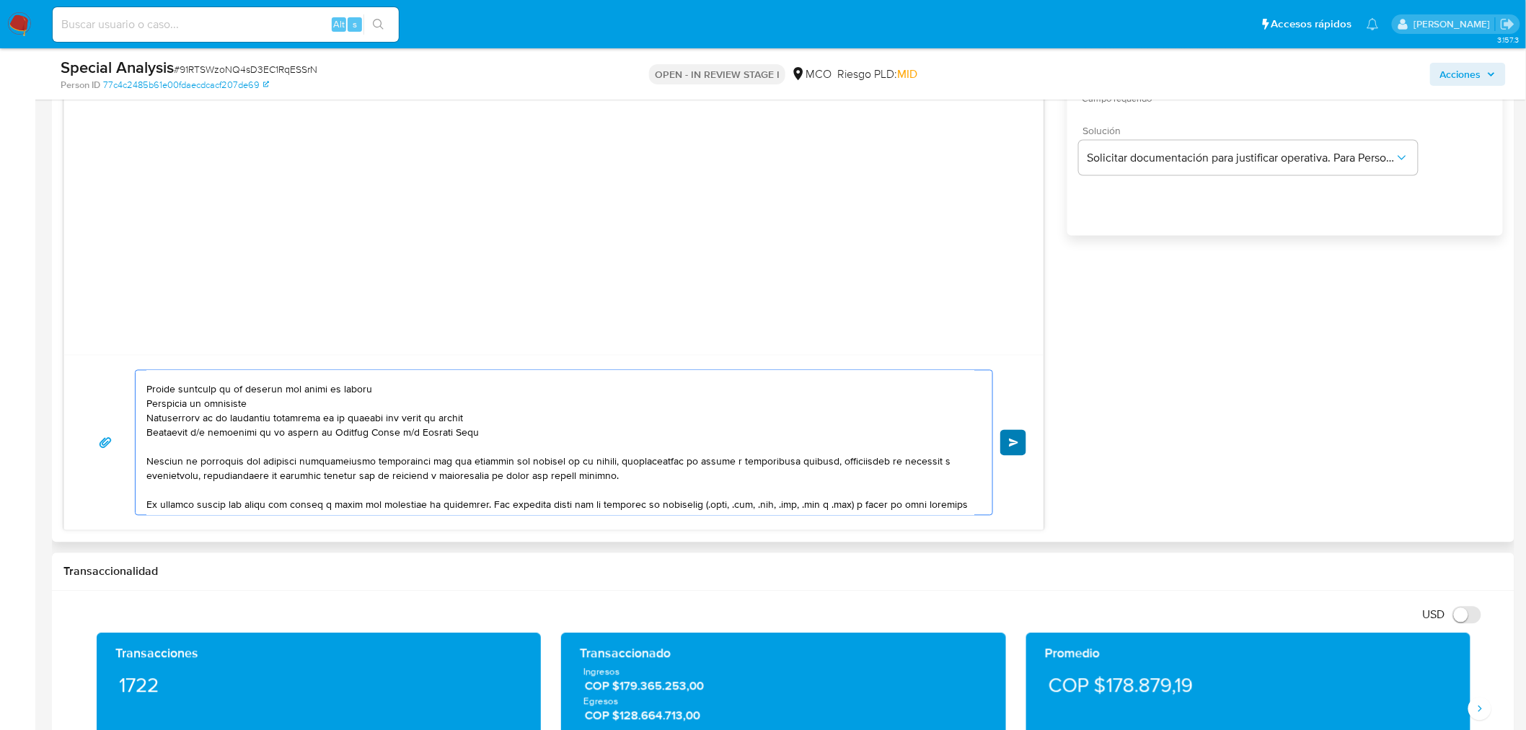
type textarea "Hola Sergio, En Mercado Libre nos importa tu seguridad. Por eso, necesitamos ve…"
click at [1014, 446] on span "Enviar" at bounding box center [1014, 442] width 10 height 9
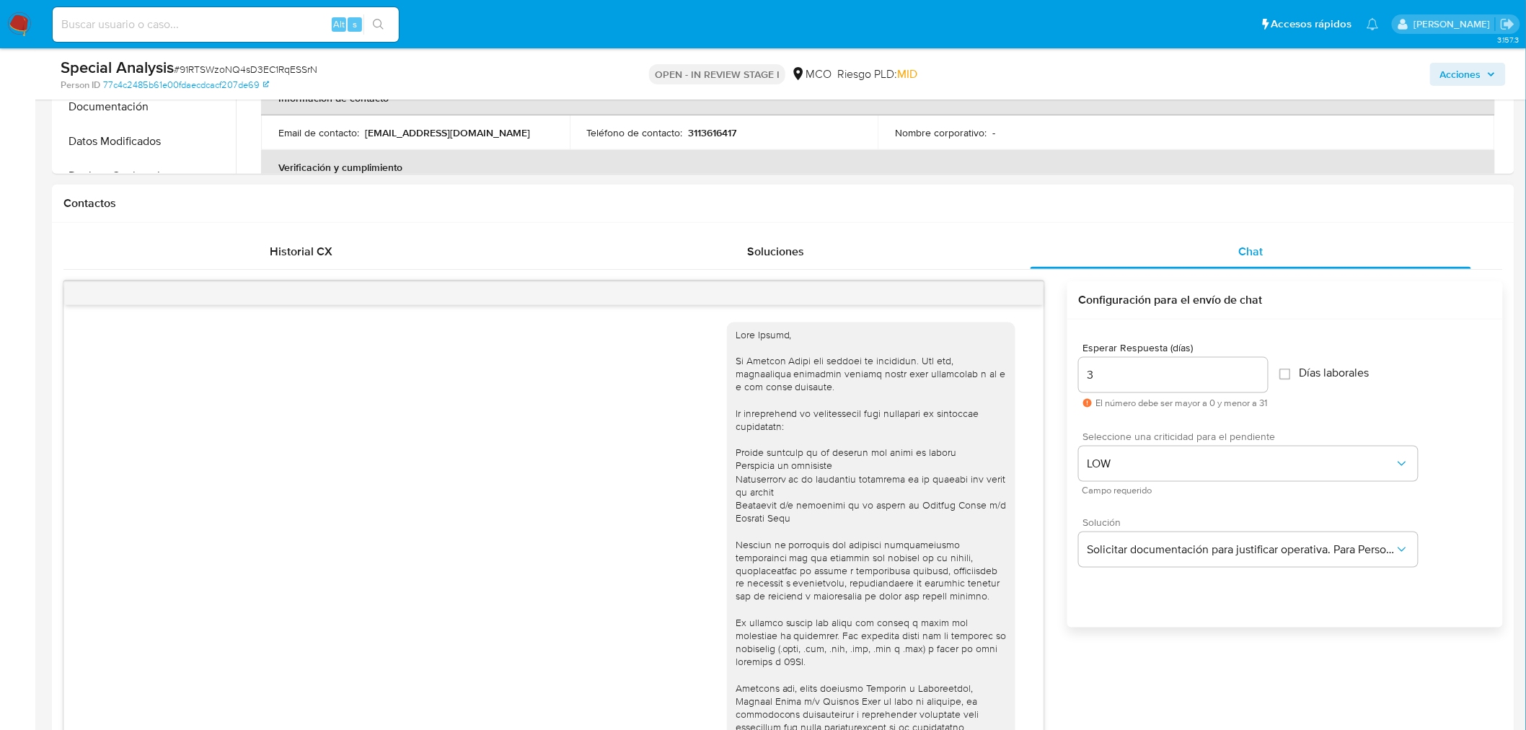
scroll to position [480, 0]
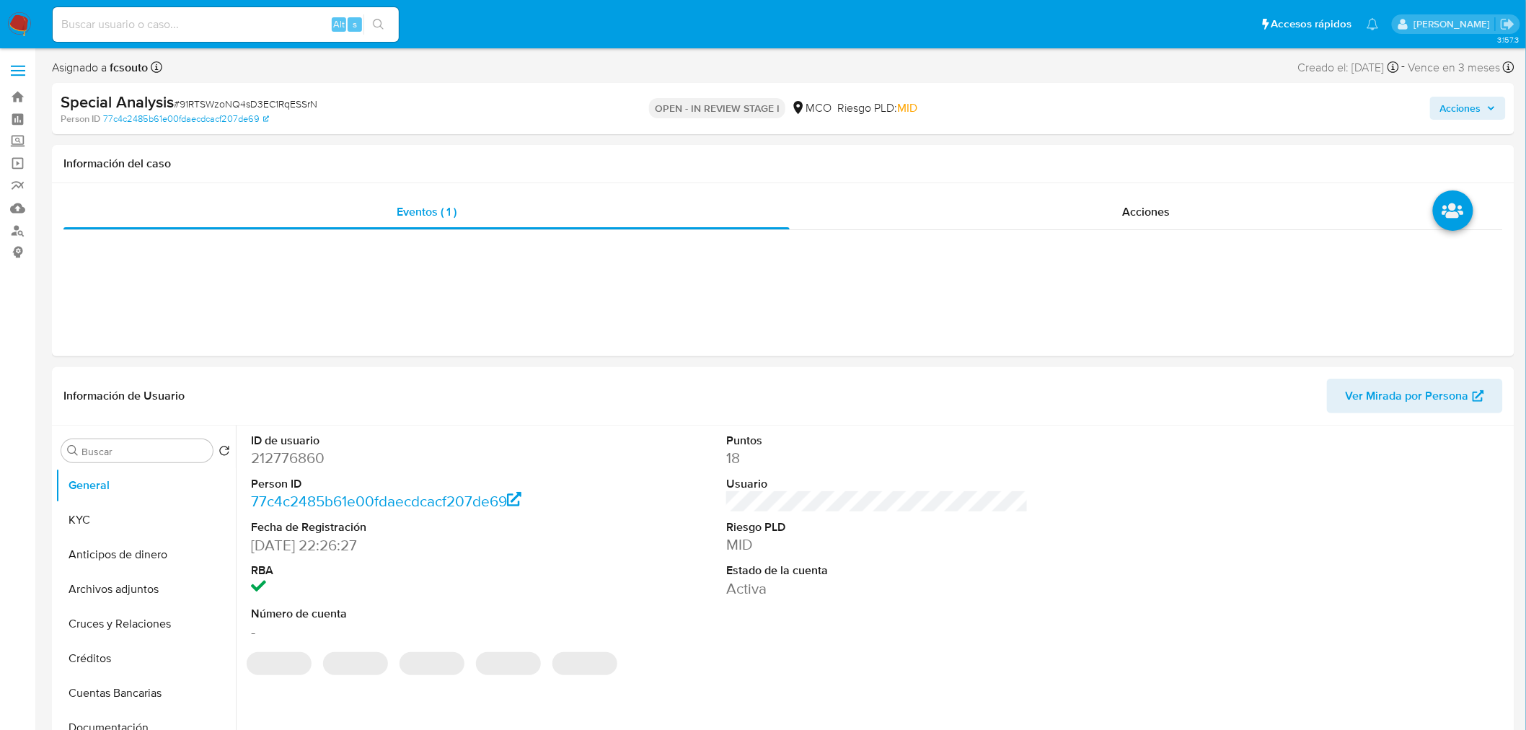
select select "10"
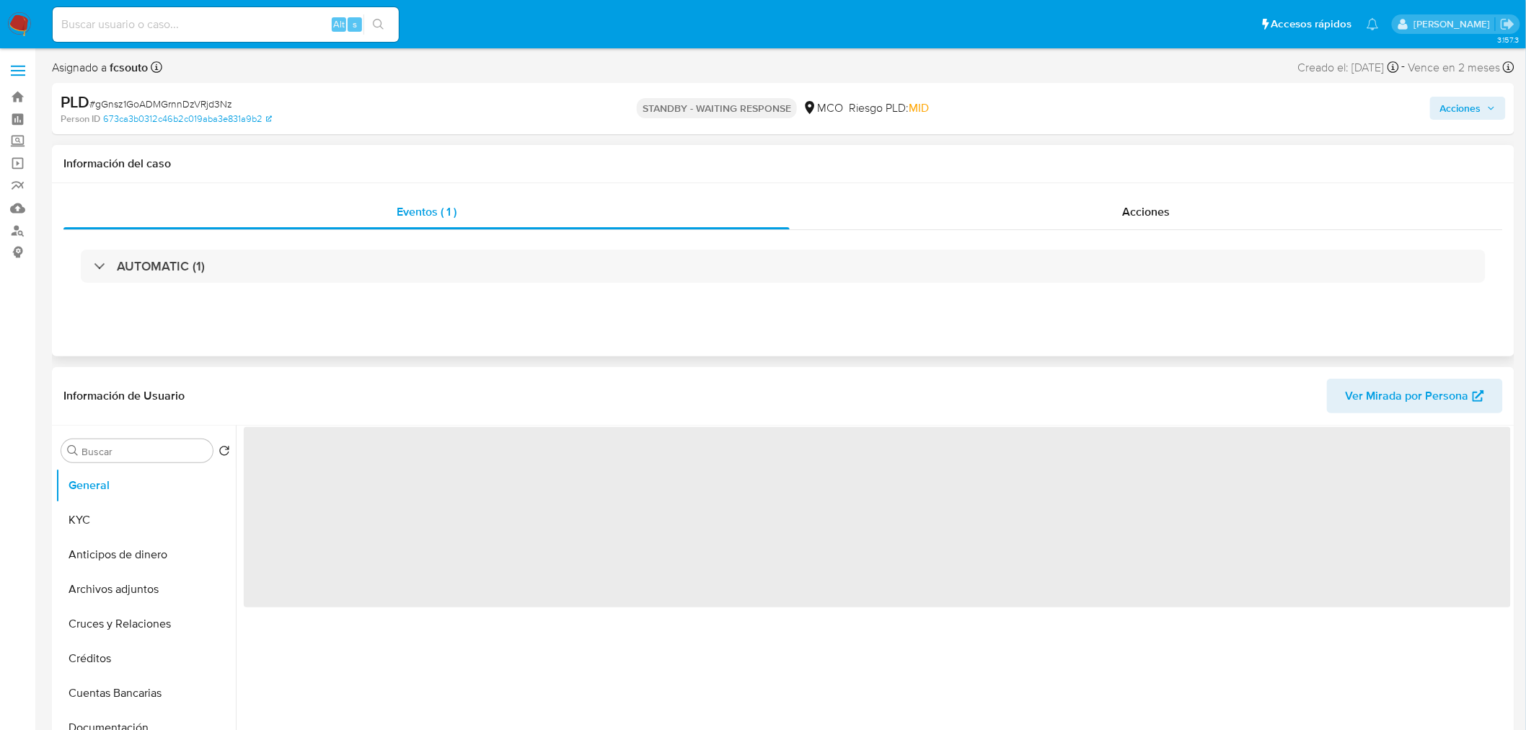
click at [1185, 183] on div "Información del caso Eventos ( 1 ) Acciones AUTOMATIC (1)" at bounding box center [783, 250] width 1462 height 211
click at [1165, 211] on span "Acciones" at bounding box center [1146, 211] width 48 height 17
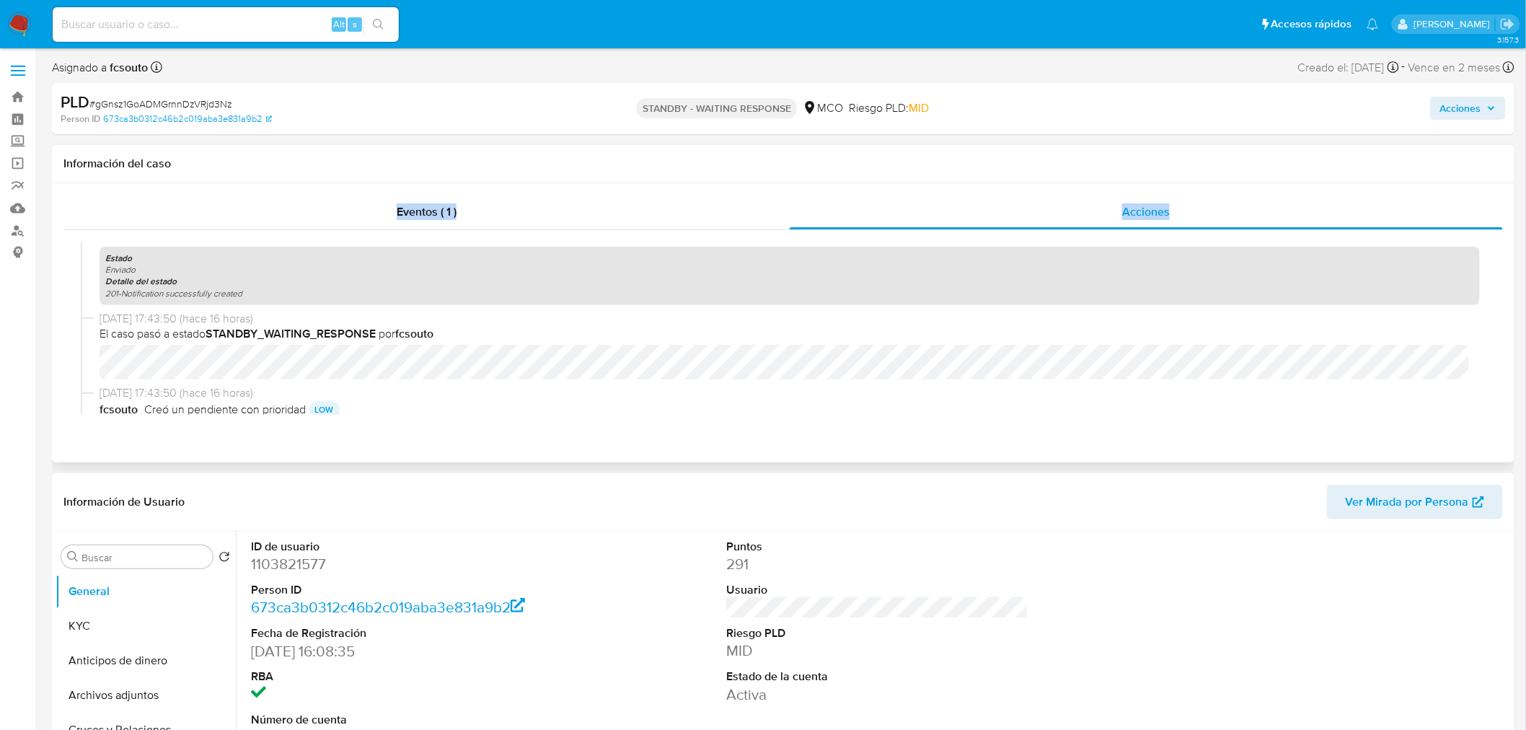
scroll to position [160, 0]
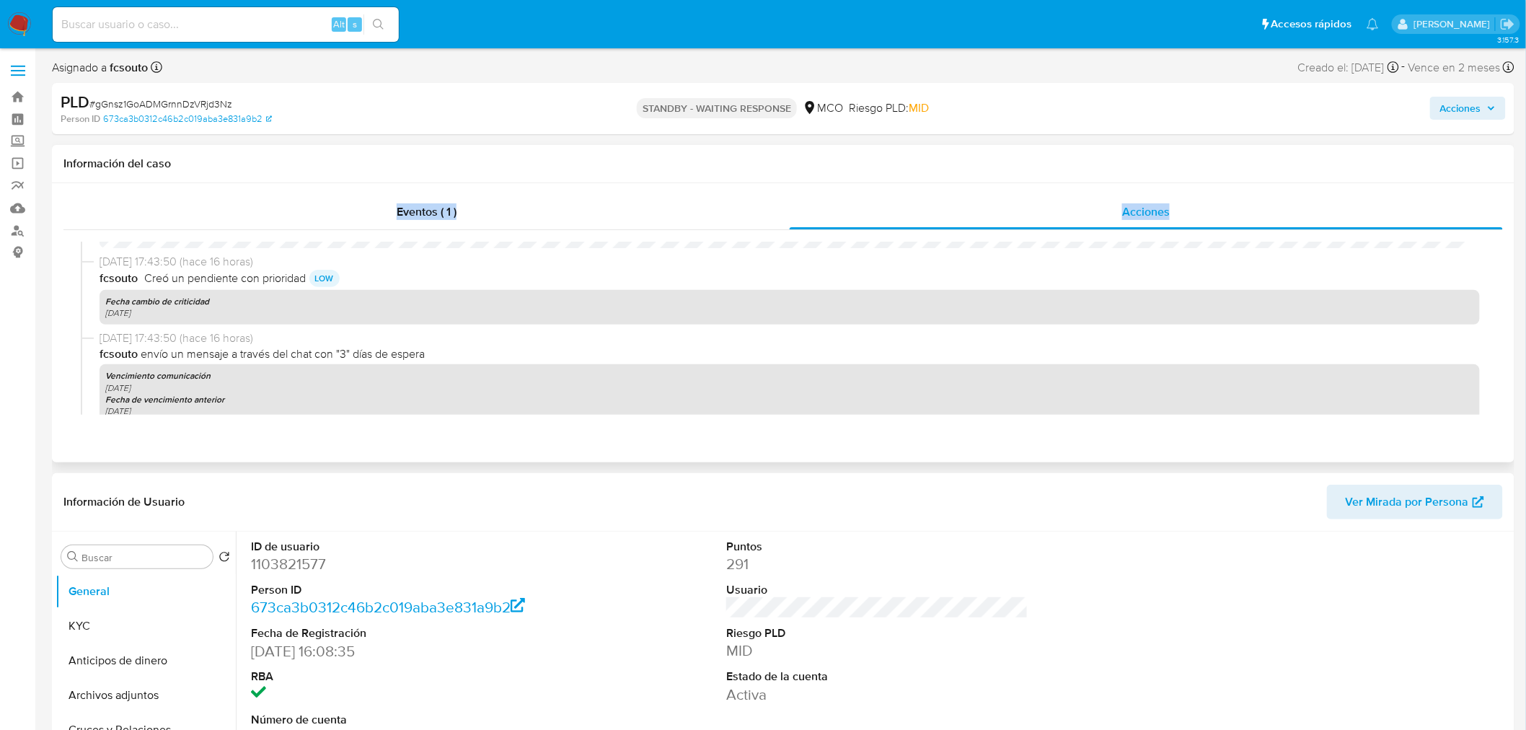
select select "10"
click at [1449, 108] on span "Acciones" at bounding box center [1460, 108] width 41 height 23
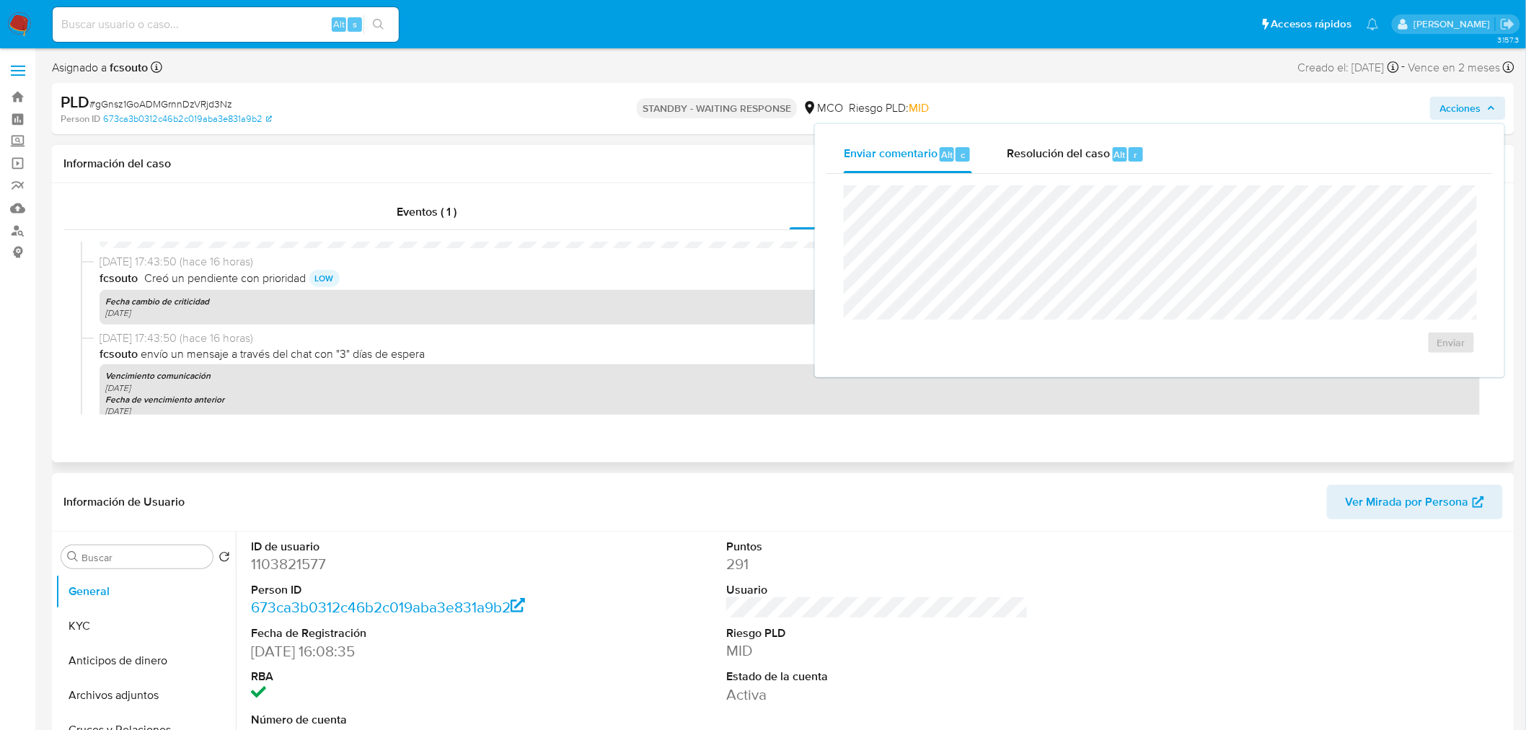
click at [701, 290] on div "Fecha cambio de criticidad 10-09-2025" at bounding box center [789, 307] width 1380 height 35
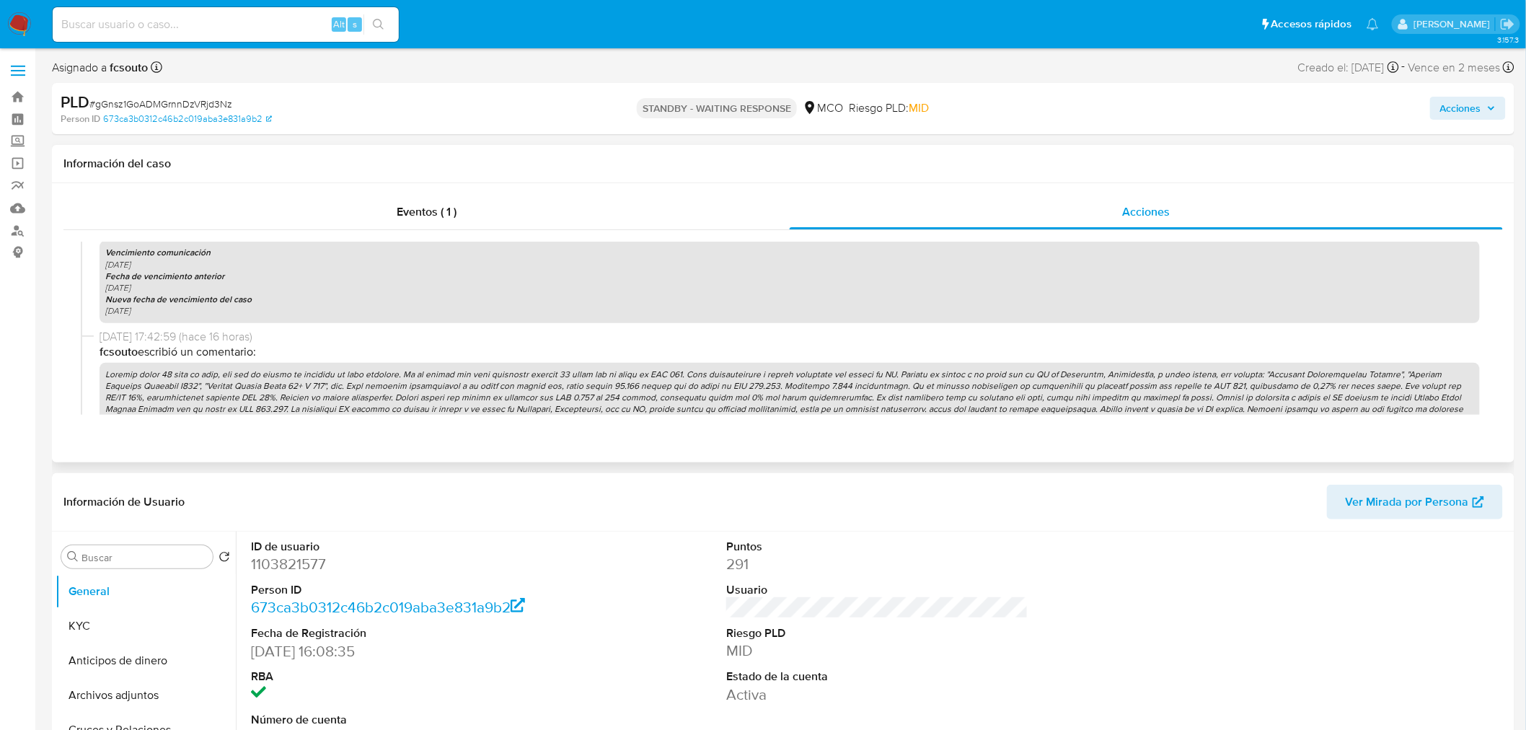
scroll to position [400, 0]
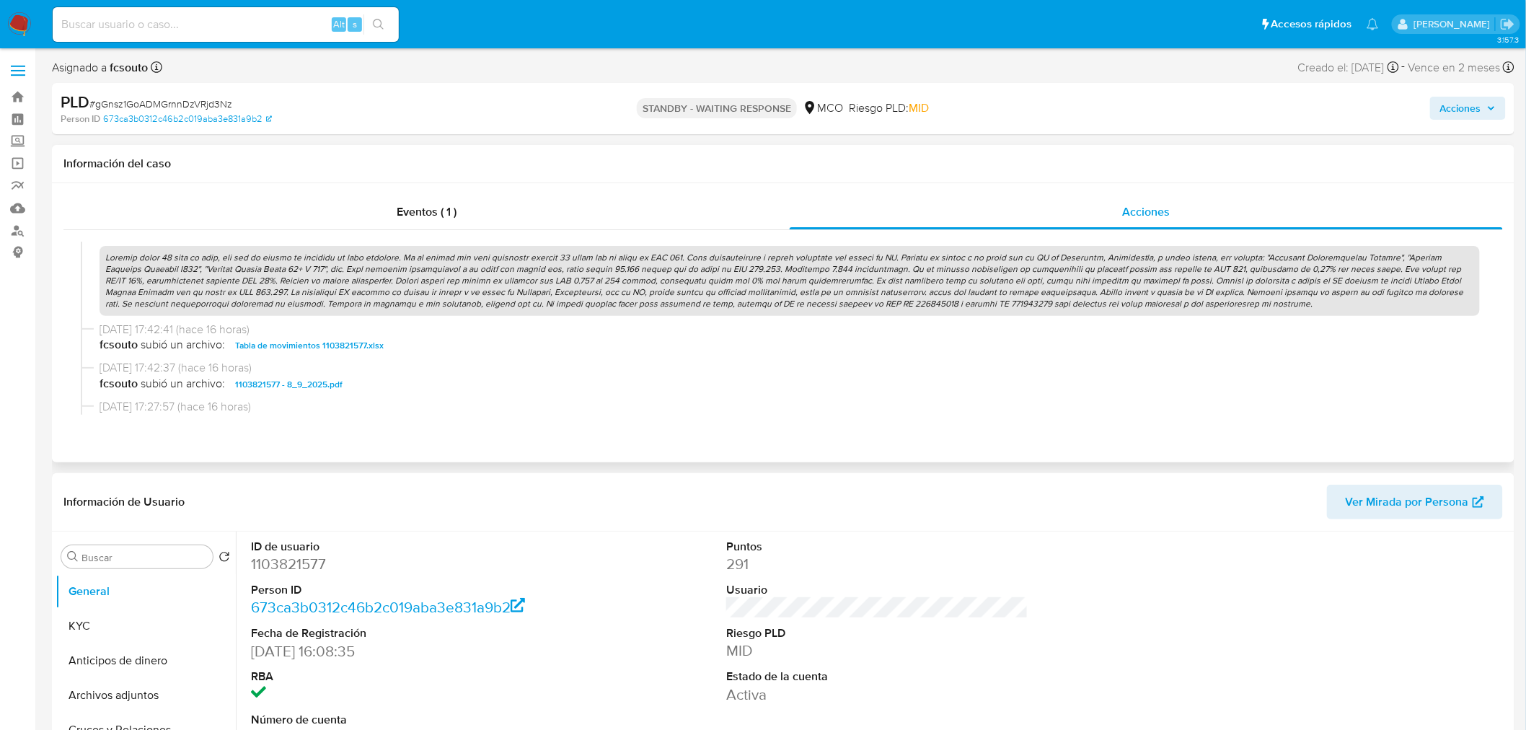
click at [711, 285] on p at bounding box center [789, 281] width 1380 height 70
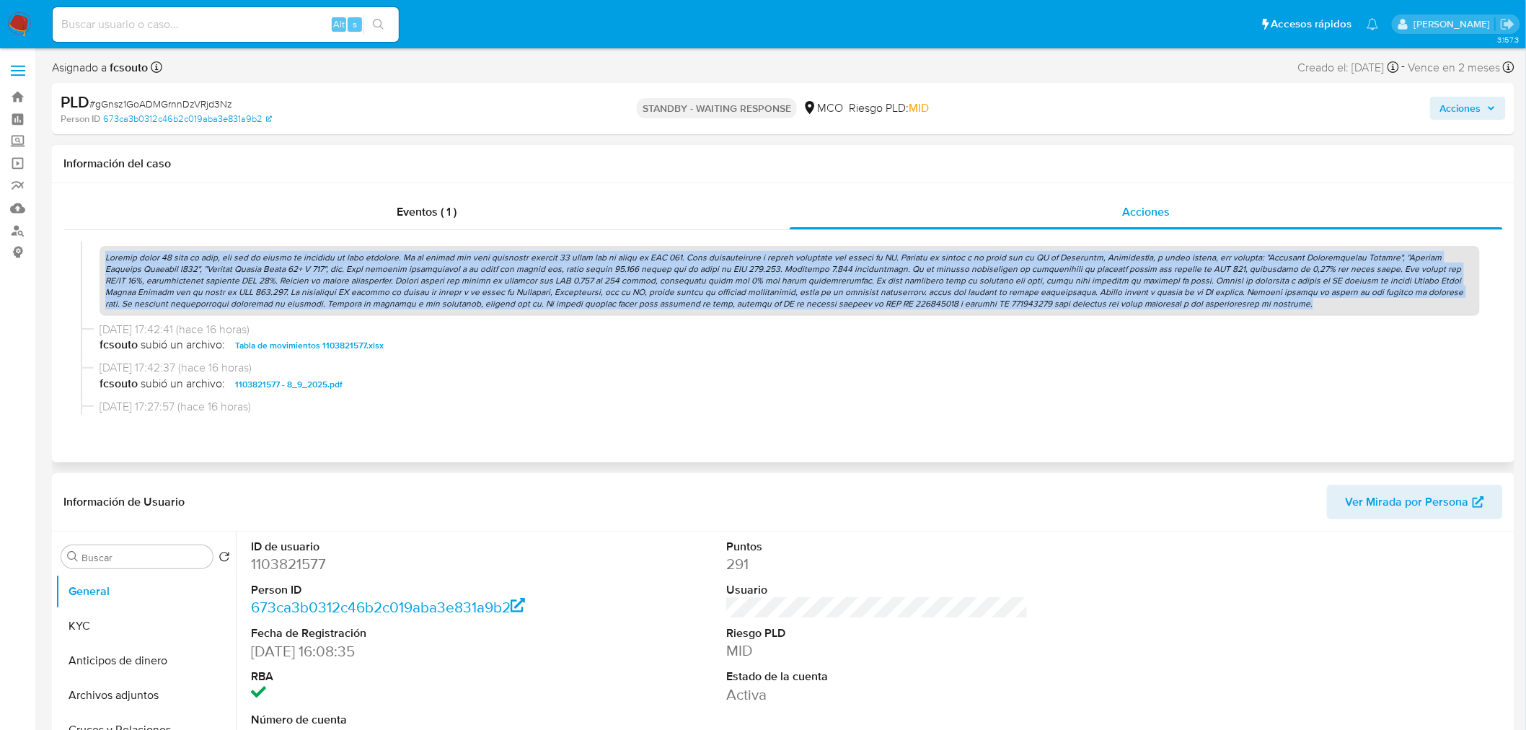
click at [711, 285] on p at bounding box center [789, 281] width 1380 height 70
copy p "Usuario tiene 64 años de edad, cae por la lógica de personas de edad avanzada. …"
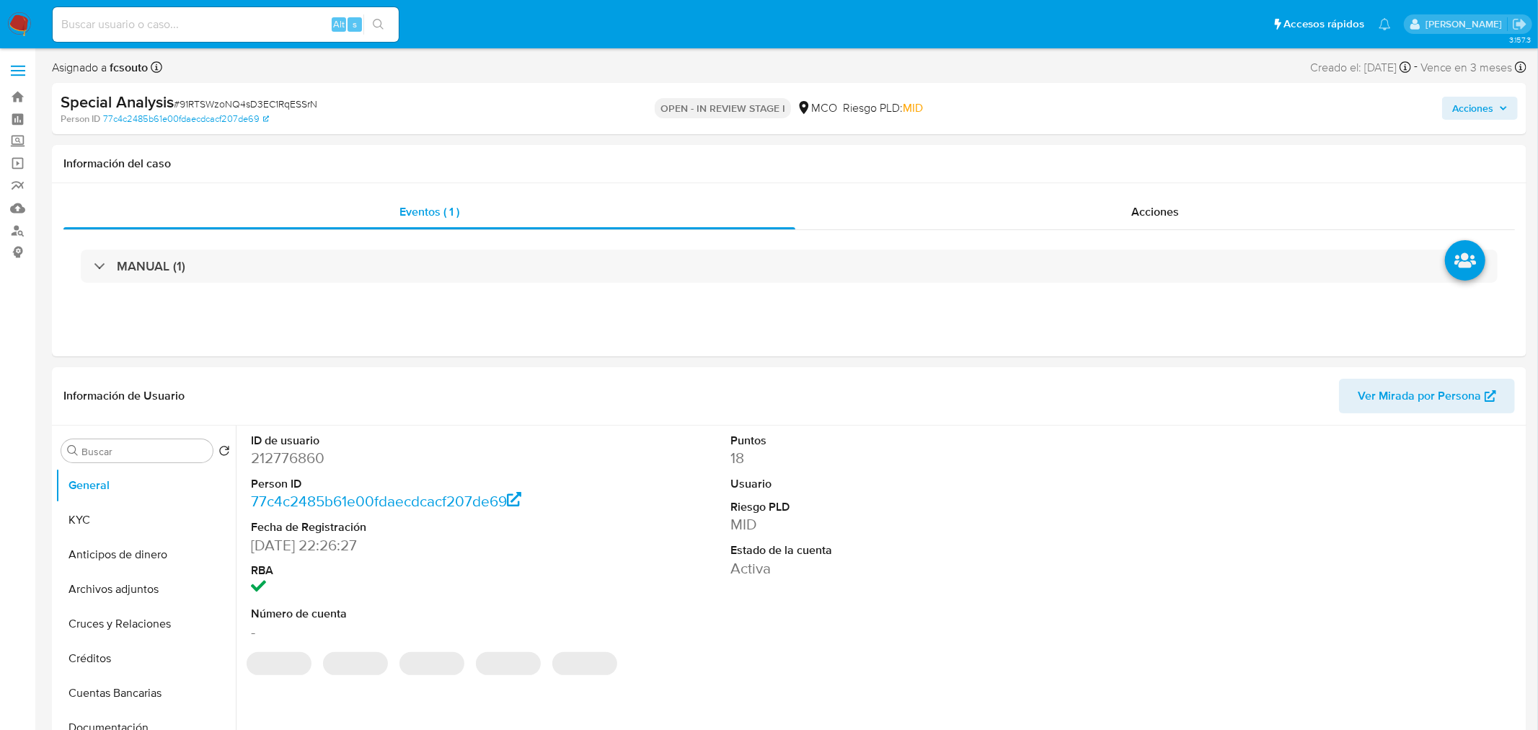
select select "10"
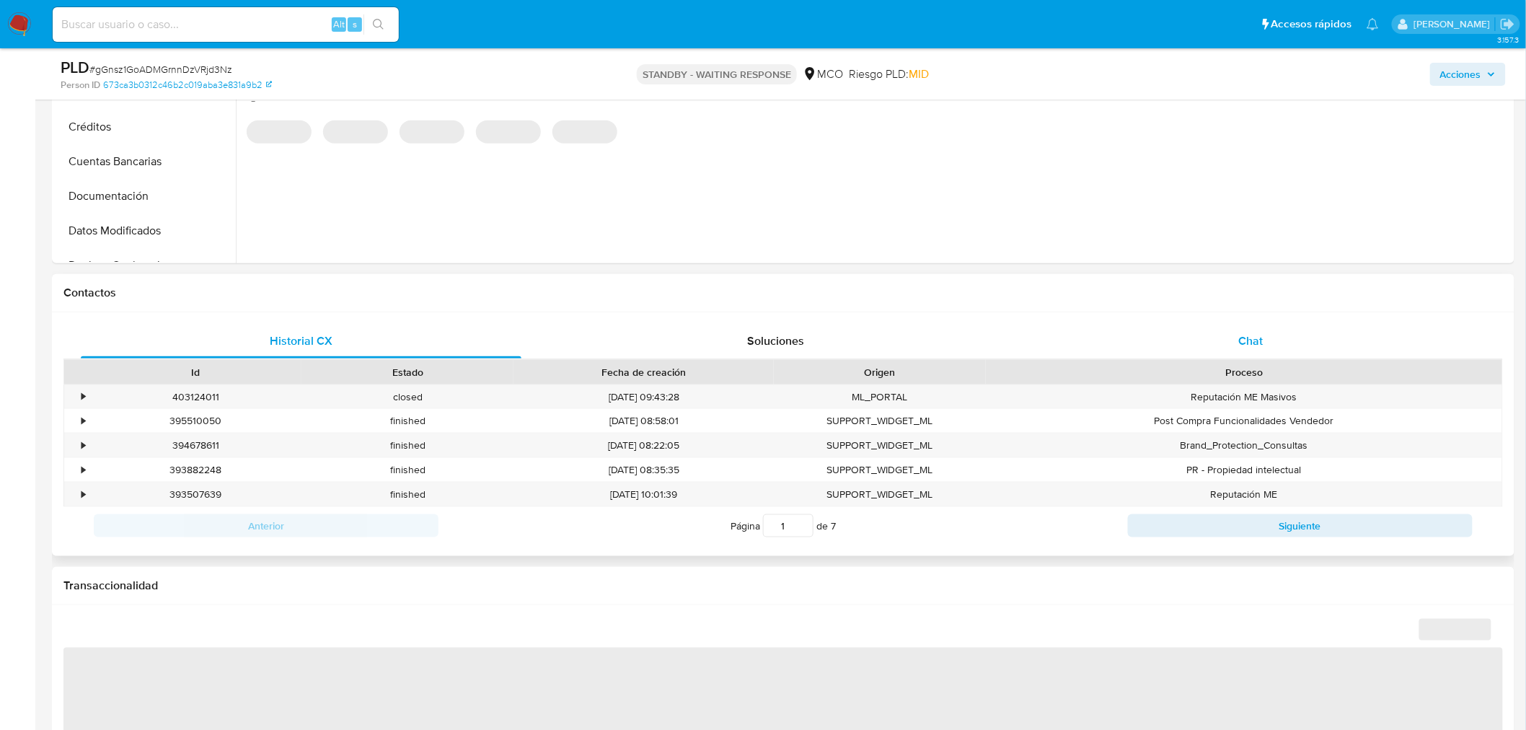
click at [1251, 355] on div "Chat" at bounding box center [1250, 341] width 440 height 35
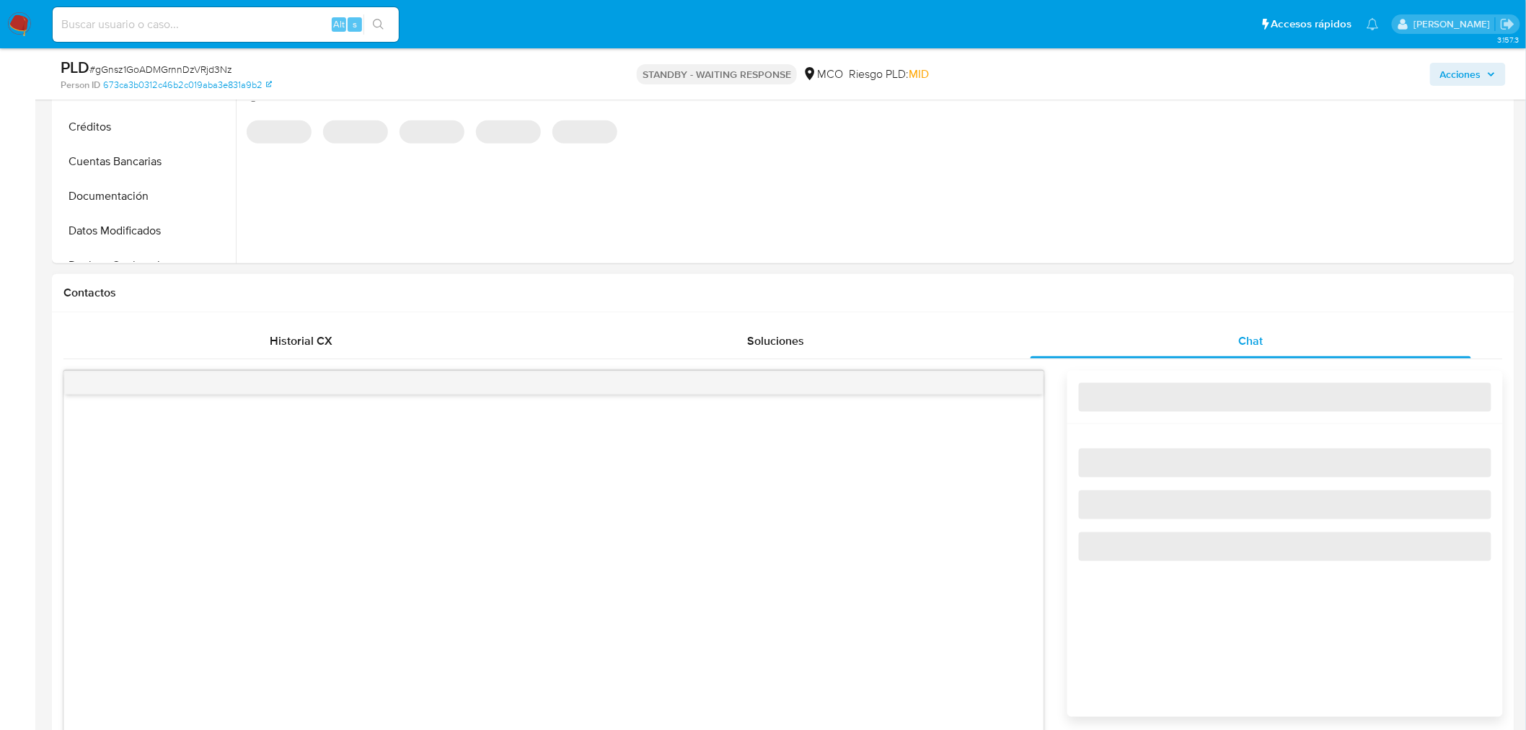
select select "10"
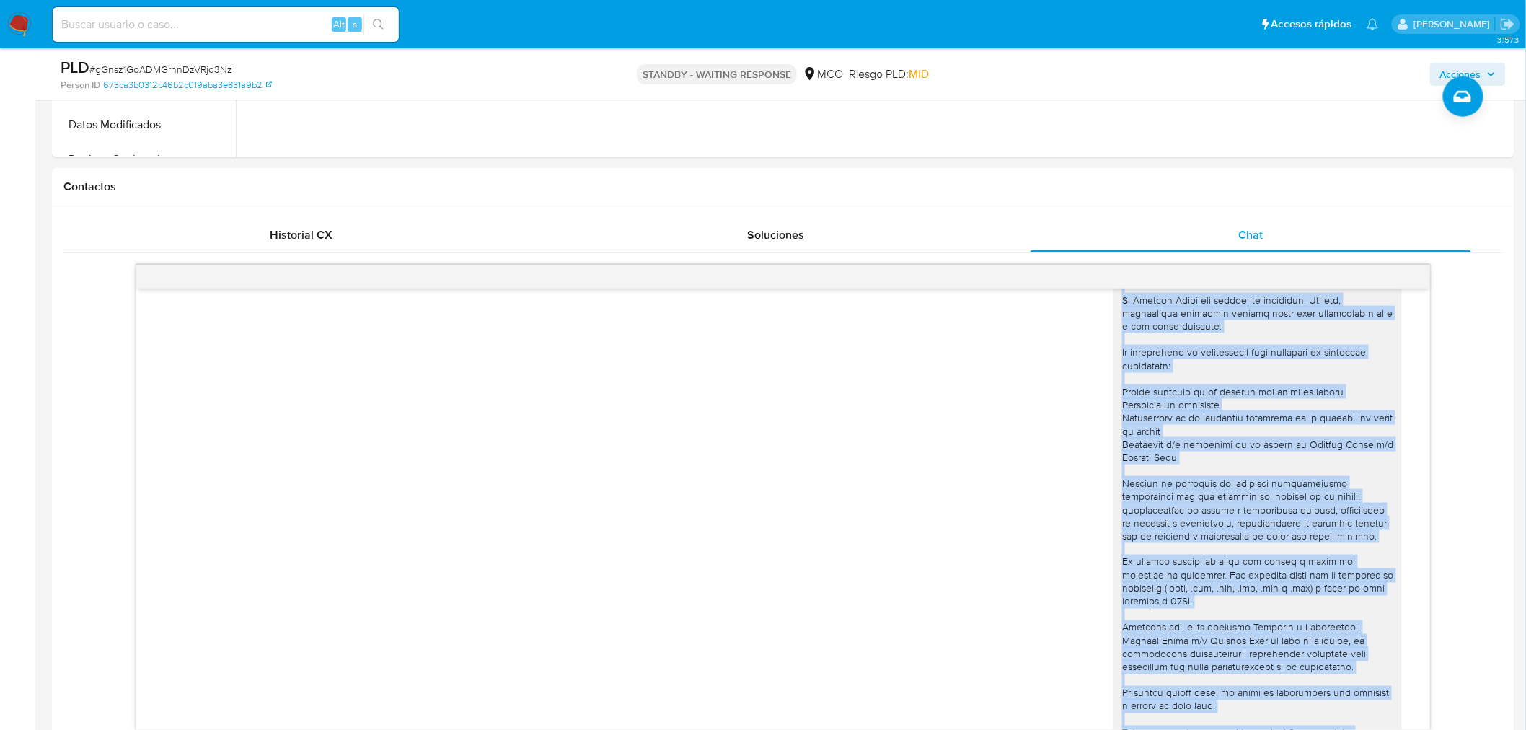
scroll to position [704, 0]
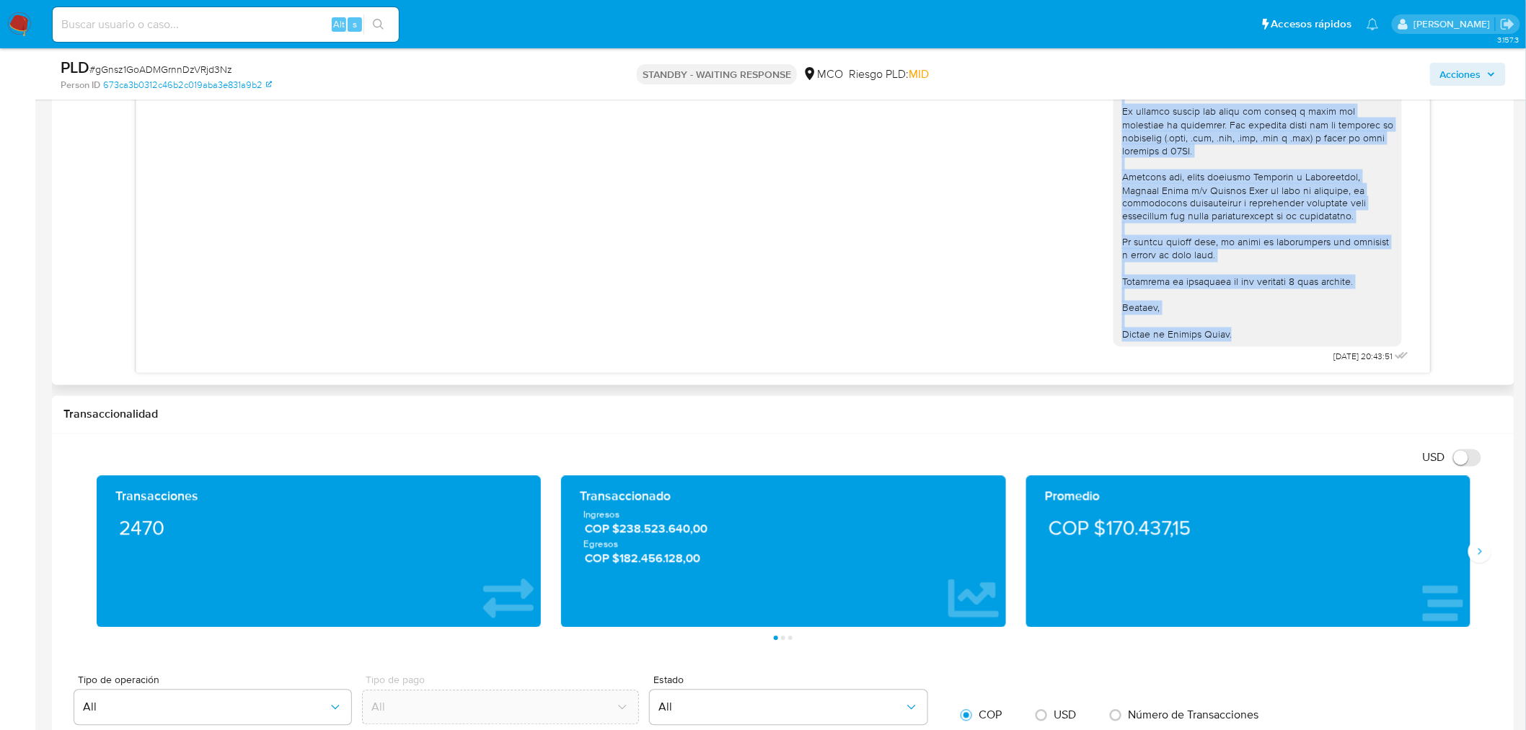
drag, startPoint x: 1112, startPoint y: 446, endPoint x: 1245, endPoint y: 329, distance: 176.7
click at [1245, 329] on div at bounding box center [1257, 78] width 271 height 525
copy div "Hola Victor, En Mercado Libre nos importa tu seguridad. Por eso, necesitamos ve…"
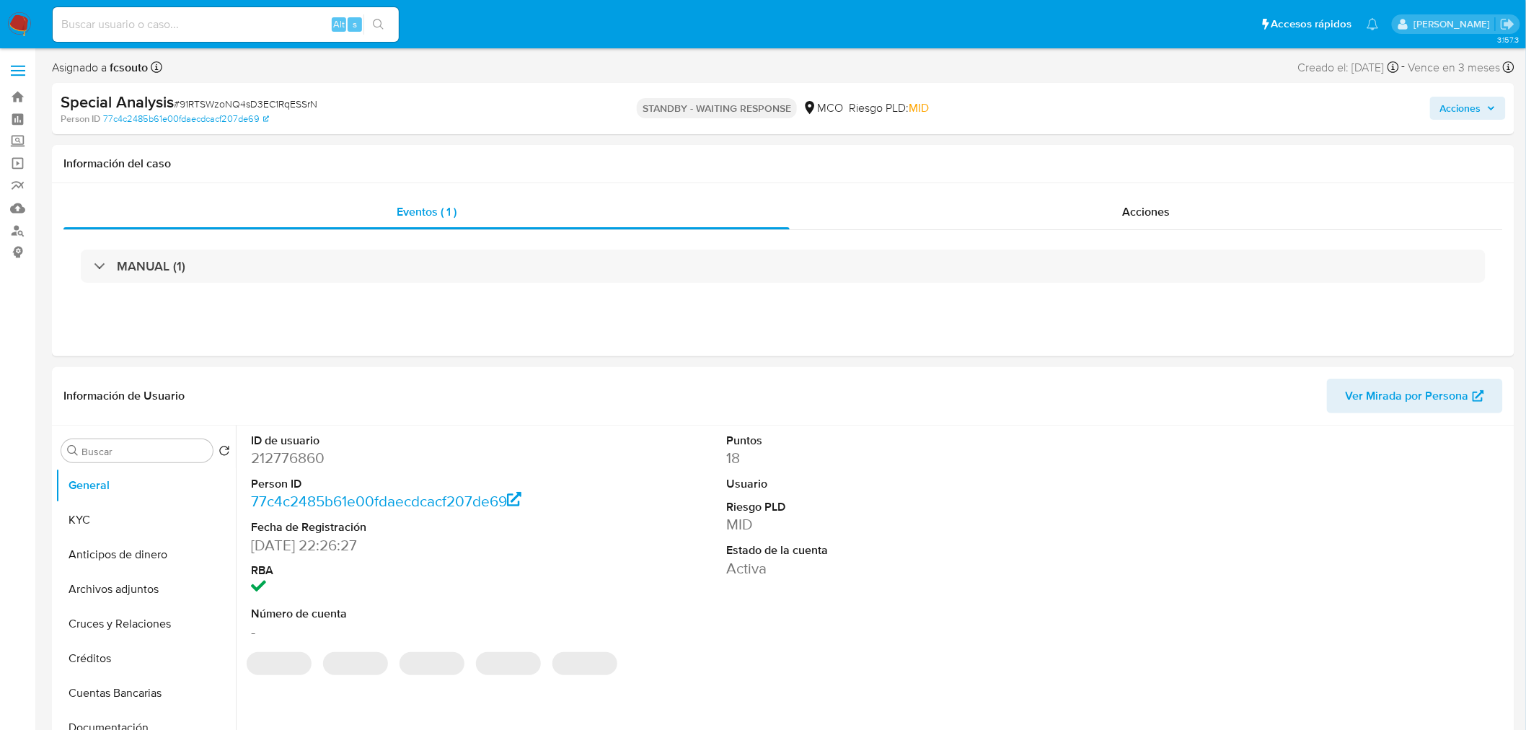
select select "10"
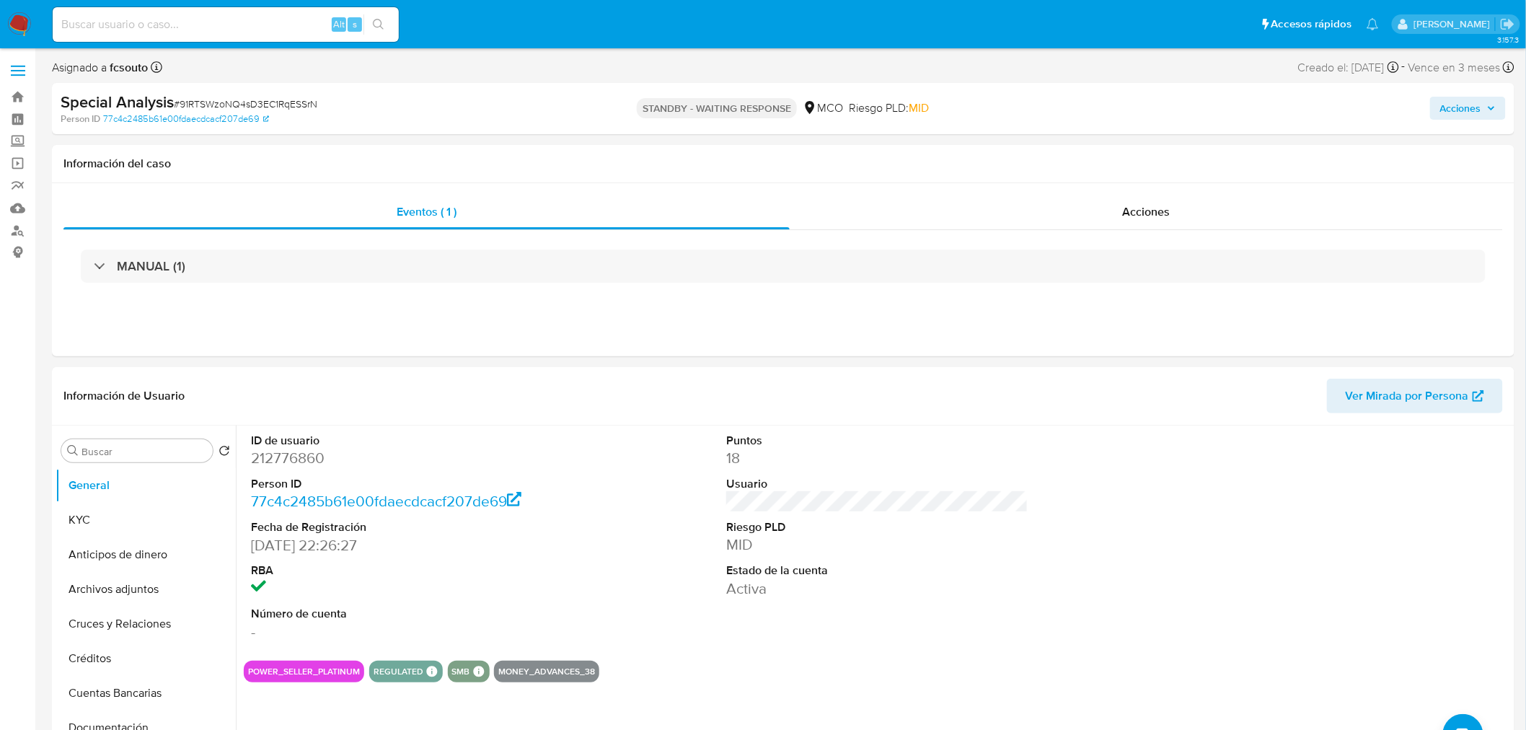
click at [1472, 104] on span "Acciones" at bounding box center [1460, 108] width 41 height 23
click at [1048, 162] on div "Resolución del caso Alt r" at bounding box center [1075, 154] width 138 height 37
click at [717, 154] on div "Información del caso" at bounding box center [783, 164] width 1462 height 38
drag, startPoint x: 1271, startPoint y: 203, endPoint x: 1249, endPoint y: 214, distance: 24.2
click at [1270, 203] on div "Acciones" at bounding box center [1146, 212] width 714 height 35
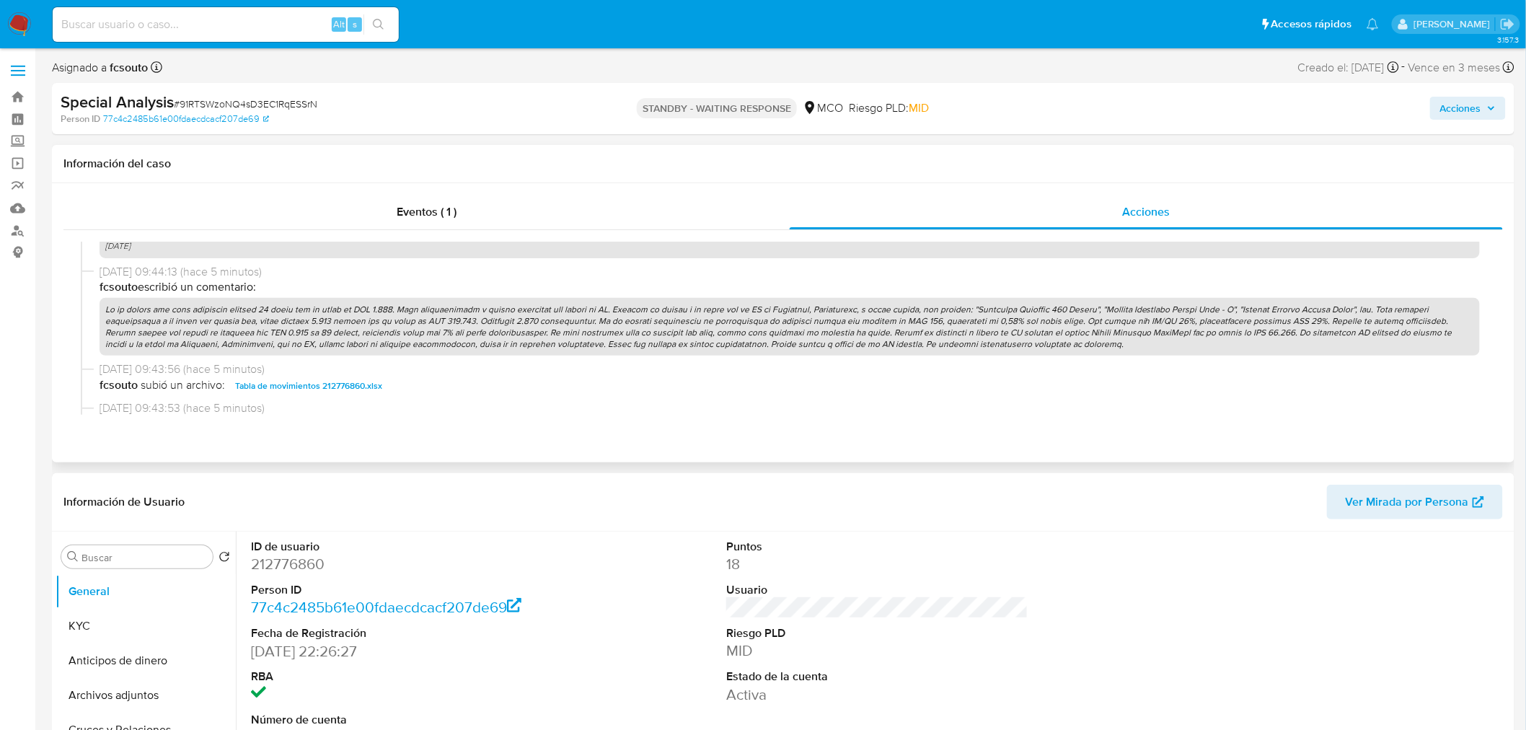
scroll to position [320, 0]
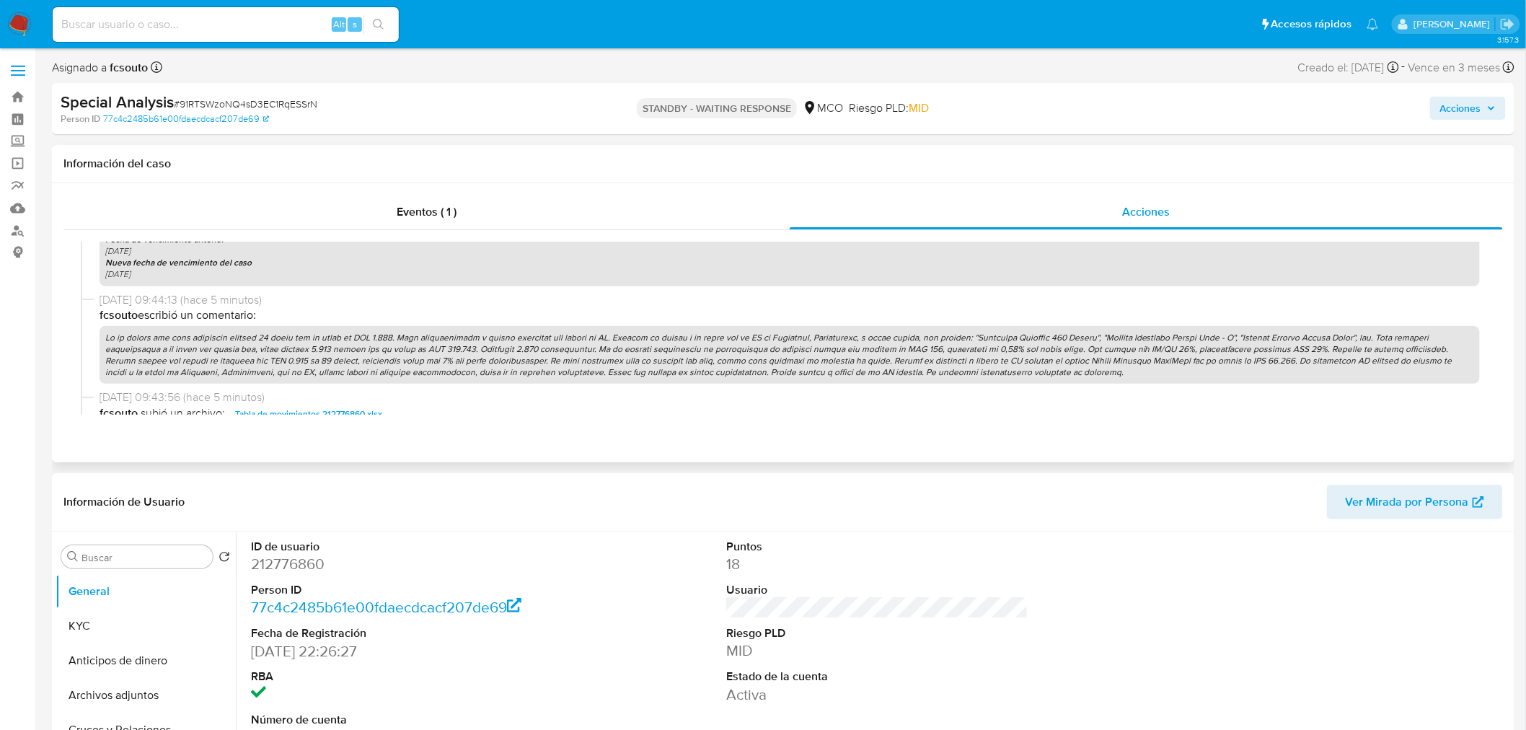
click at [597, 347] on p at bounding box center [789, 355] width 1380 height 58
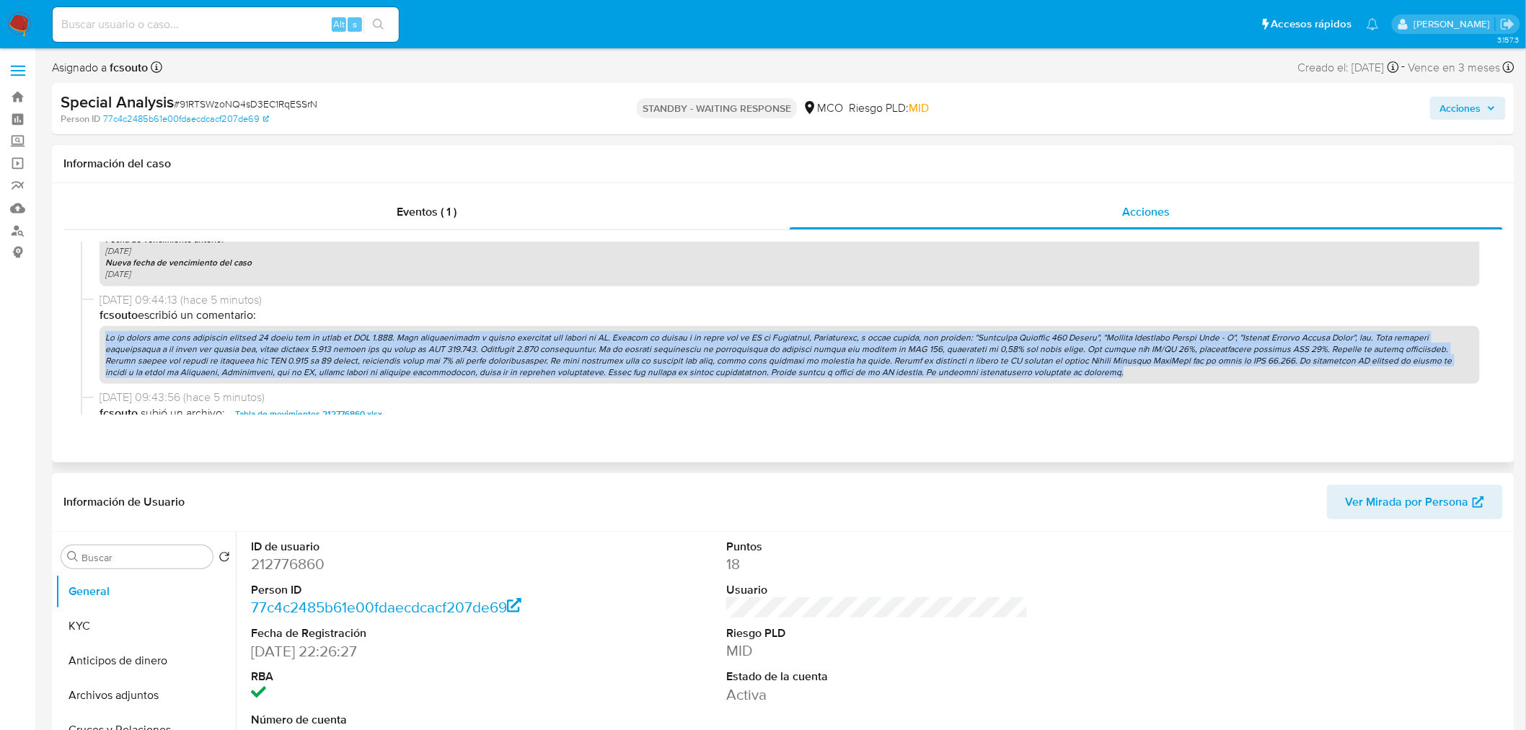
click at [597, 347] on p at bounding box center [789, 355] width 1380 height 58
copy p "En el último año como comprador ingresó 47 pagos por un total de USD 4.346. Pag…"
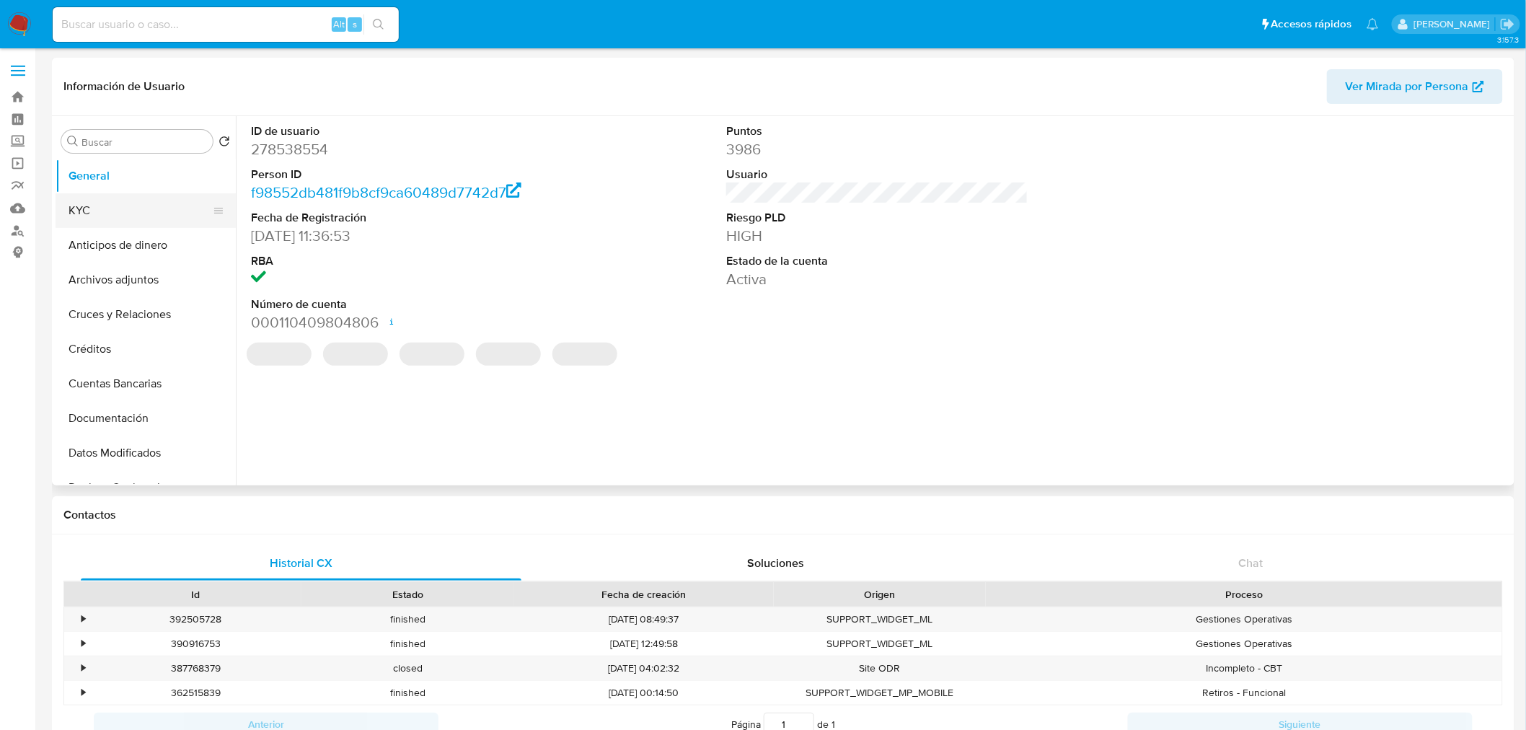
select select "10"
click at [25, 25] on img at bounding box center [19, 24] width 25 height 25
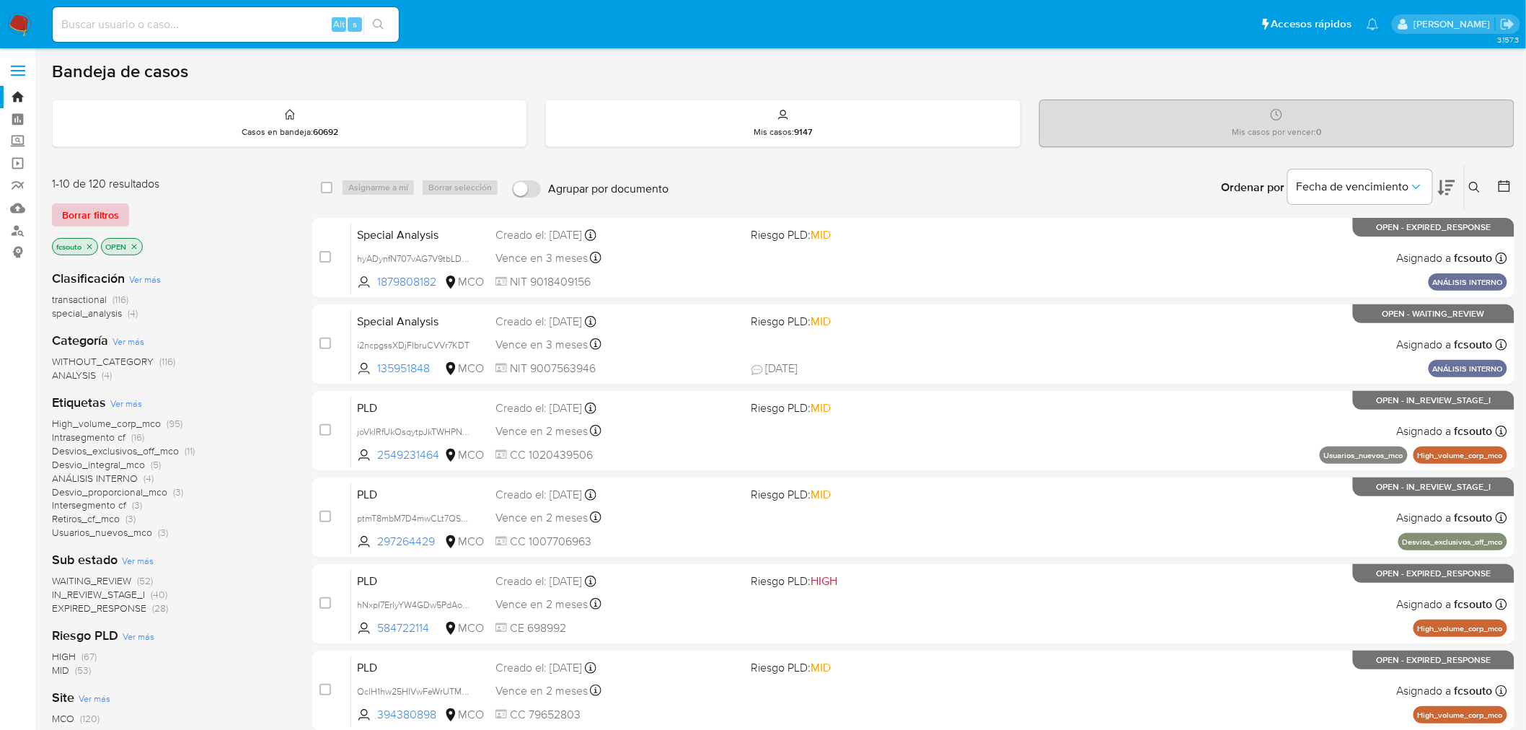
click at [112, 208] on span "Borrar filtros" at bounding box center [90, 215] width 57 height 20
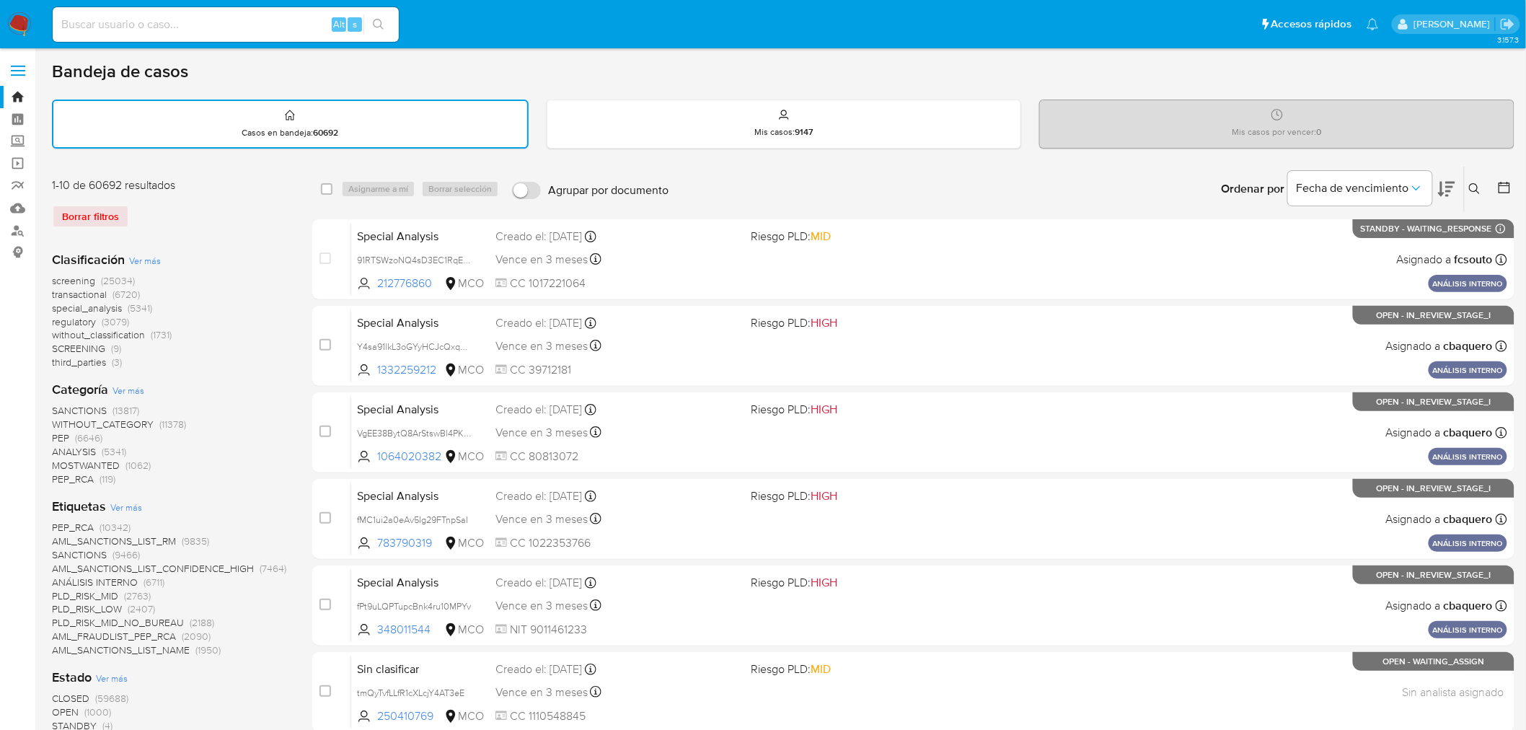
drag, startPoint x: 1473, startPoint y: 183, endPoint x: 1462, endPoint y: 185, distance: 11.0
click at [1472, 183] on icon at bounding box center [1475, 189] width 12 height 12
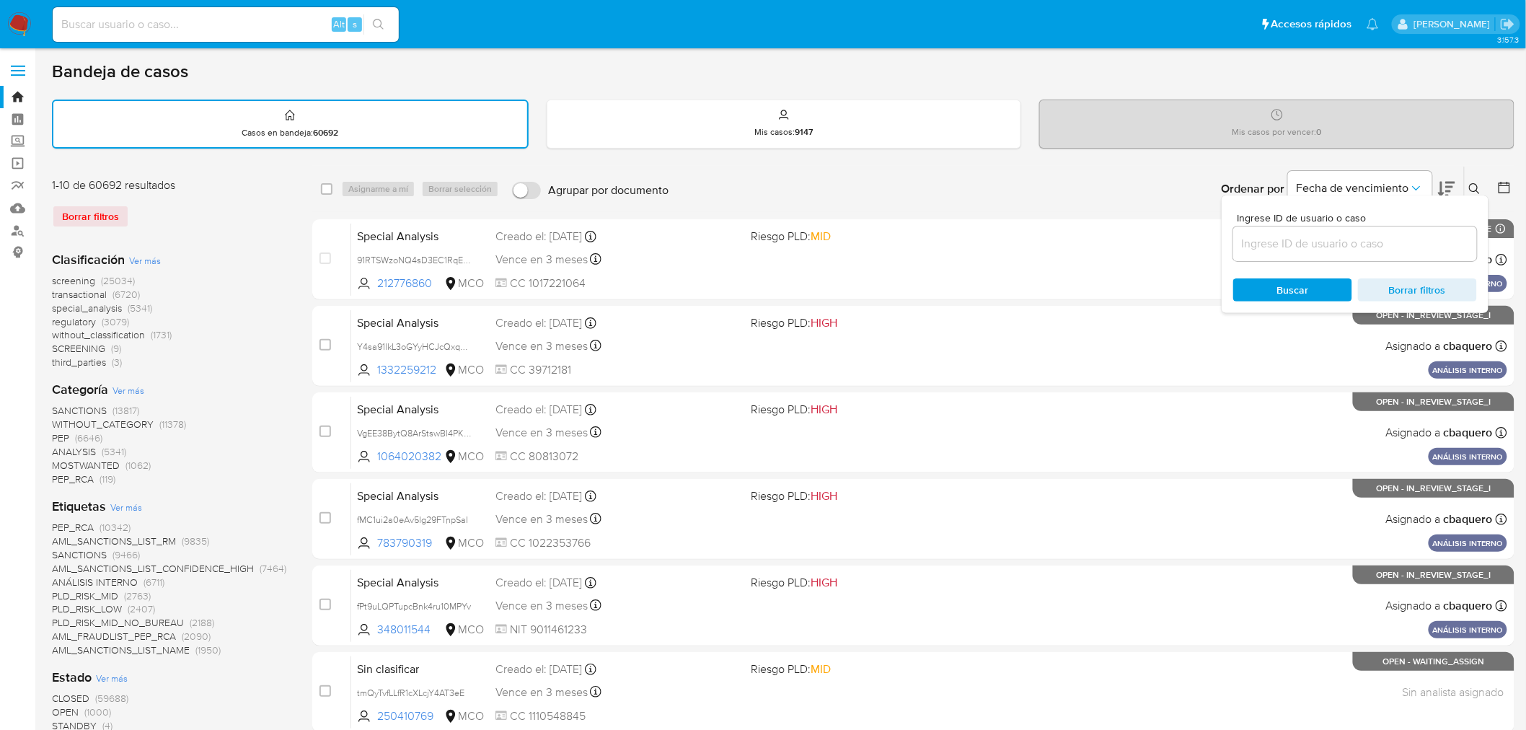
click at [1316, 246] on input at bounding box center [1355, 243] width 244 height 19
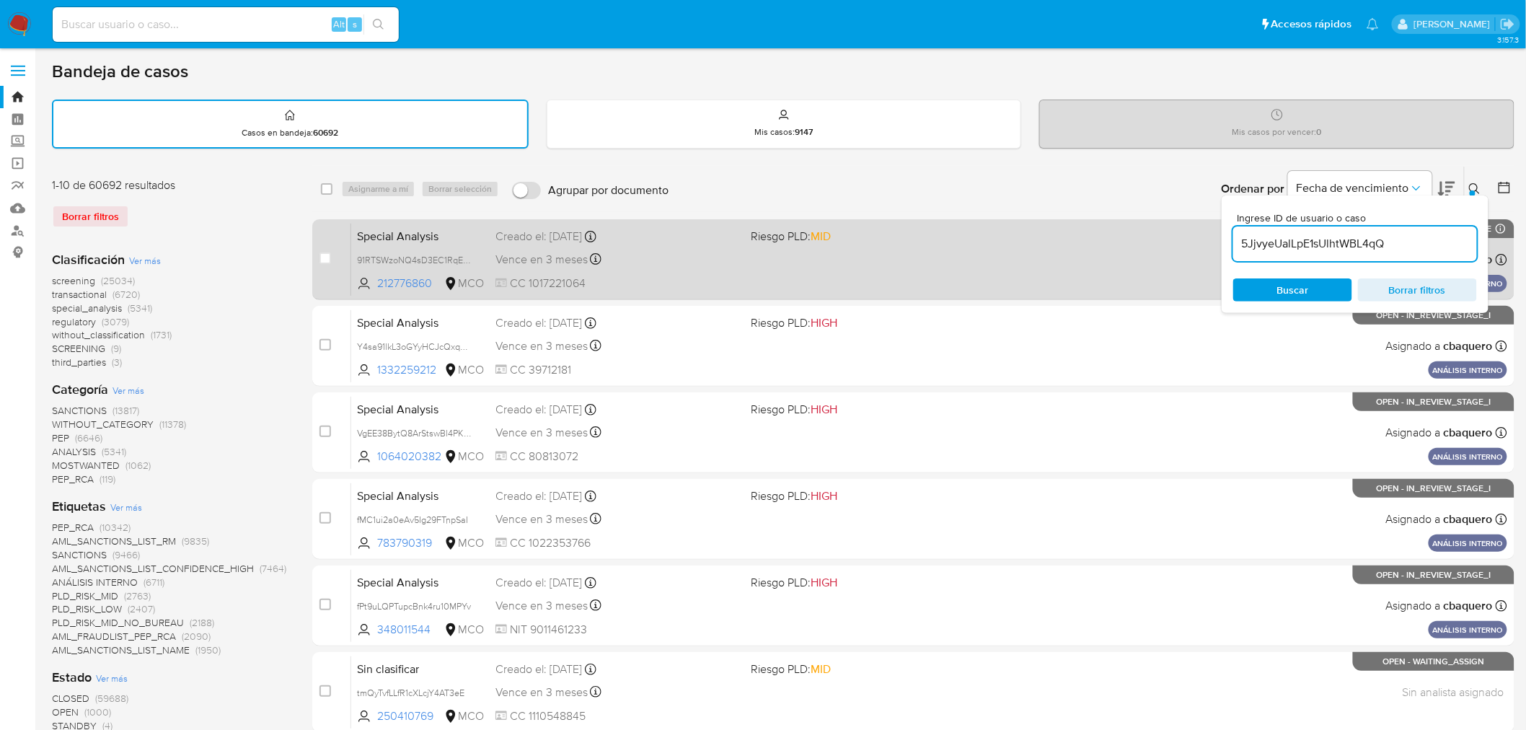
type input "5JjvyeUalLpE1sUlhtWBL4qQ"
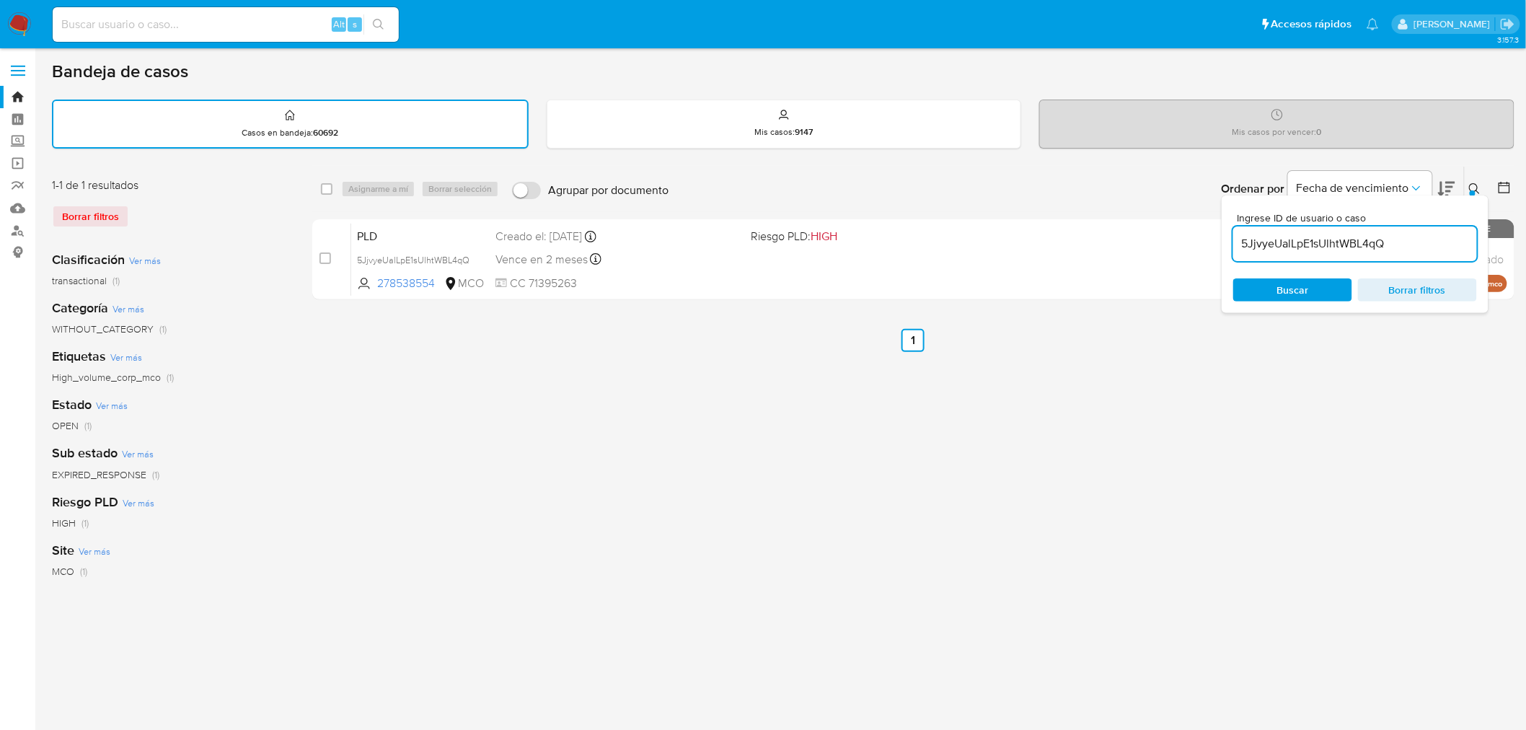
click at [908, 200] on div "Ordenar por Fecha de vencimiento No es posible ordenar los resultados mientras …" at bounding box center [1095, 189] width 838 height 45
click at [1408, 244] on input "5JjvyeUalLpE1sUlhtWBL4qQ" at bounding box center [1355, 243] width 244 height 19
click at [1335, 355] on div "select-all-cases-checkbox Asignarme a mí Borrar selección Agrupar por documento…" at bounding box center [913, 482] width 1202 height 633
click at [1270, 247] on input "5JjvyeUalLpE1sUlhtWBL4qQ" at bounding box center [1355, 243] width 244 height 19
click at [1473, 190] on div at bounding box center [1472, 193] width 6 height 6
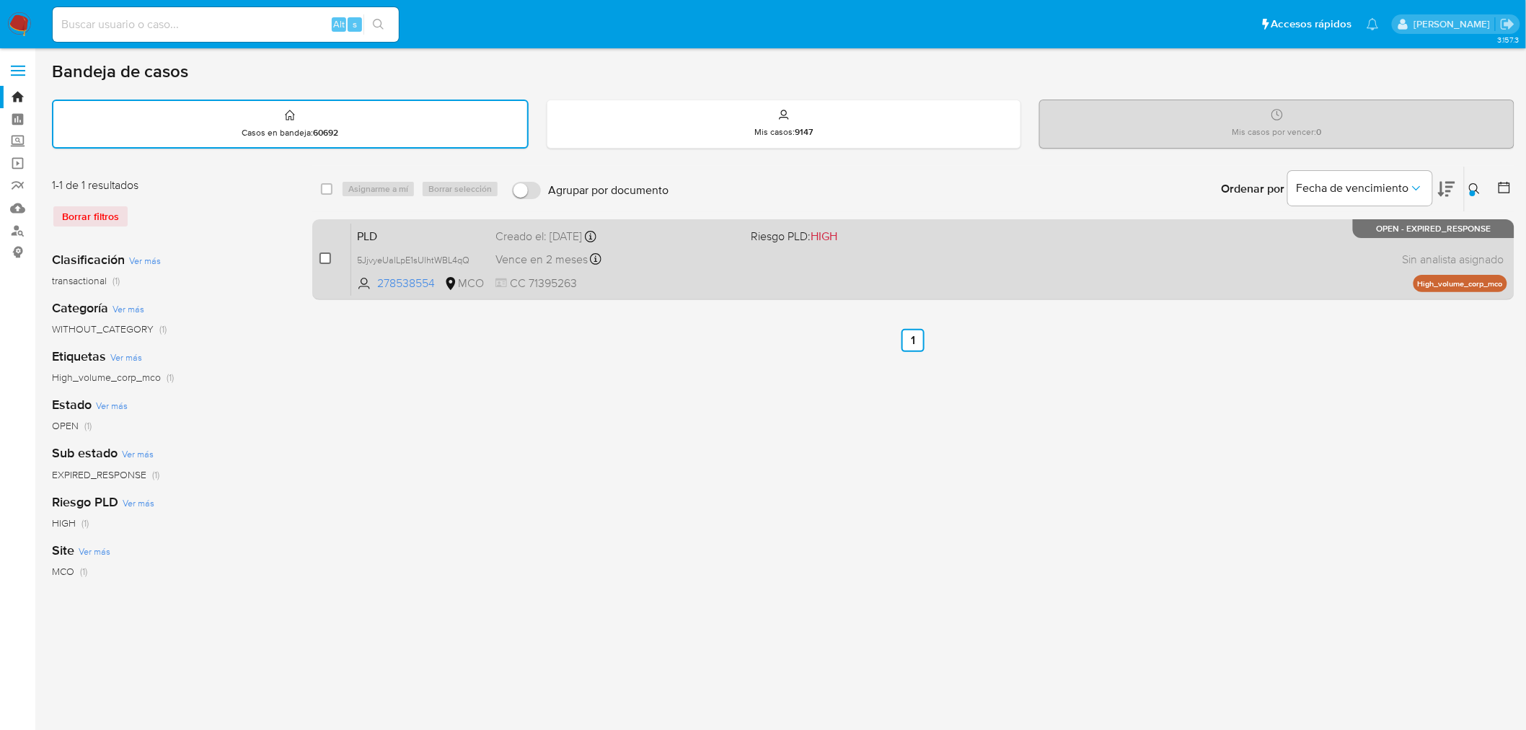
click at [327, 252] on input "checkbox" at bounding box center [325, 258] width 12 height 12
checkbox input "true"
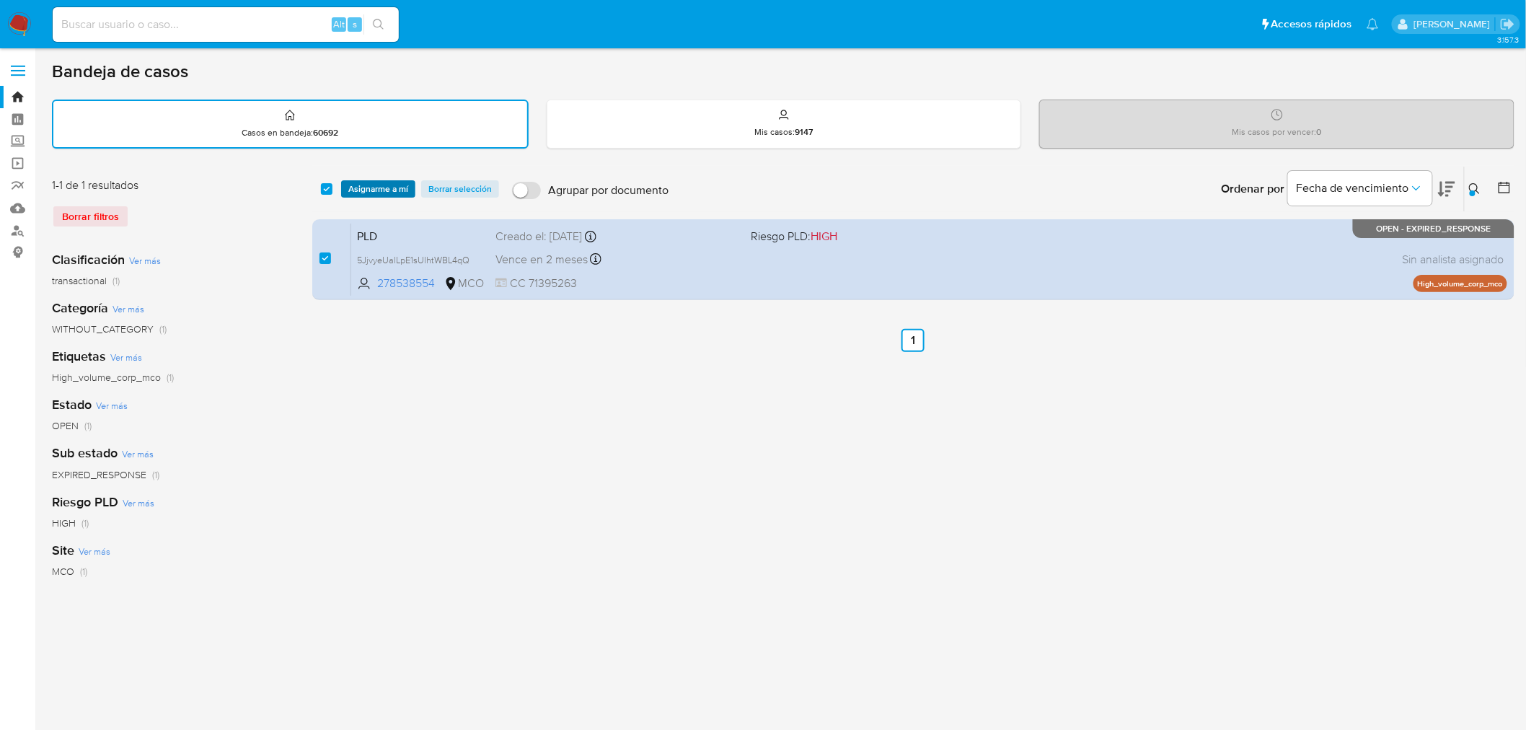
click at [361, 192] on span "Asignarme a mí" at bounding box center [378, 189] width 60 height 14
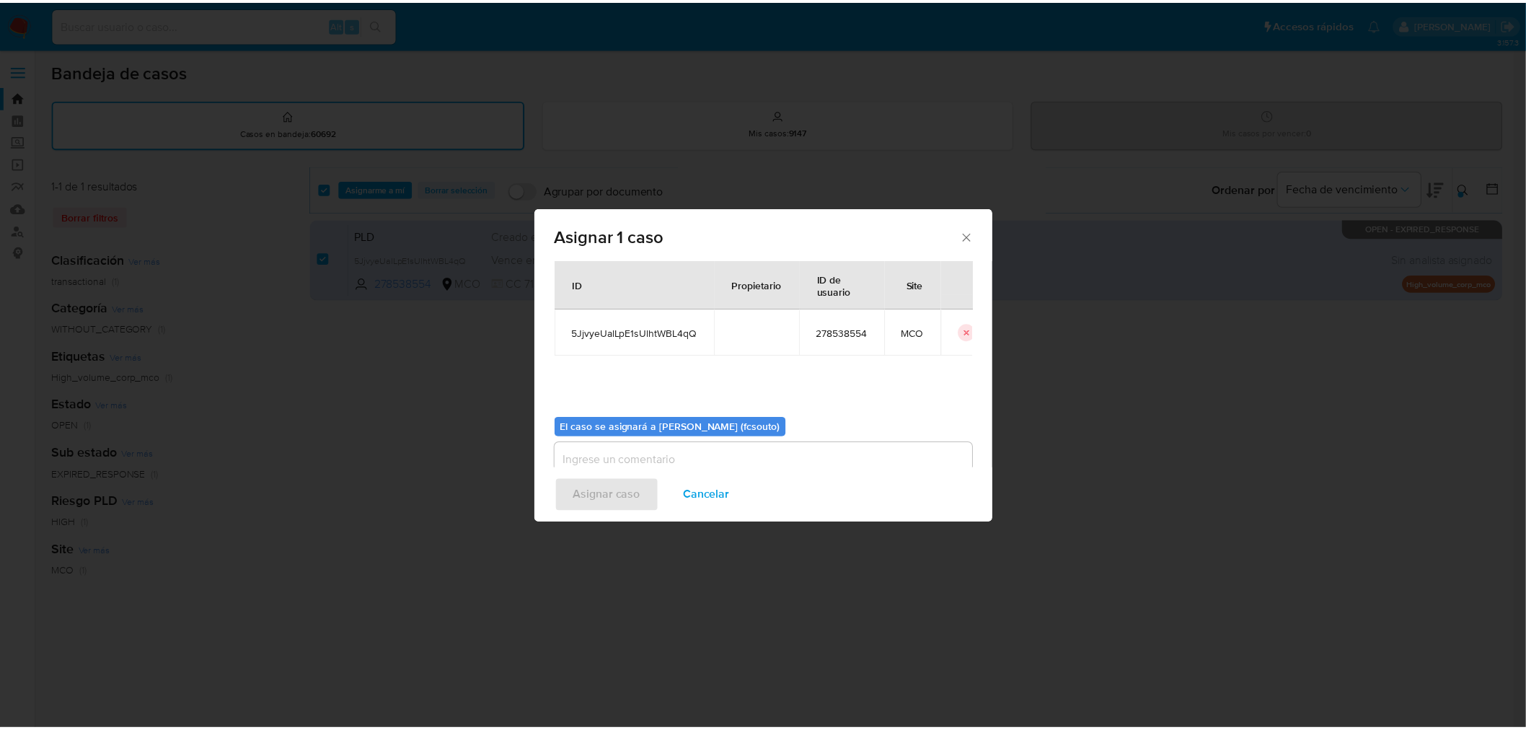
scroll to position [74, 0]
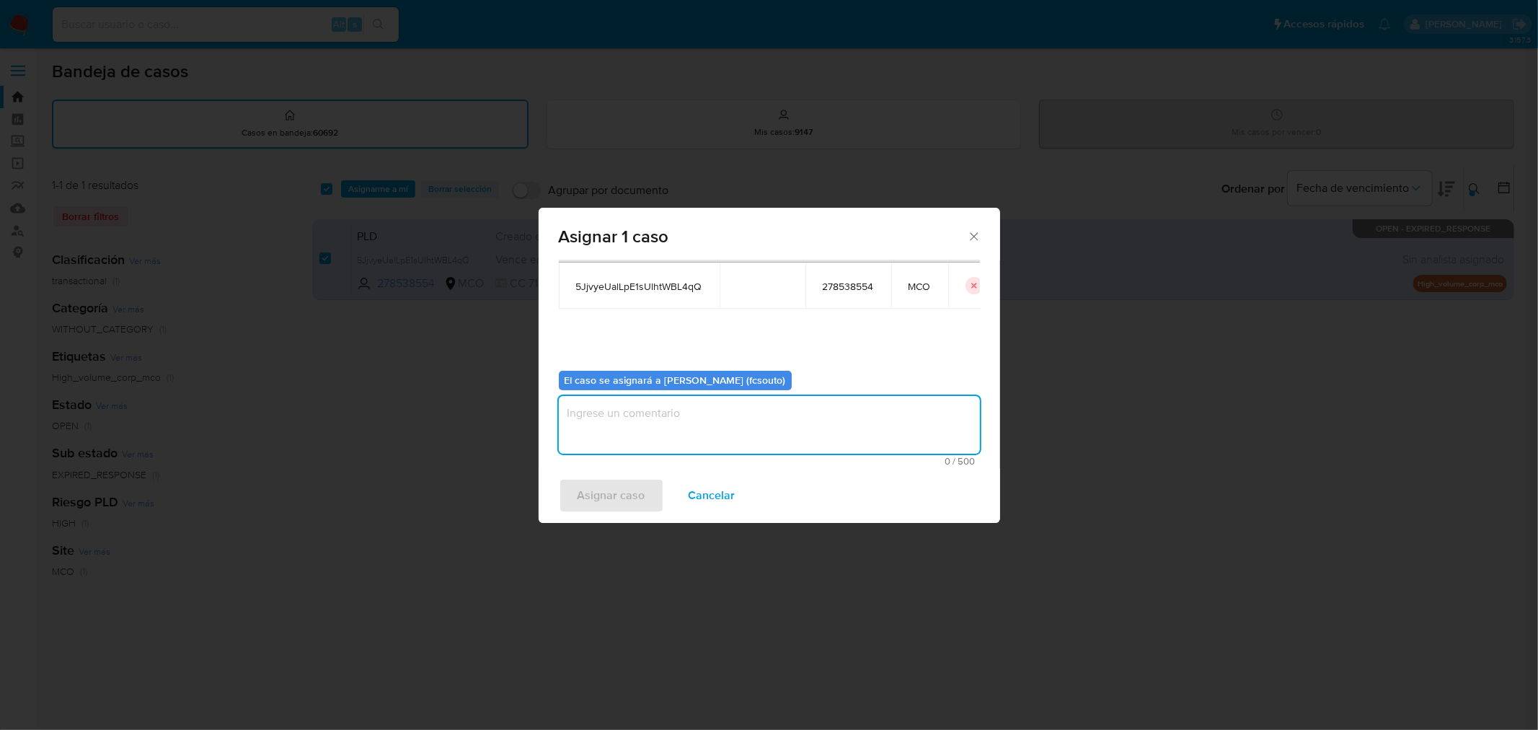
click at [753, 409] on textarea "assign-modal" at bounding box center [769, 425] width 421 height 58
type textarea "Asignación manual"
click at [618, 492] on span "Asignar caso" at bounding box center [611, 495] width 68 height 32
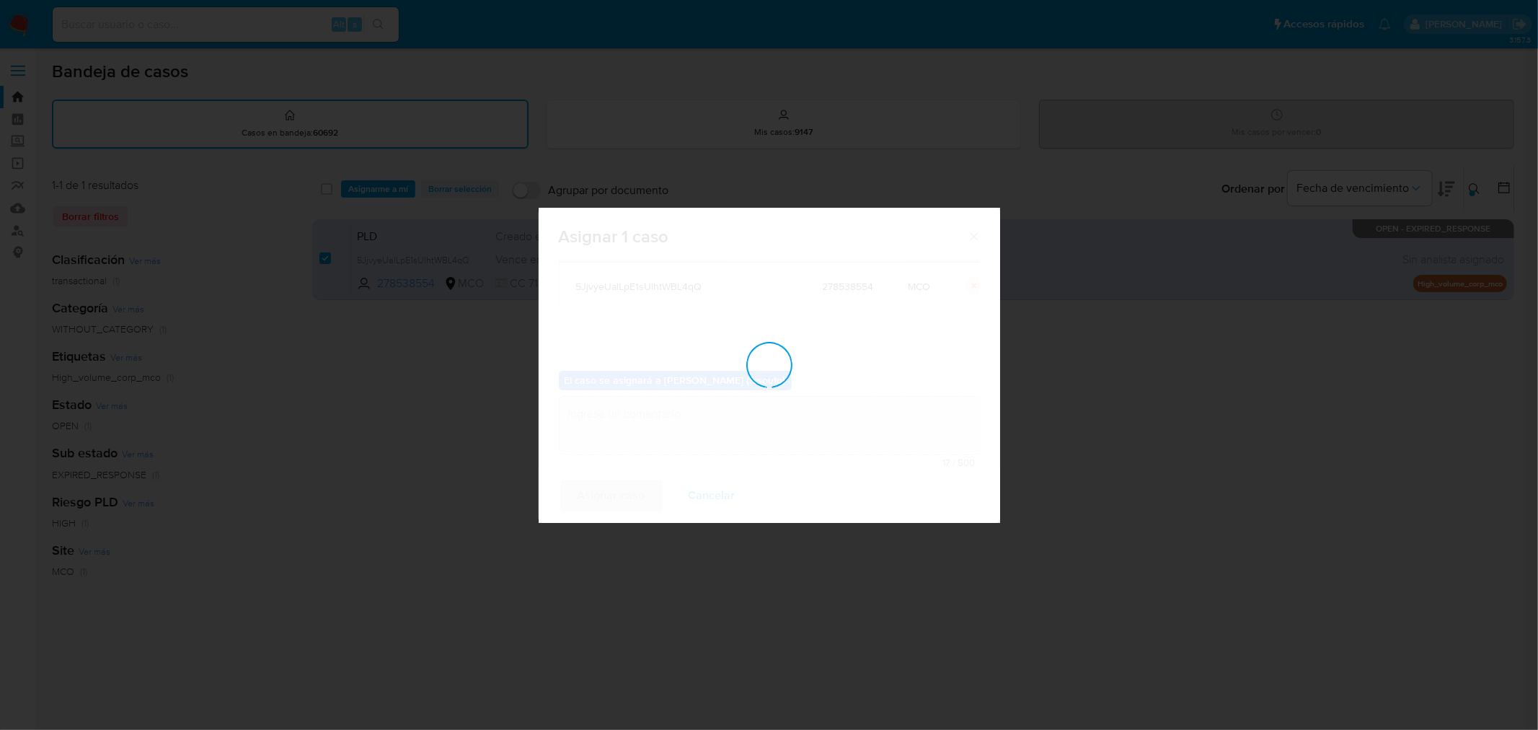
checkbox input "false"
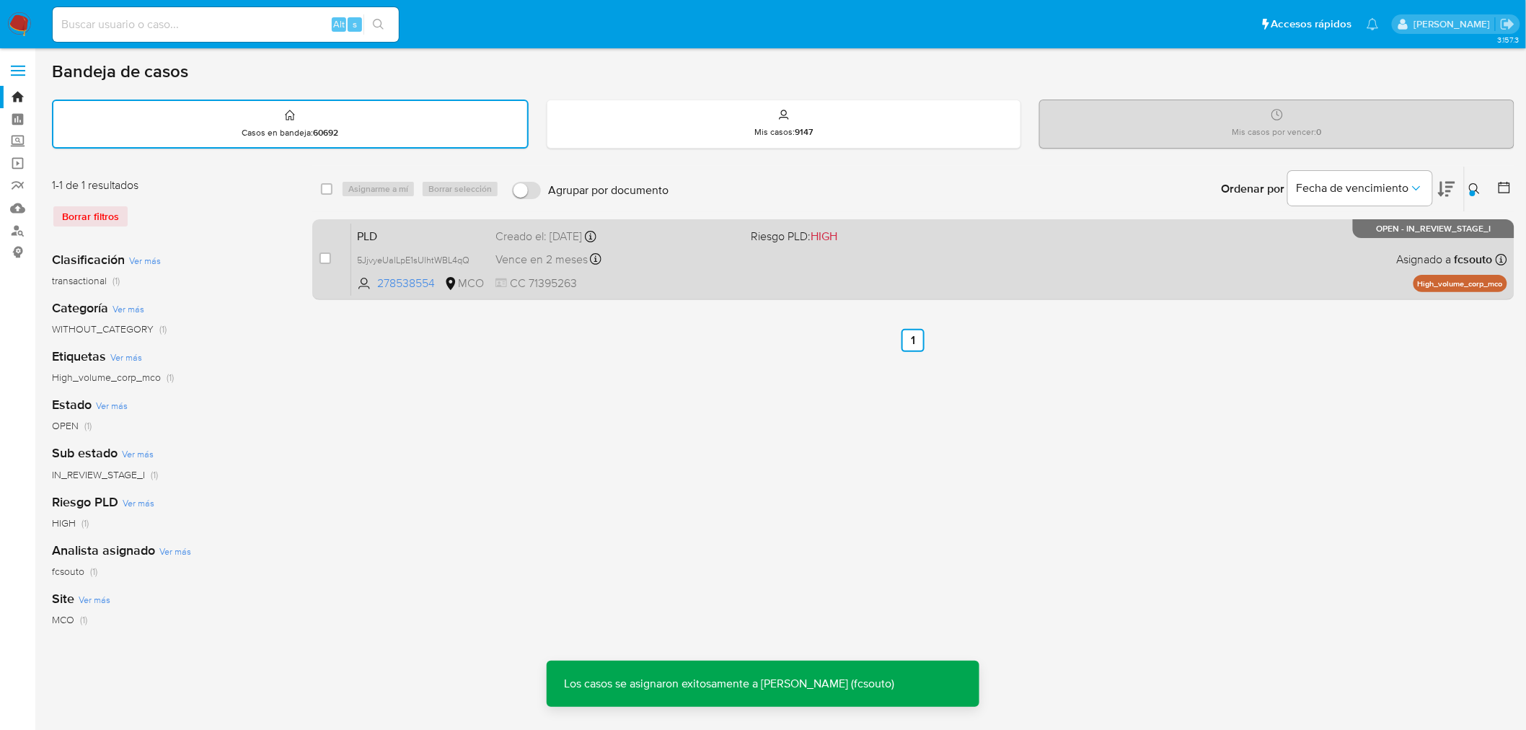
click at [804, 262] on div "PLD 5JjvyeUalLpE1sUlhtWBL4qQ 278538554 MCO Riesgo PLD: HIGH Creado el: 12/08/20…" at bounding box center [929, 259] width 1156 height 73
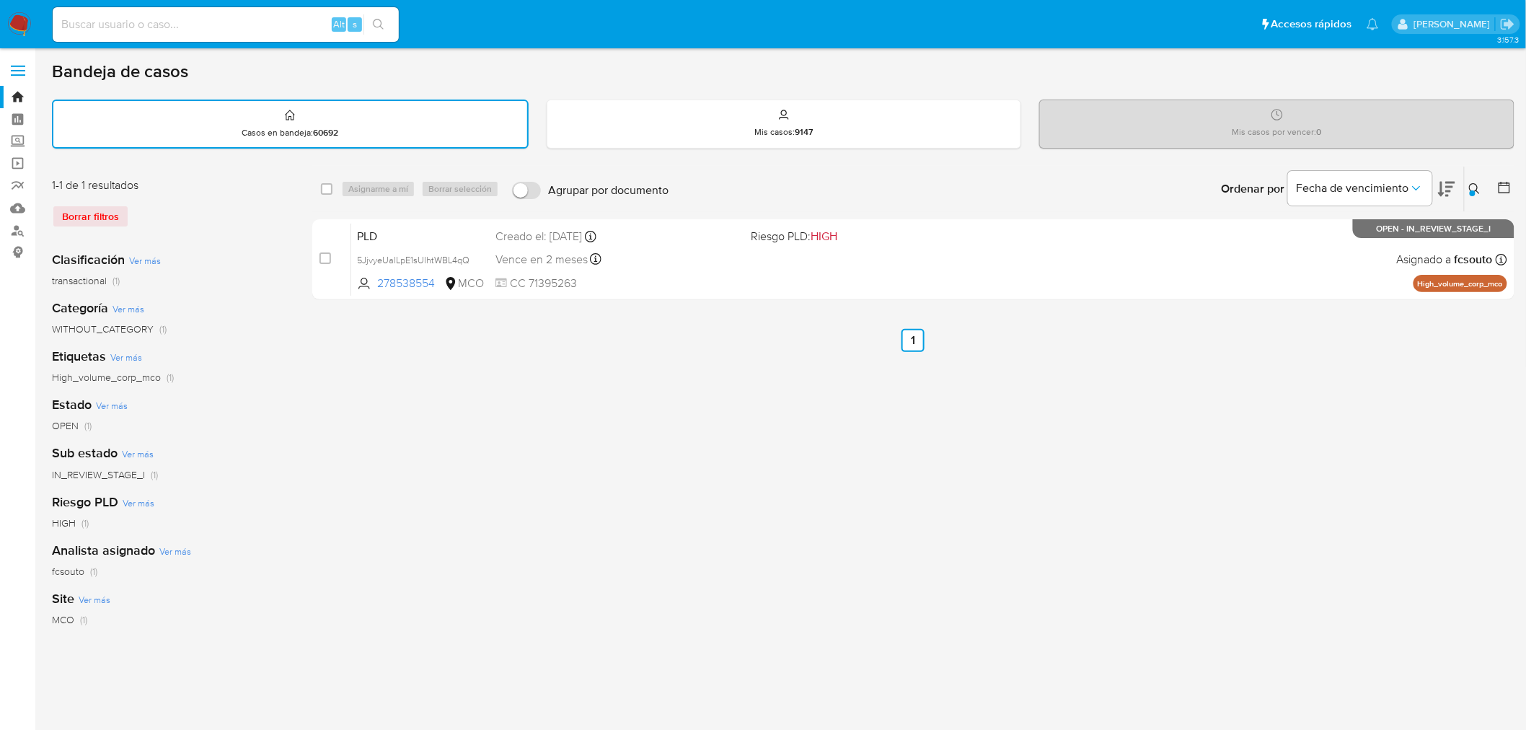
click at [29, 20] on img at bounding box center [19, 24] width 25 height 25
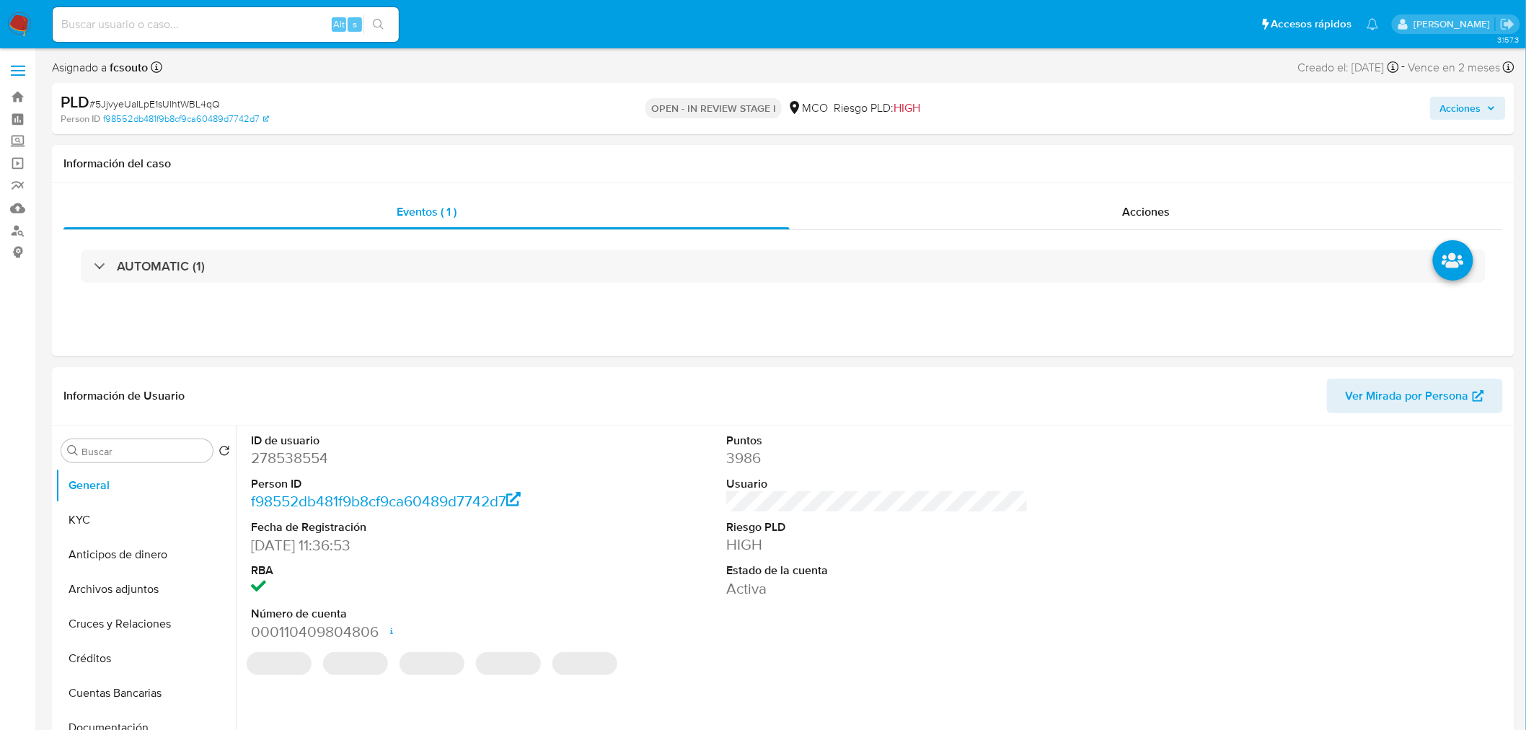
select select "10"
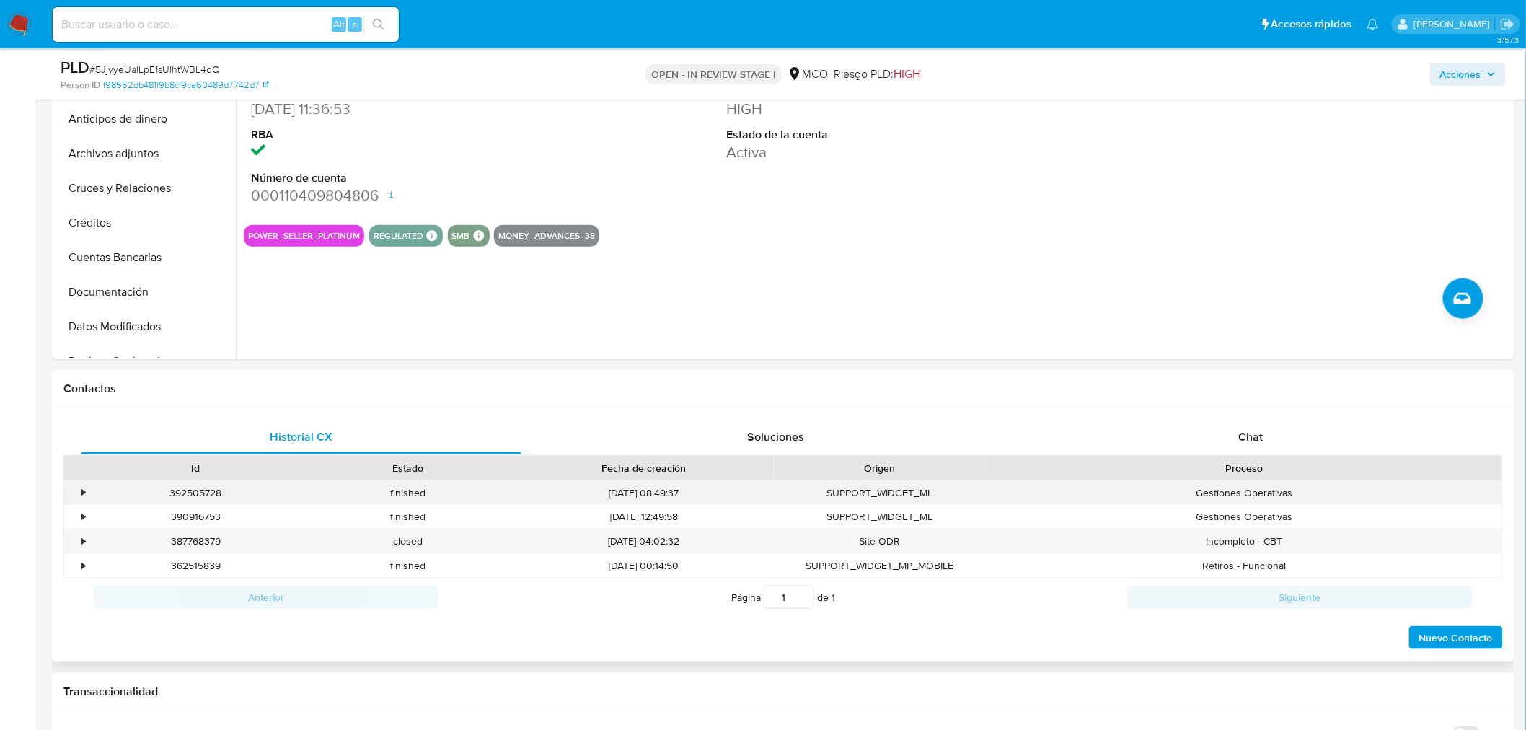
scroll to position [400, 0]
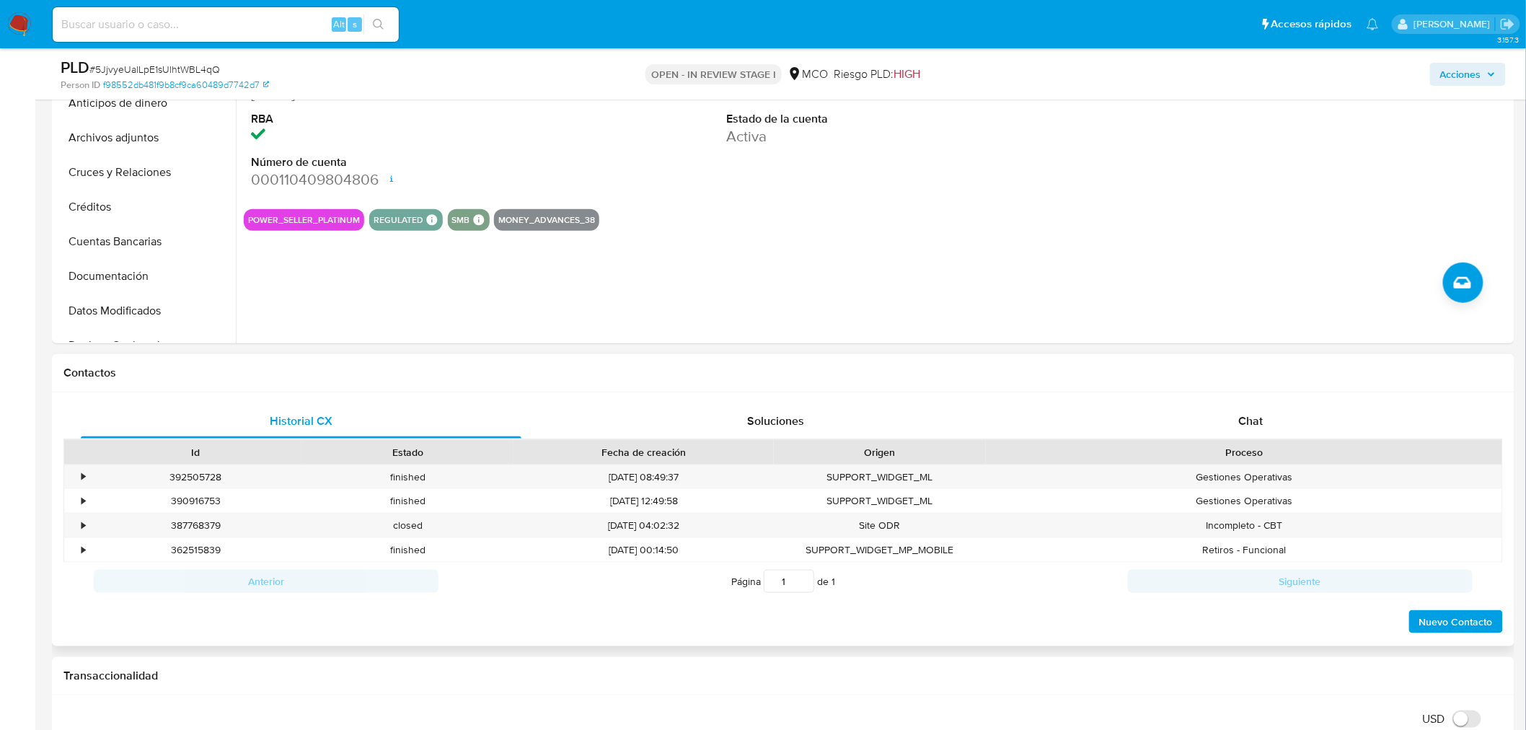
drag, startPoint x: 1274, startPoint y: 433, endPoint x: 998, endPoint y: 368, distance: 283.6
click at [1273, 433] on div "Chat" at bounding box center [1250, 421] width 440 height 35
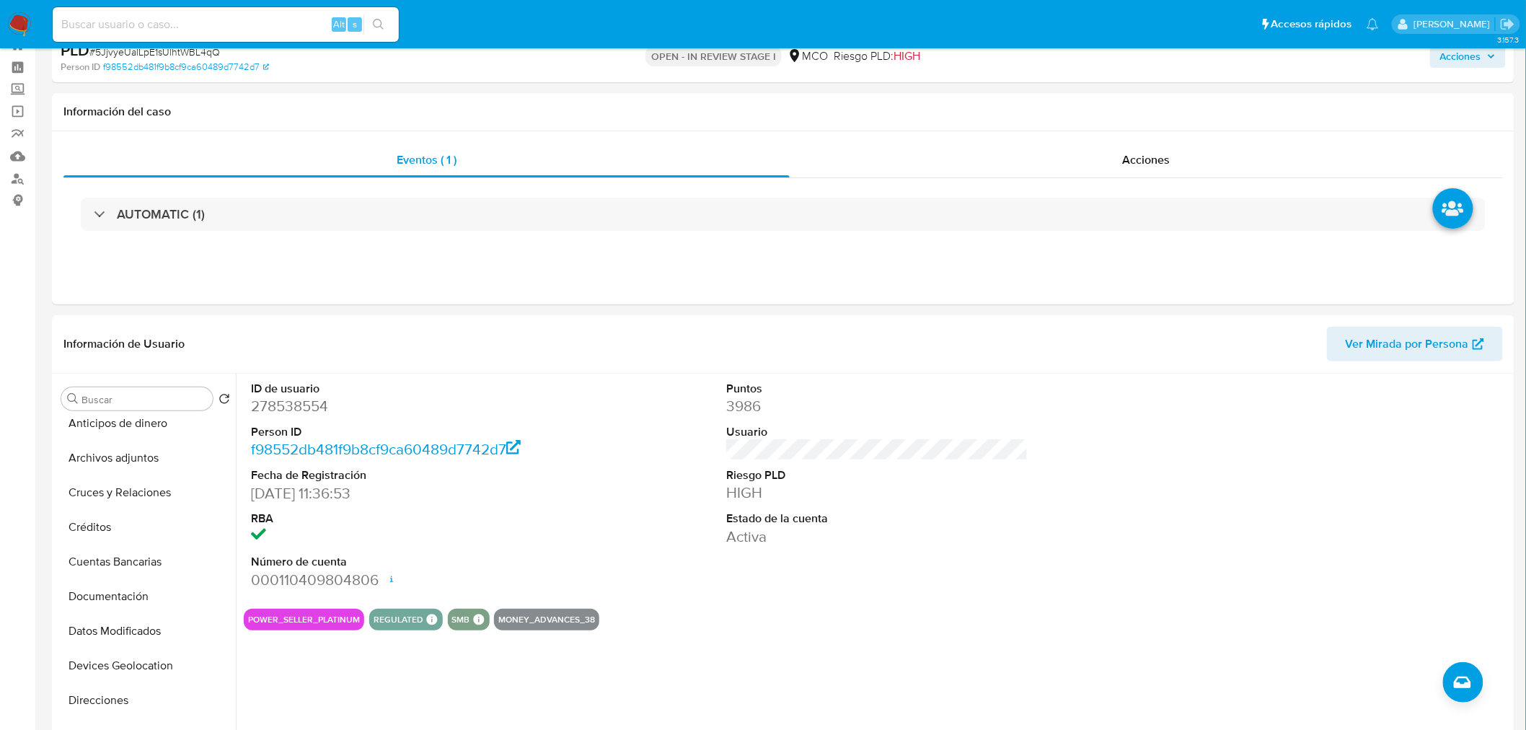
scroll to position [80, 0]
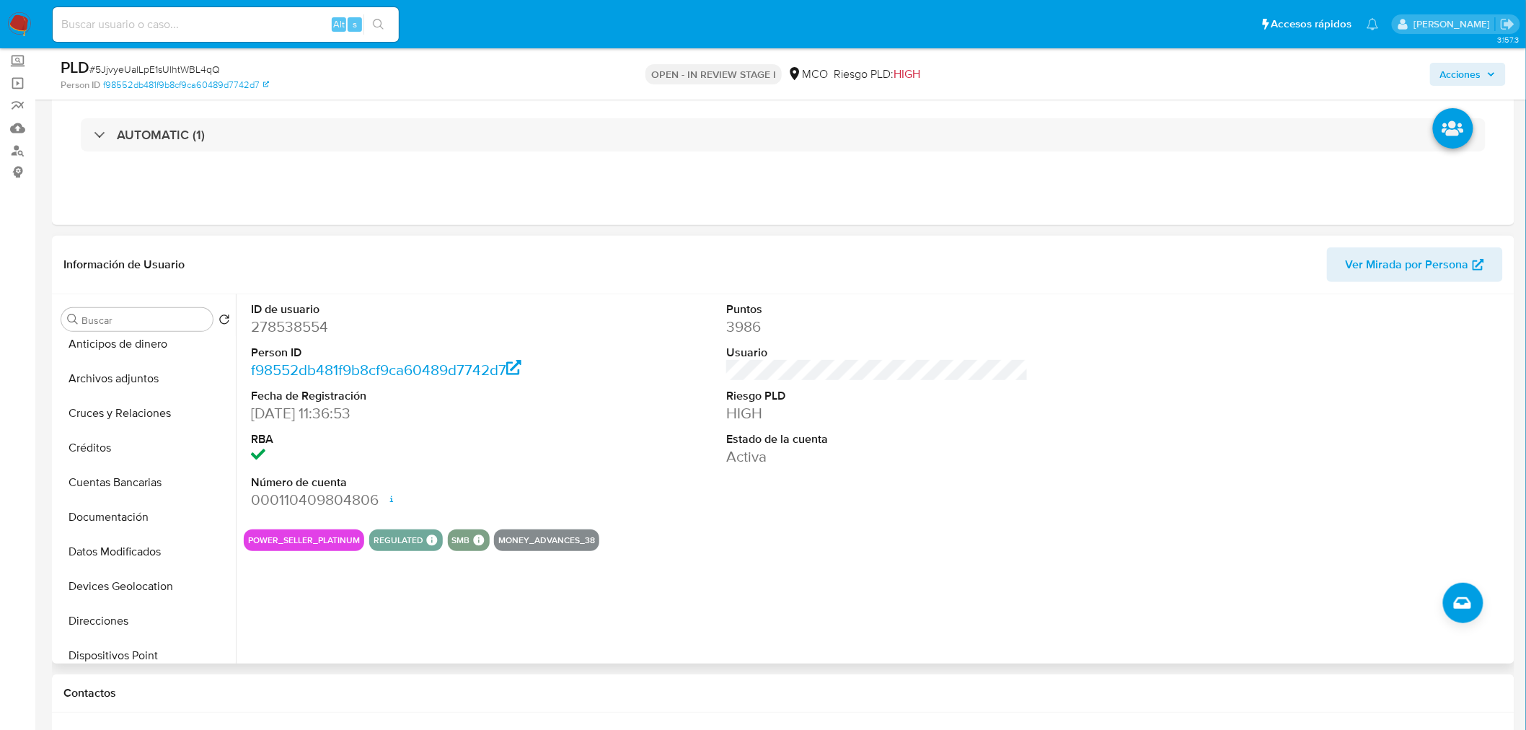
click at [294, 329] on dd "278538554" at bounding box center [402, 326] width 302 height 20
copy dd "278538554"
click at [298, 317] on dd "278538554" at bounding box center [402, 326] width 302 height 20
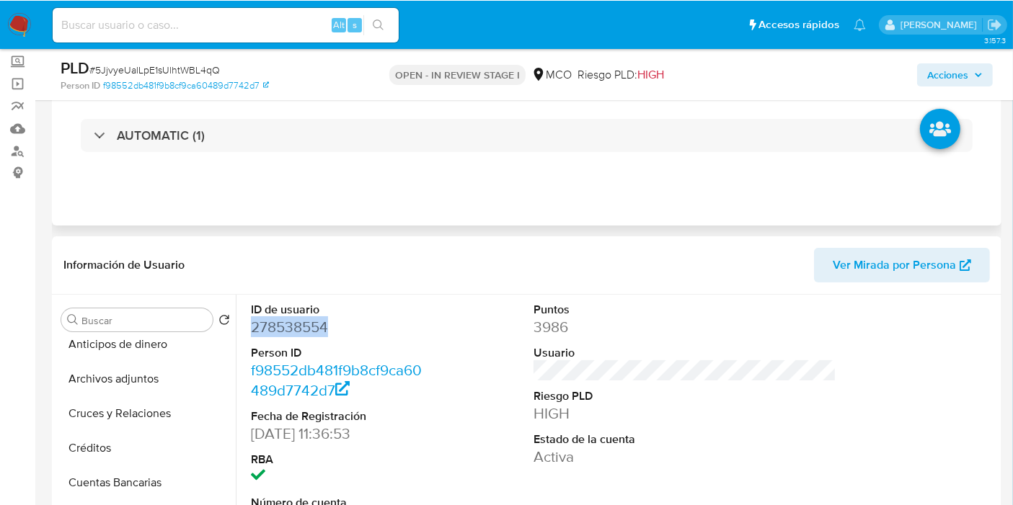
scroll to position [79, 0]
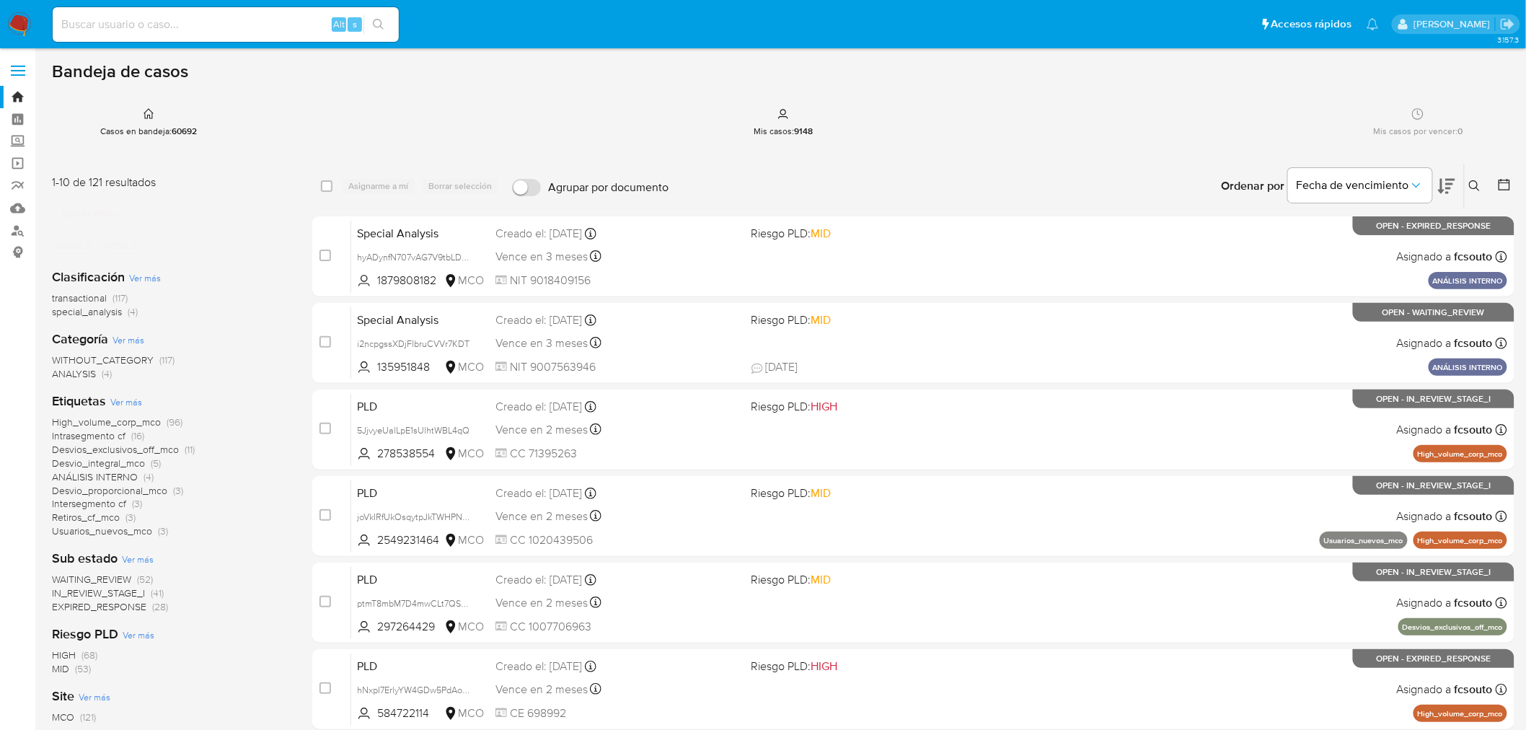
scroll to position [80, 0]
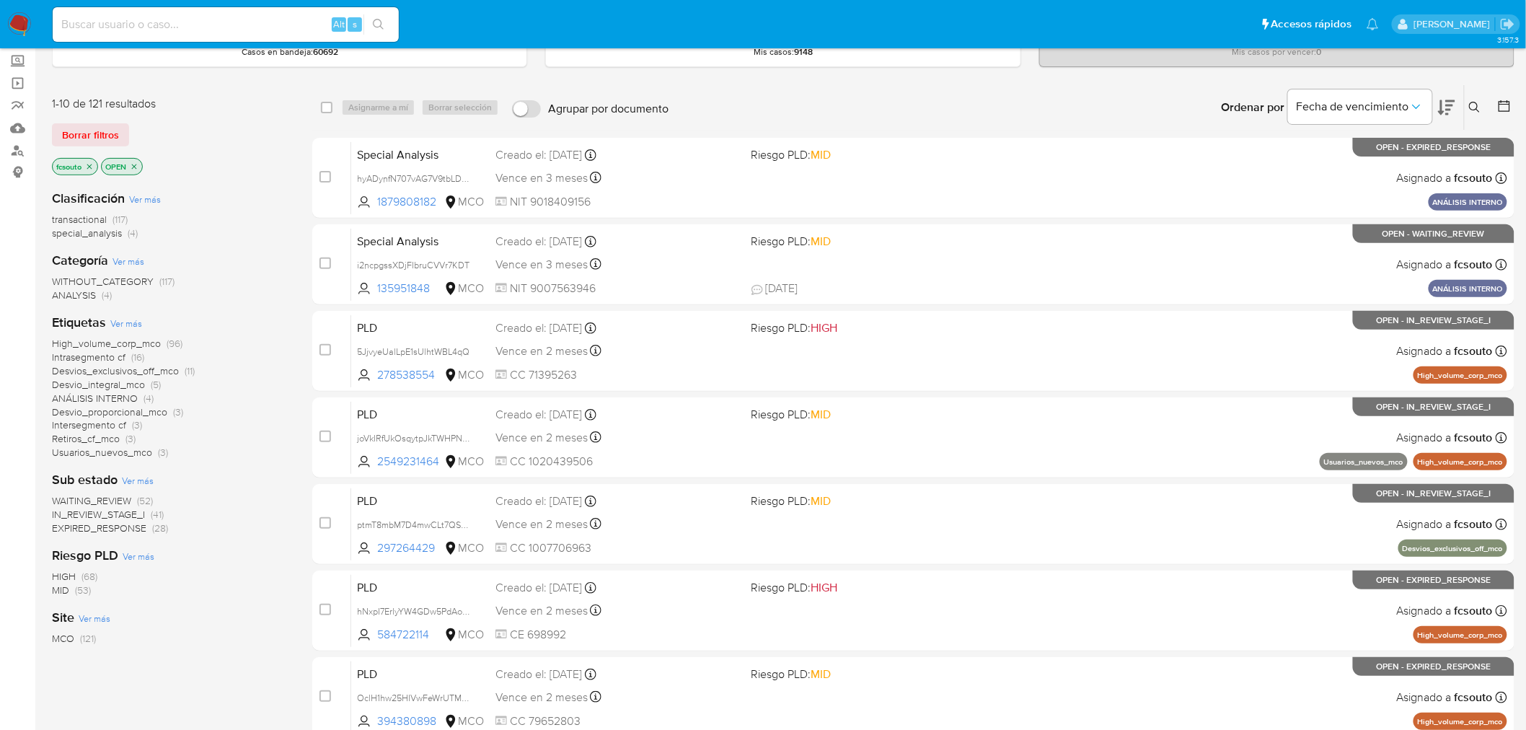
click at [125, 526] on span "EXPIRED_RESPONSE" at bounding box center [99, 528] width 94 height 14
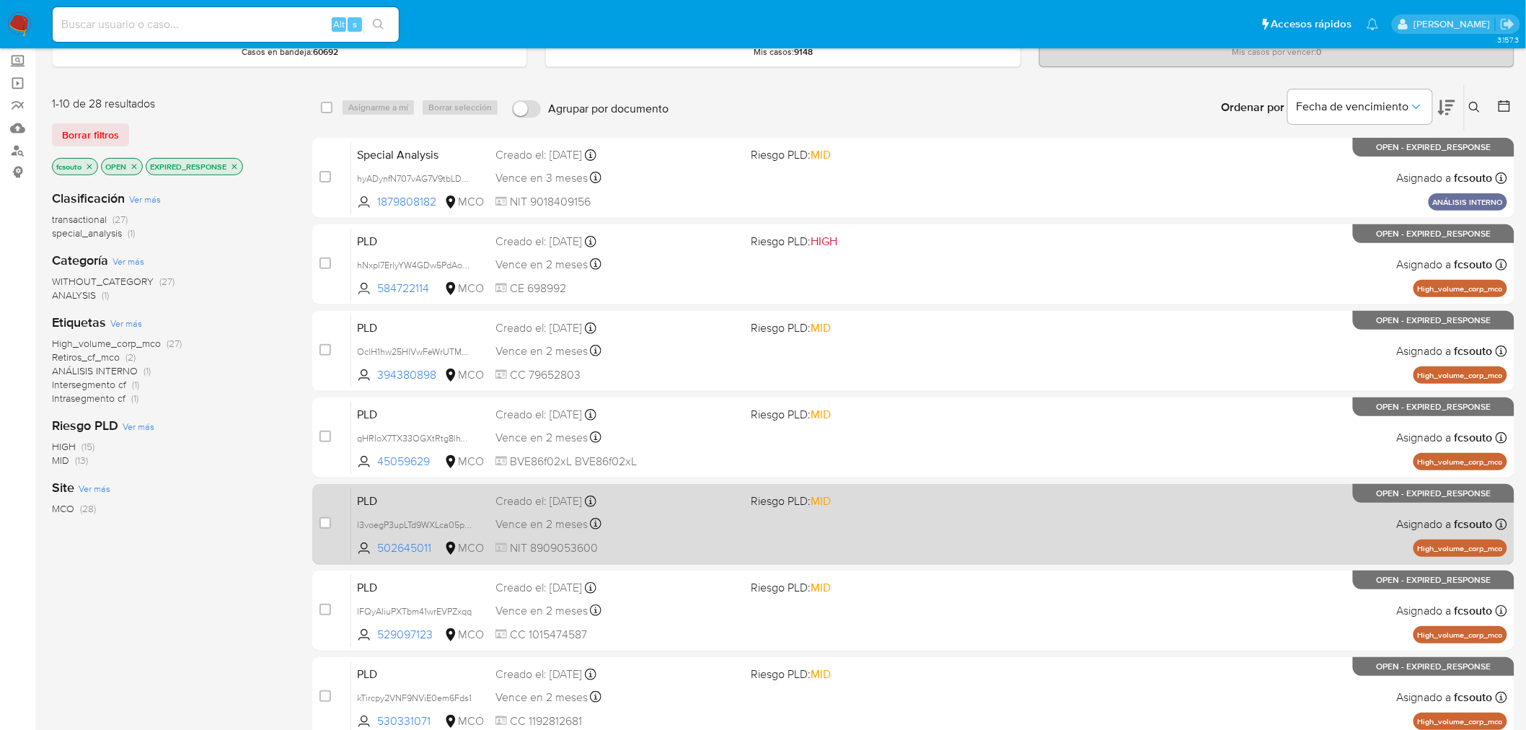
click at [730, 490] on span "Creado el: 12/08/2025 Creado el: 12/08/2025 07:06:18" at bounding box center [617, 499] width 244 height 19
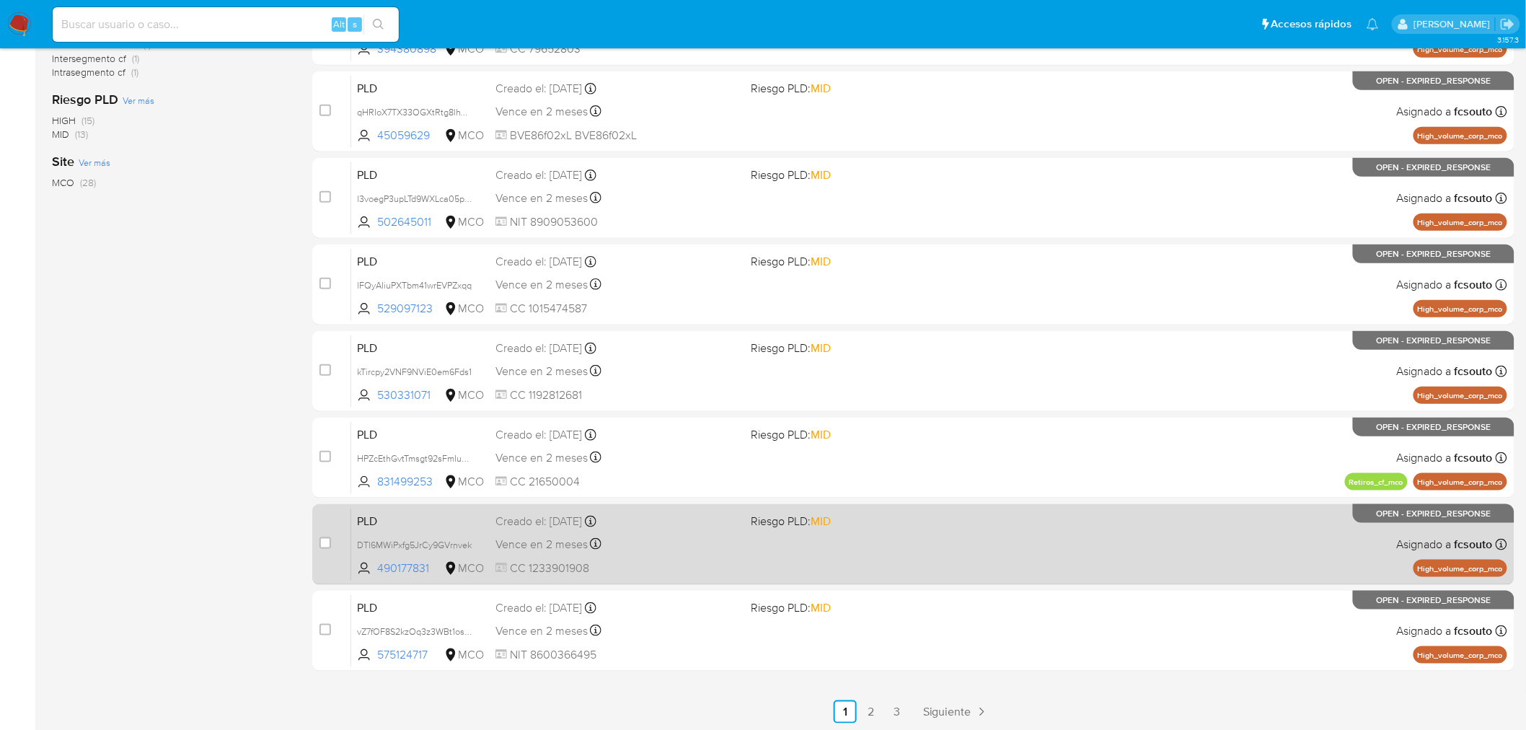
scroll to position [407, 0]
click at [733, 553] on div "PLD DTl6MWiPxfg5JrCy9GVrnvek 490177831 MCO Riesgo PLD: MID Creado el: 12/08/202…" at bounding box center [929, 542] width 1156 height 73
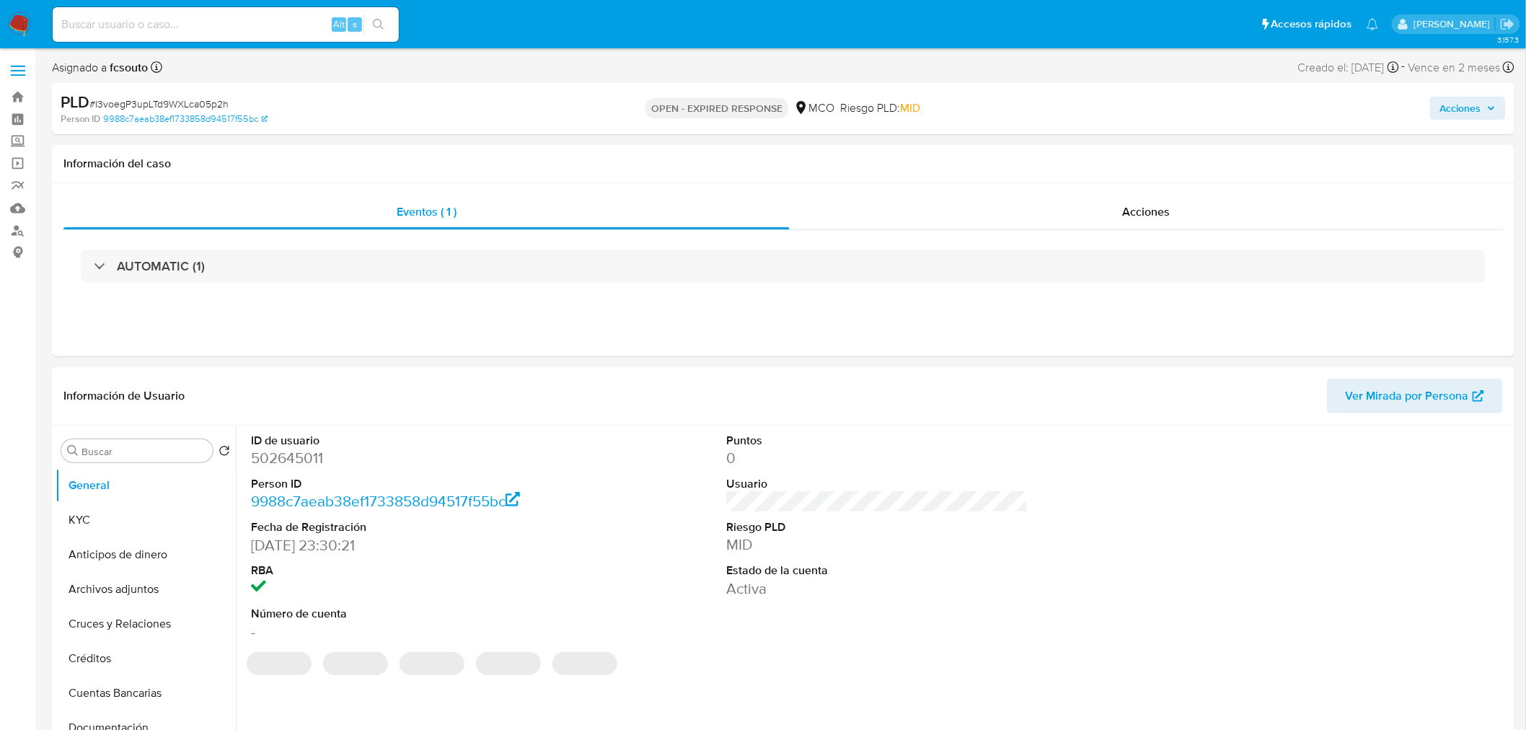
select select "10"
